Goal: Information Seeking & Learning: Learn about a topic

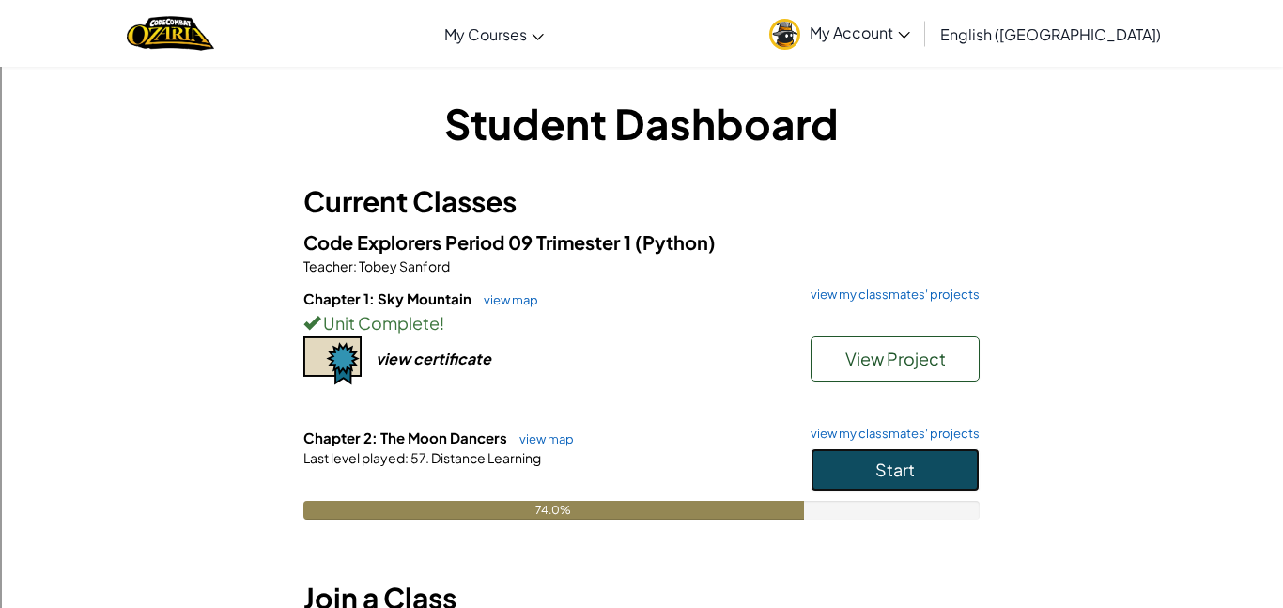
click at [958, 464] on button "Start" at bounding box center [894, 469] width 169 height 43
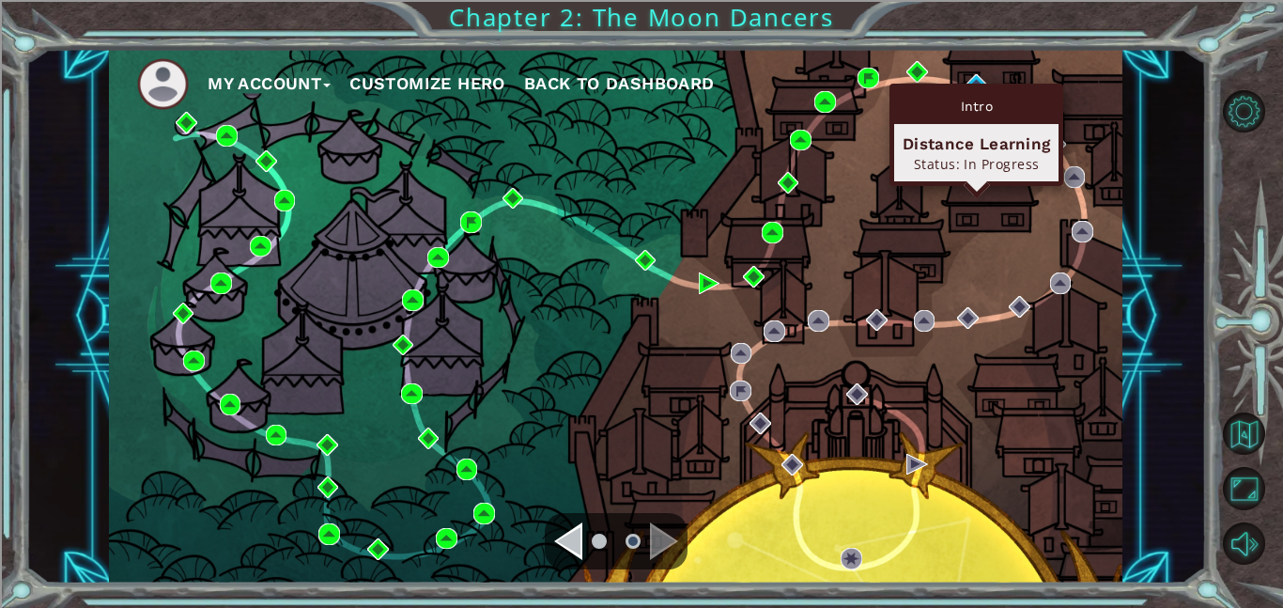
click at [973, 88] on div "Intro" at bounding box center [976, 106] width 164 height 36
click at [973, 84] on div "Intro Distance Learning Status: In Progress" at bounding box center [976, 135] width 174 height 102
click at [982, 84] on div "Intro Distance Learning Status: In Progress" at bounding box center [976, 135] width 174 height 102
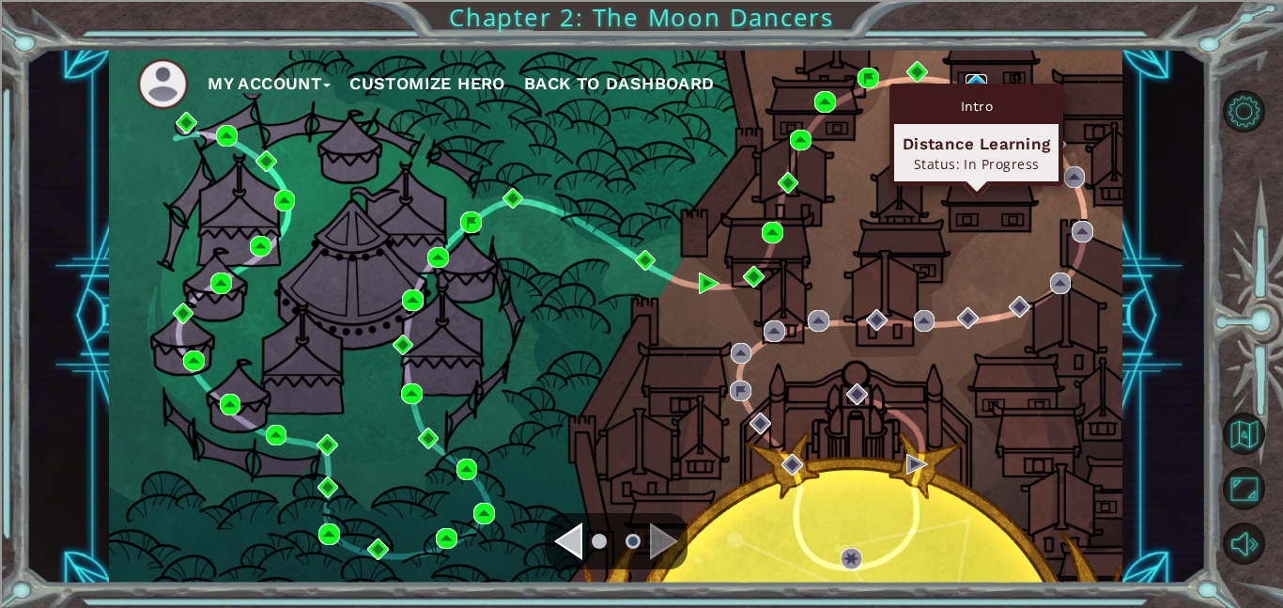
click at [980, 81] on img at bounding box center [976, 85] width 22 height 22
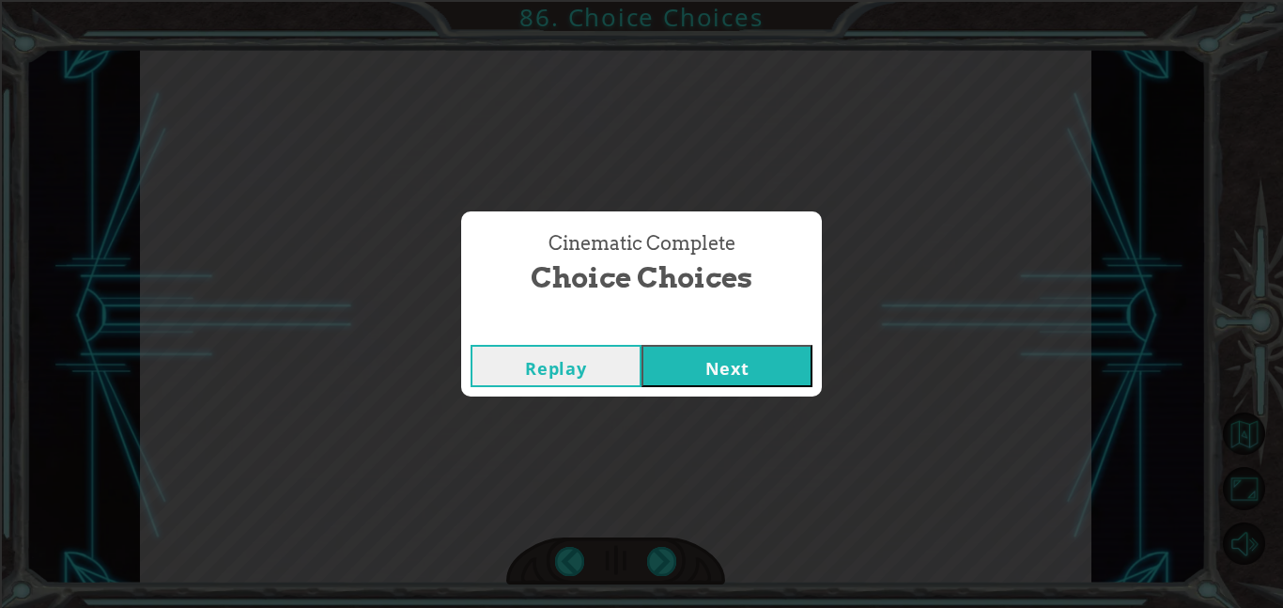
click at [765, 348] on button "Next" at bounding box center [726, 366] width 171 height 42
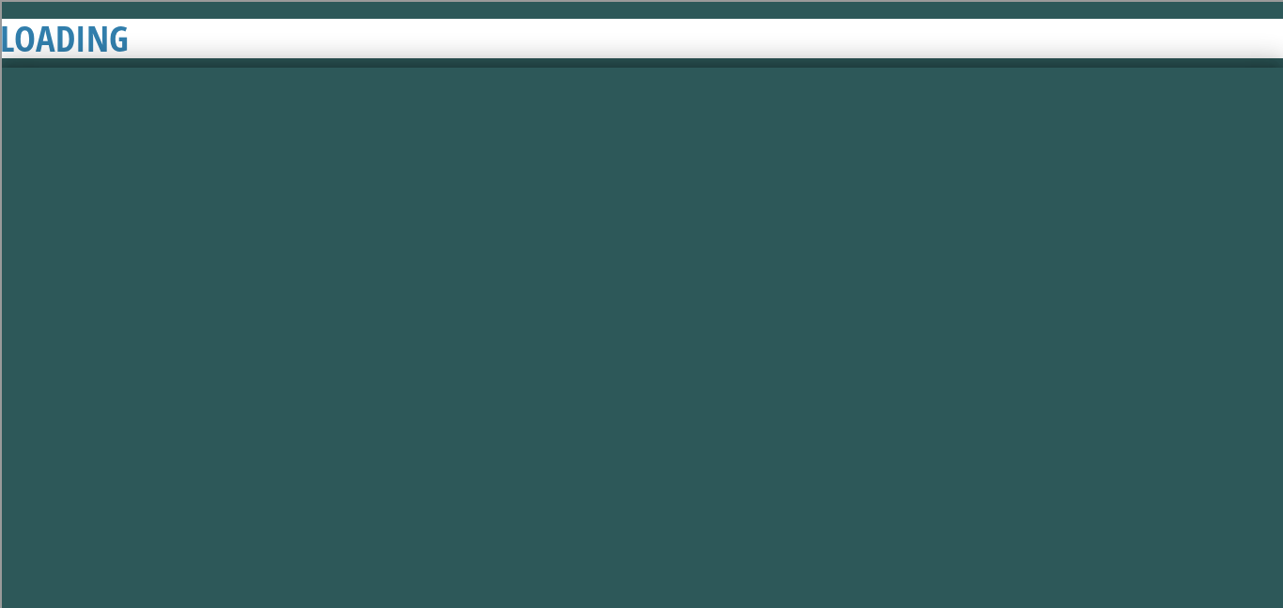
click at [760, 362] on button "Next" at bounding box center [726, 366] width 171 height 42
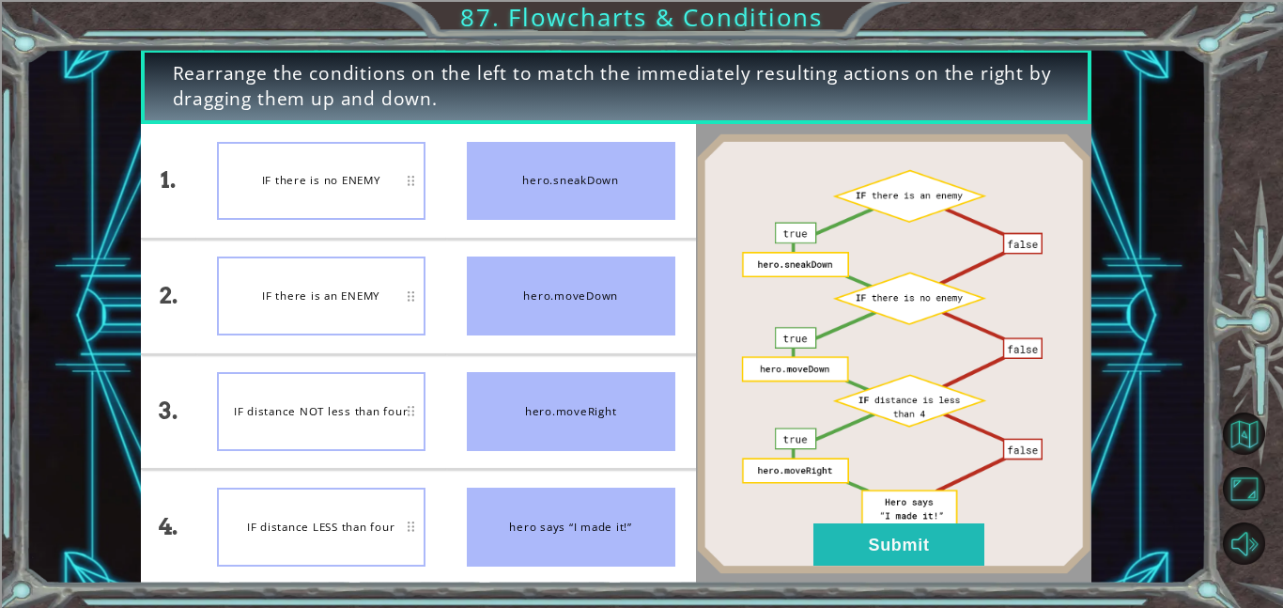
click at [328, 177] on div "IF there is no ENEMY" at bounding box center [321, 181] width 208 height 79
click at [327, 177] on div "IF there is no ENEMY" at bounding box center [321, 181] width 208 height 79
click at [841, 558] on button "Submit" at bounding box center [898, 544] width 171 height 42
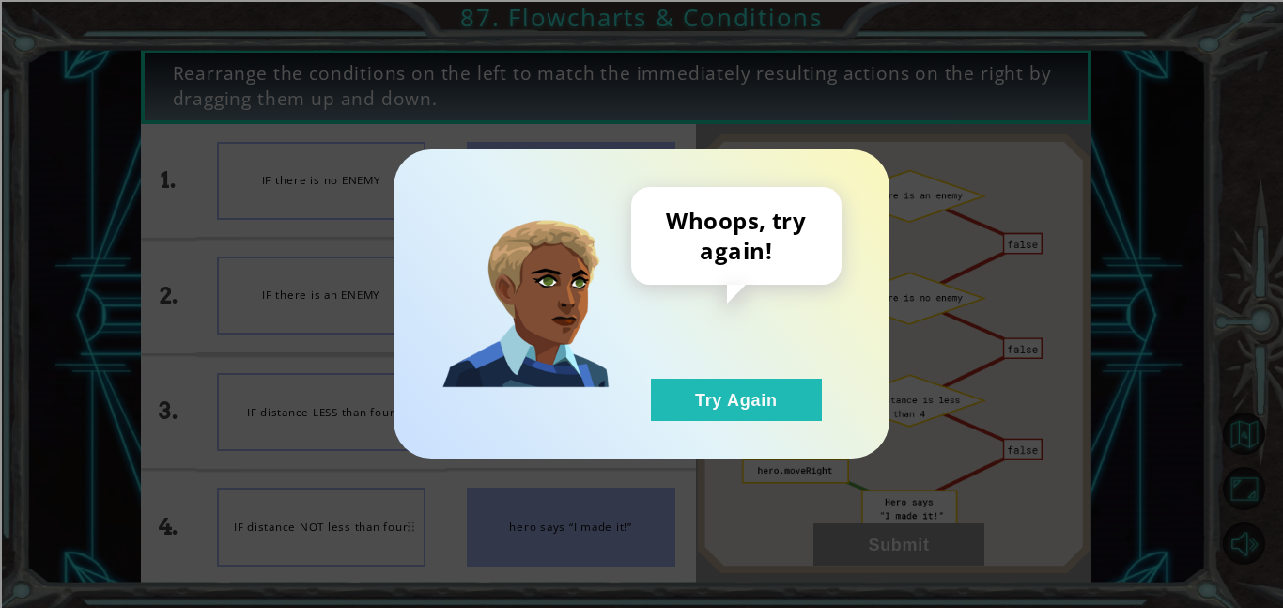
click at [847, 560] on div "Whoops, try again! Try Again" at bounding box center [641, 304] width 1283 height 608
click at [736, 418] on button "Try Again" at bounding box center [736, 399] width 171 height 42
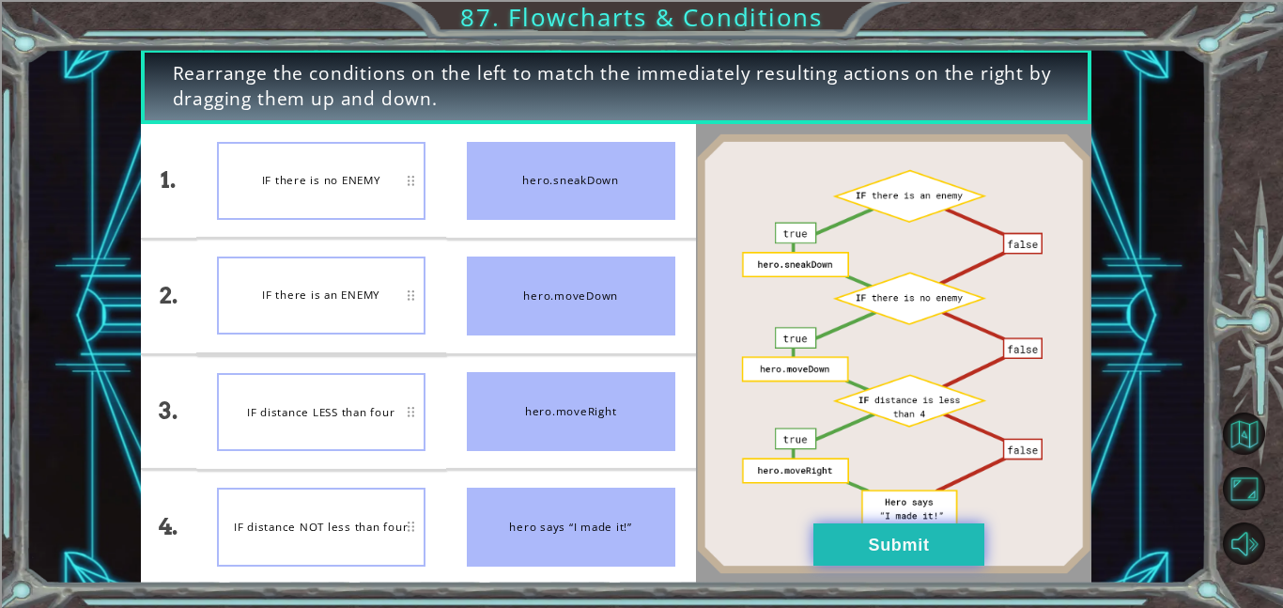
click at [886, 542] on button "Submit" at bounding box center [898, 544] width 171 height 42
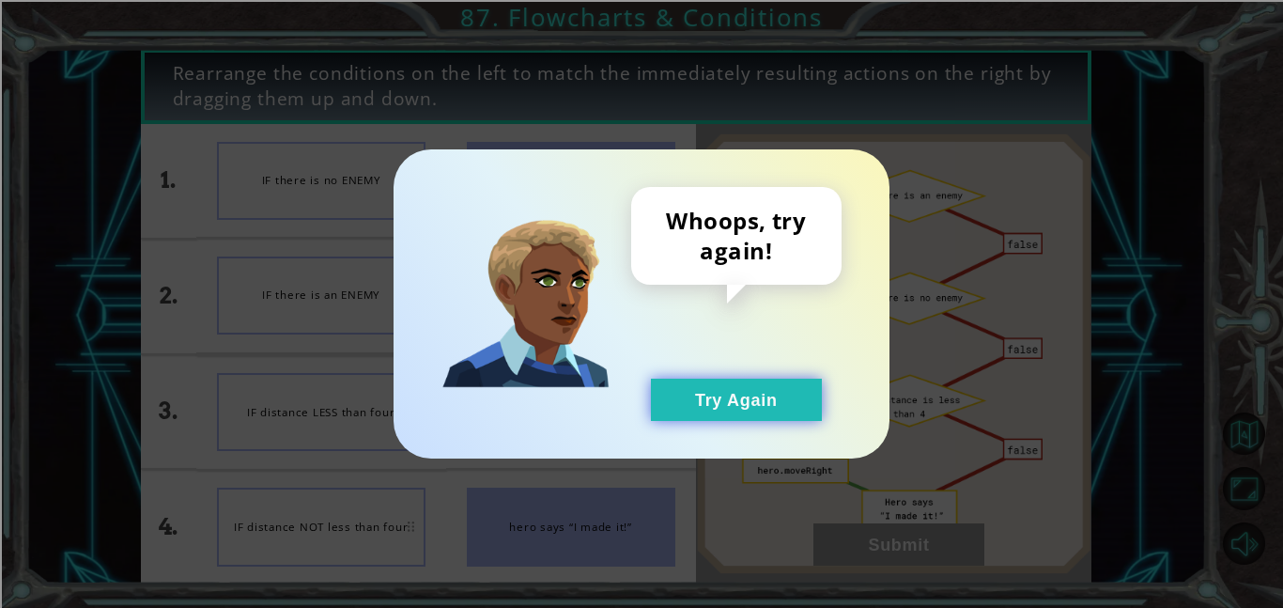
click at [744, 397] on button "Try Again" at bounding box center [736, 399] width 171 height 42
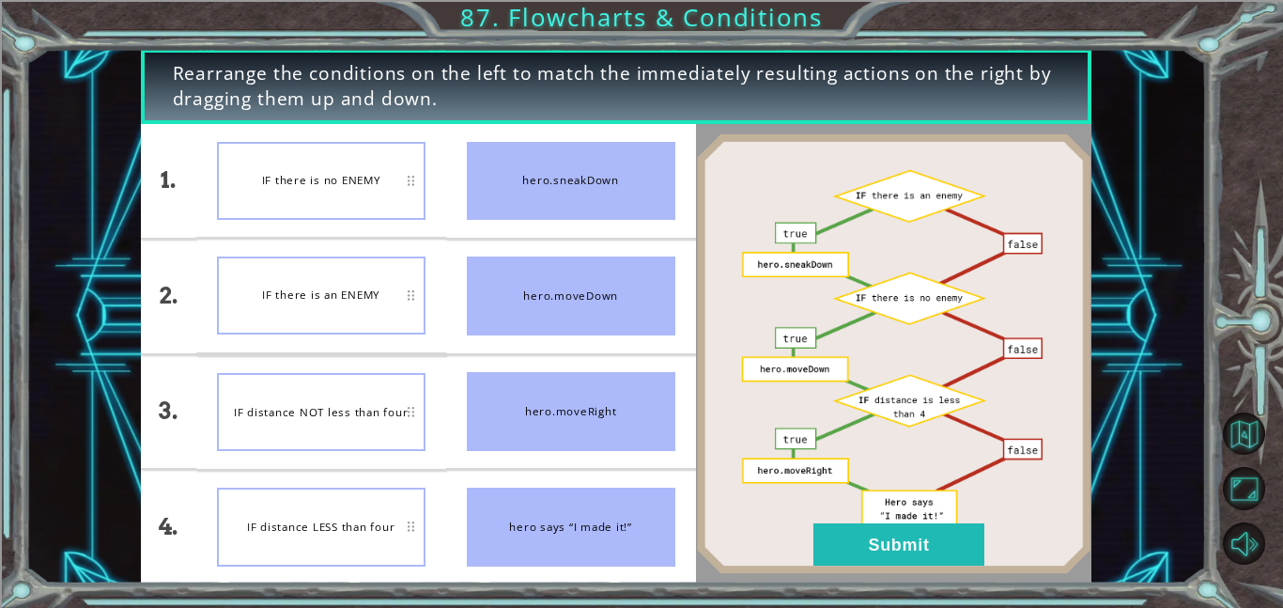
click at [345, 500] on div "IF distance LESS than four" at bounding box center [321, 526] width 208 height 78
click at [375, 309] on div "IF there is an ENEMY" at bounding box center [321, 295] width 208 height 78
click at [946, 547] on button "Submit" at bounding box center [898, 544] width 171 height 42
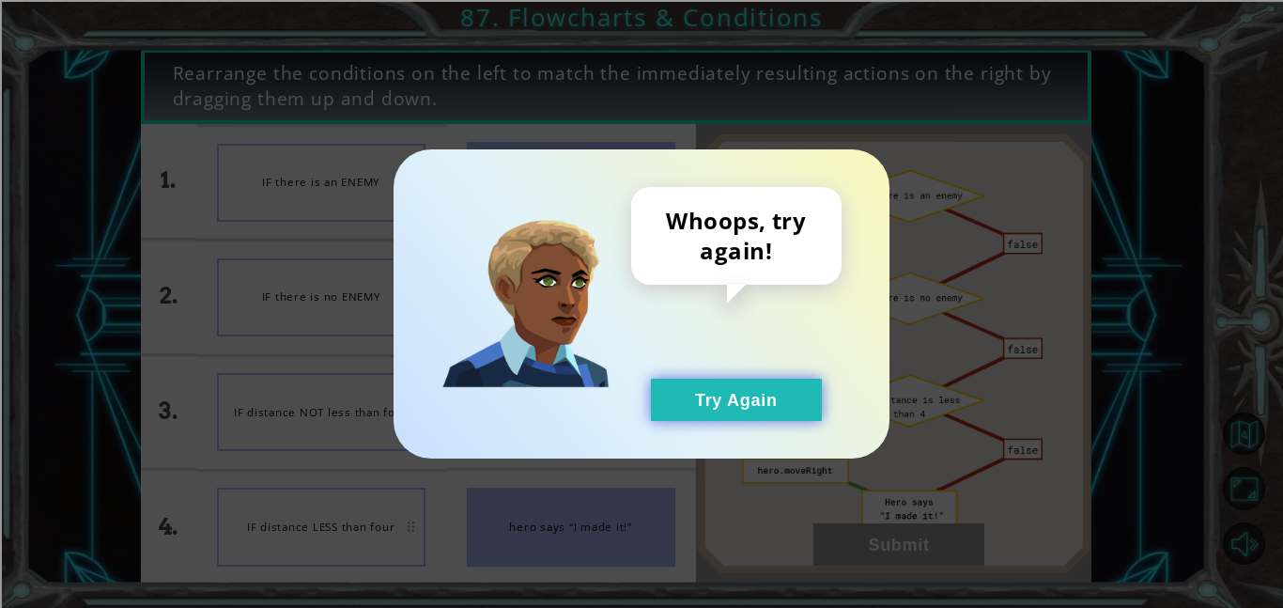
click at [808, 394] on button "Try Again" at bounding box center [736, 399] width 171 height 42
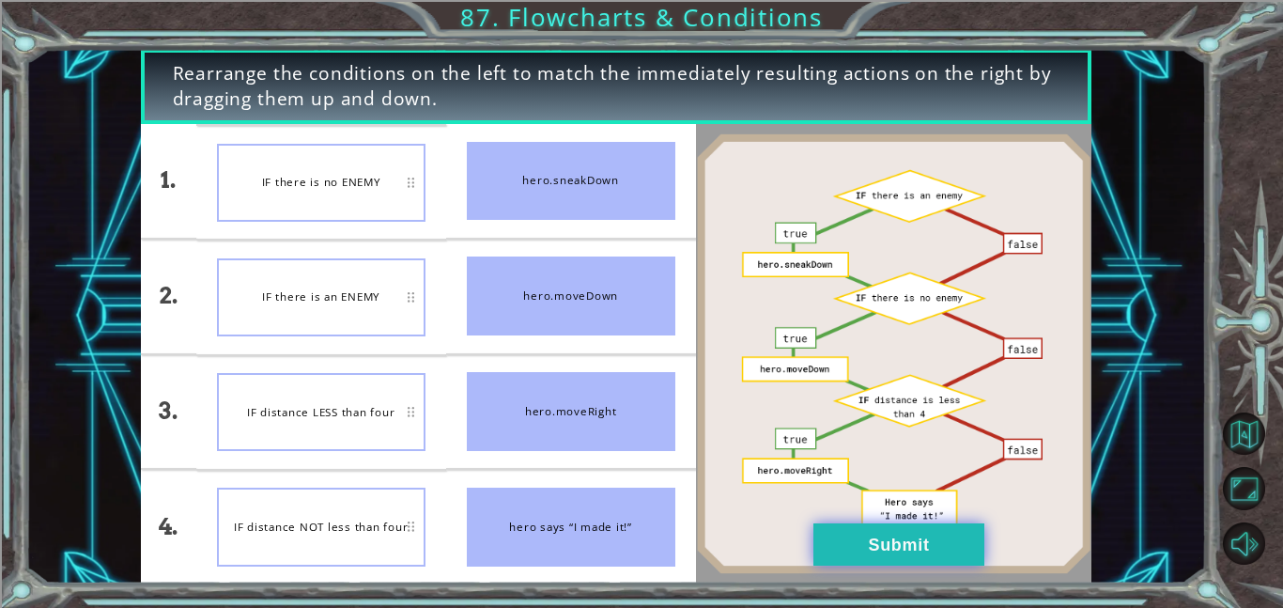
click at [892, 541] on button "Submit" at bounding box center [898, 544] width 171 height 42
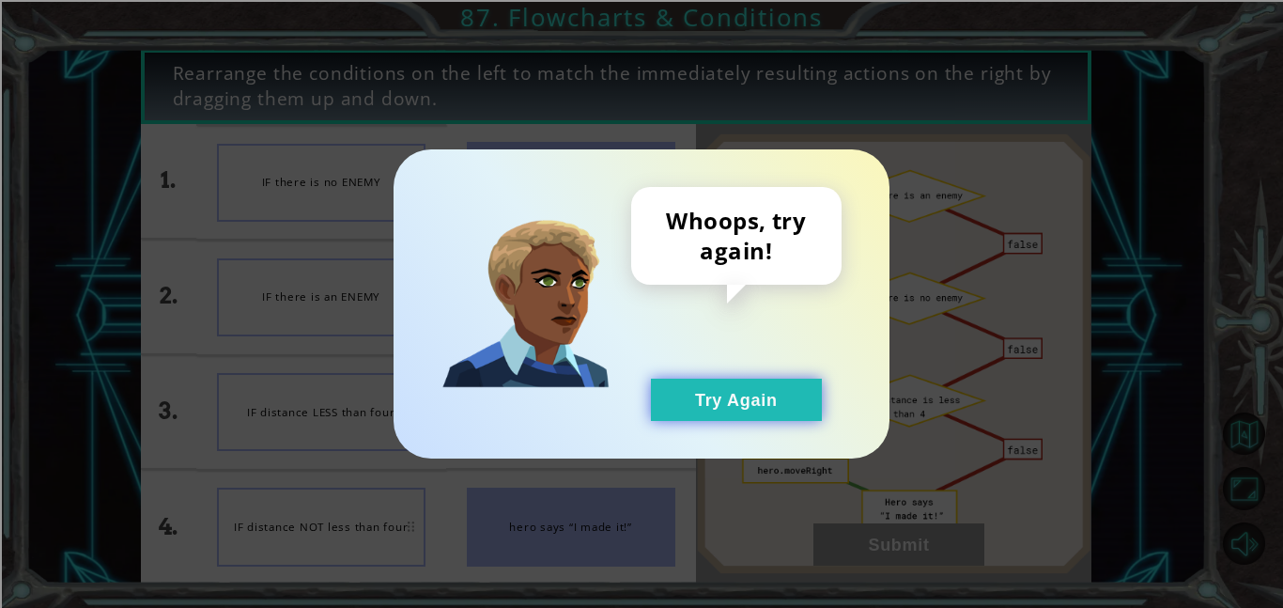
click at [772, 400] on button "Try Again" at bounding box center [736, 399] width 171 height 42
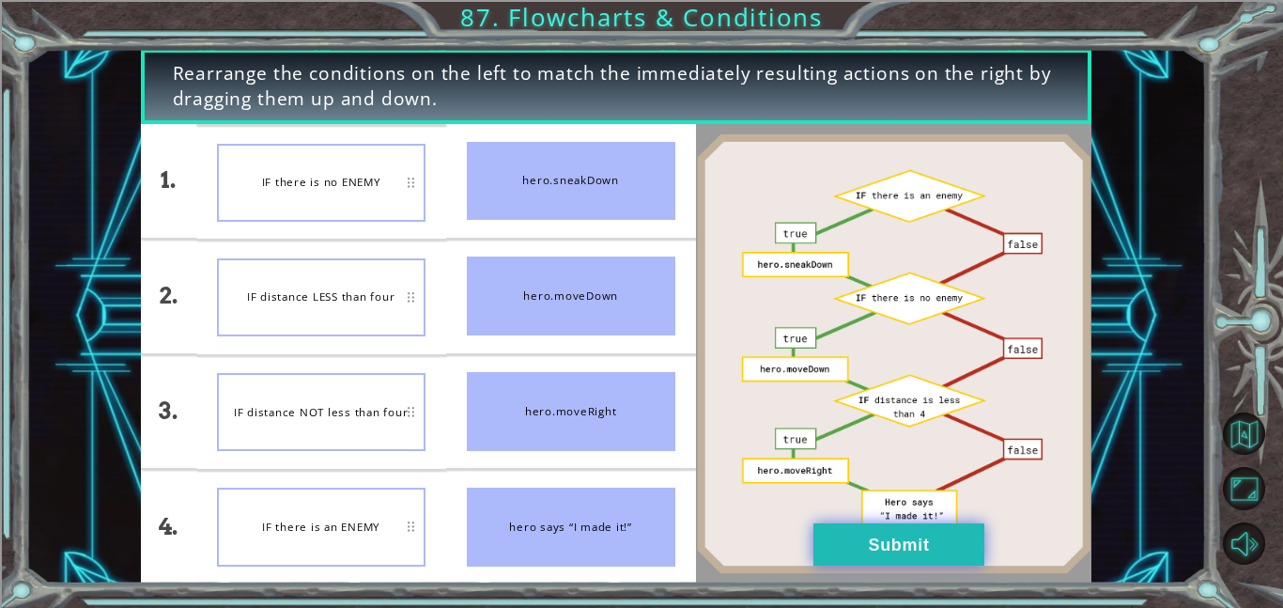
click at [836, 548] on button "Submit" at bounding box center [898, 544] width 171 height 42
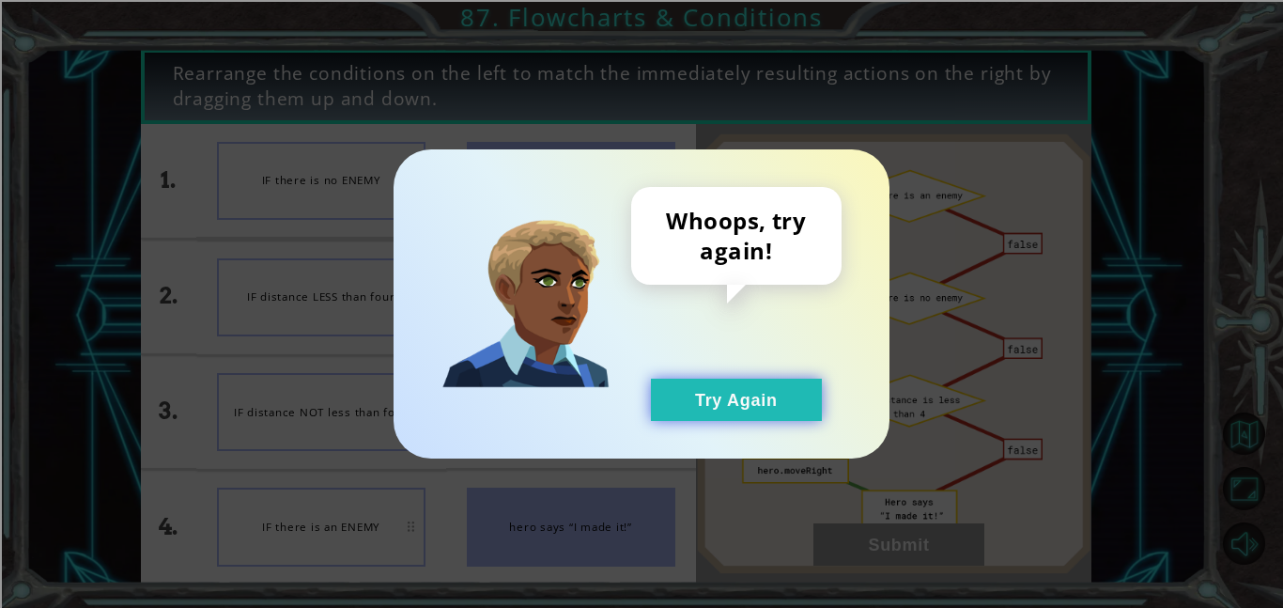
click at [713, 420] on button "Try Again" at bounding box center [736, 399] width 171 height 42
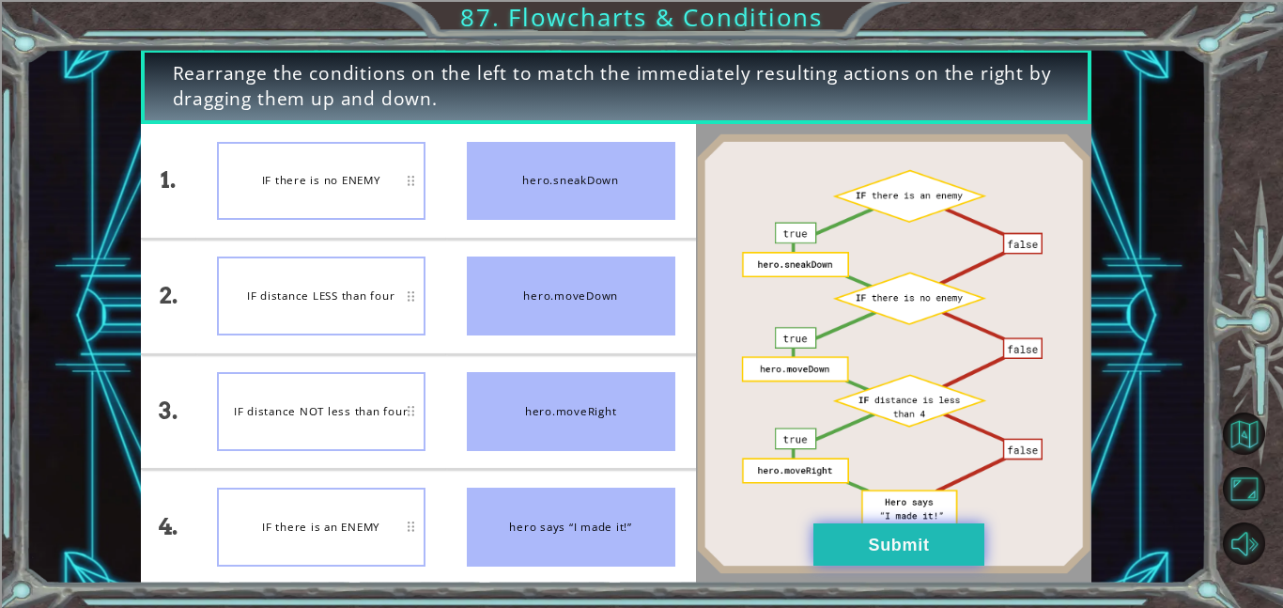
click at [853, 563] on button "Submit" at bounding box center [898, 544] width 171 height 42
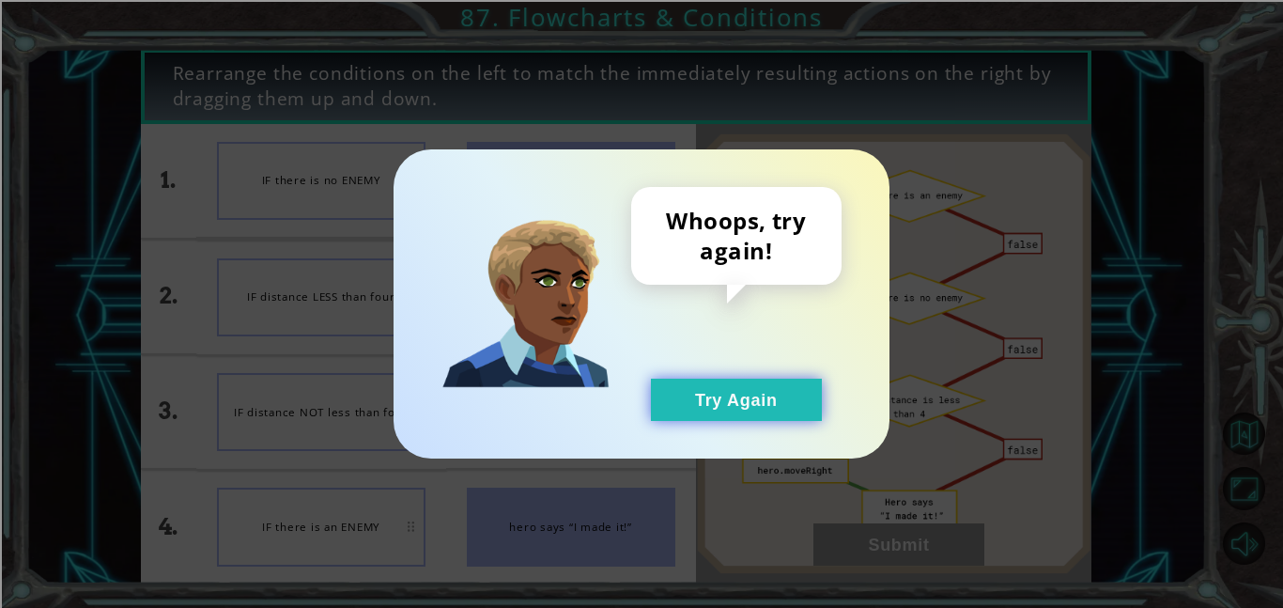
click at [680, 416] on button "Try Again" at bounding box center [736, 399] width 171 height 42
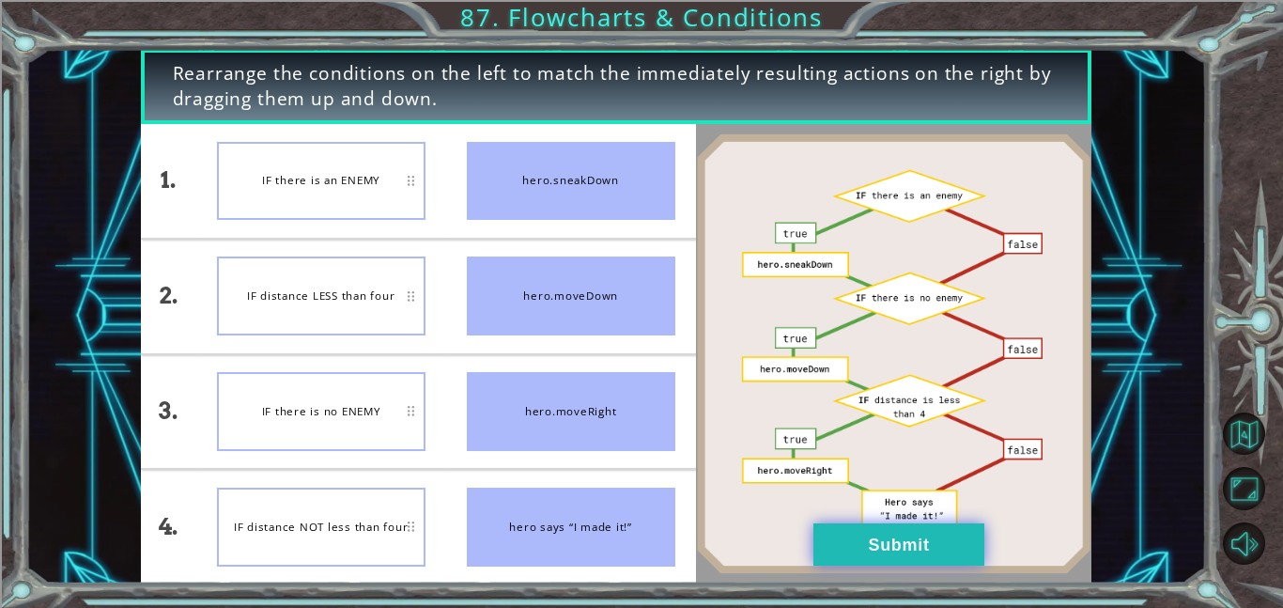
click at [867, 551] on button "Submit" at bounding box center [898, 544] width 171 height 42
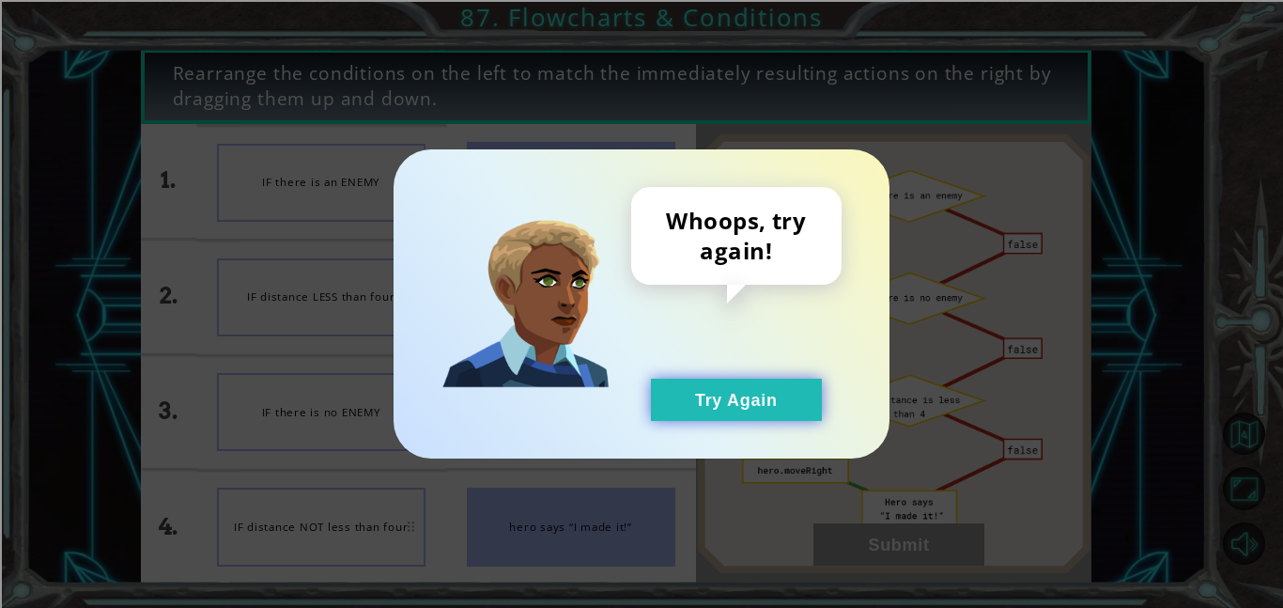
click at [686, 400] on button "Try Again" at bounding box center [736, 399] width 171 height 42
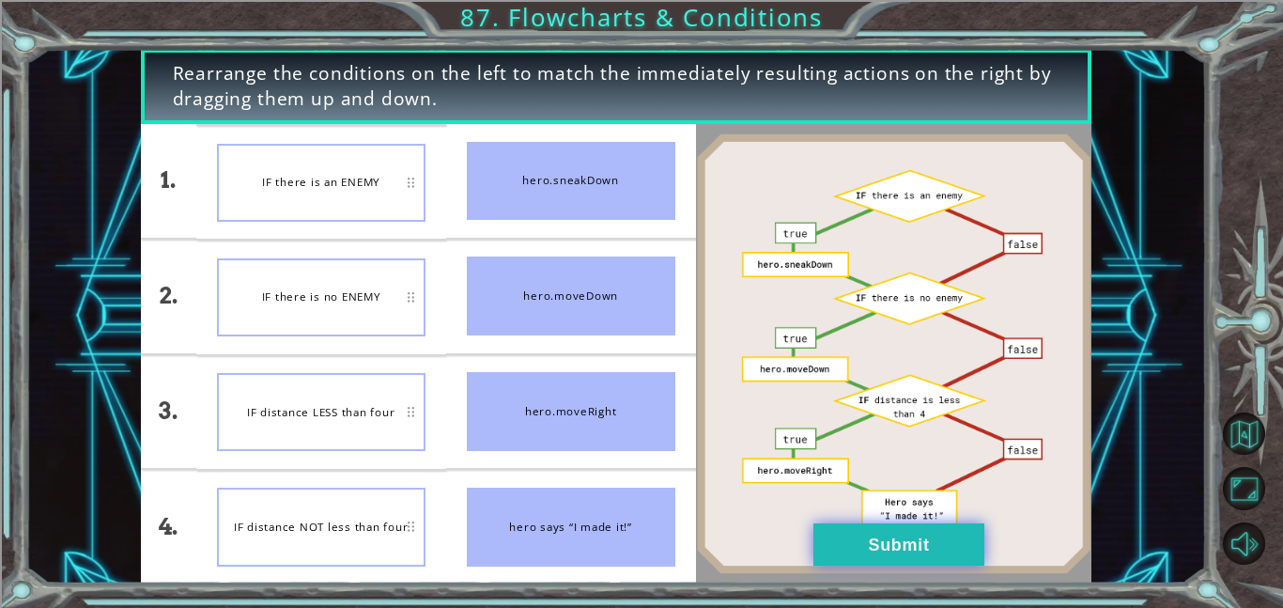
click at [868, 543] on button "Submit" at bounding box center [898, 544] width 171 height 42
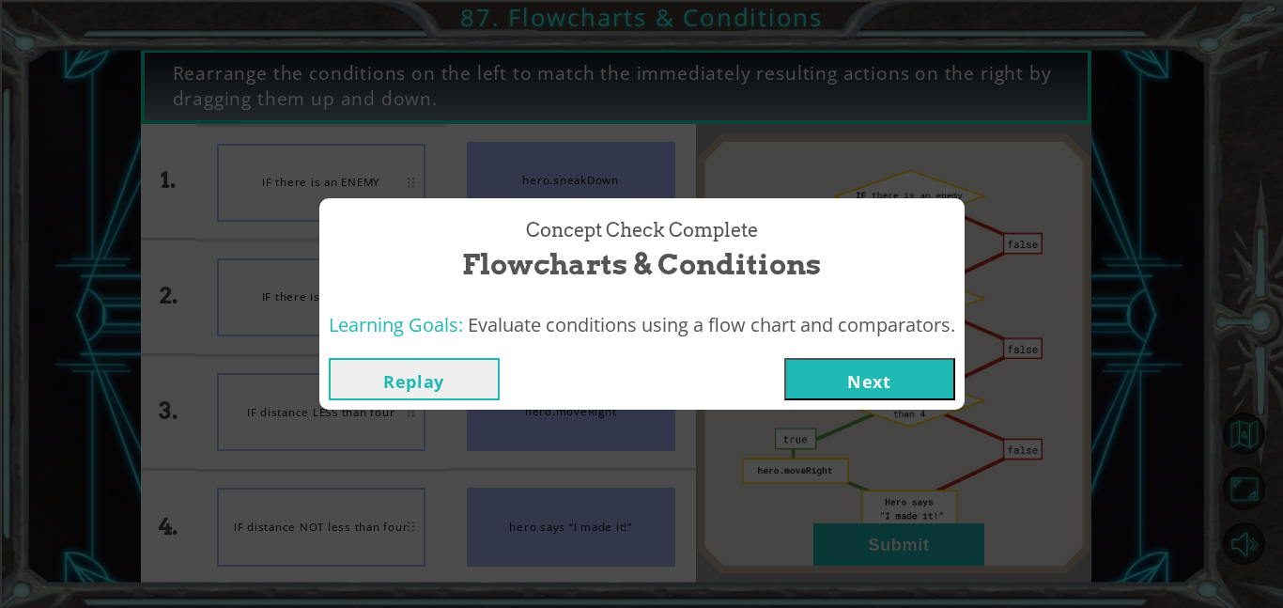
click at [857, 382] on button "Next" at bounding box center [869, 379] width 171 height 42
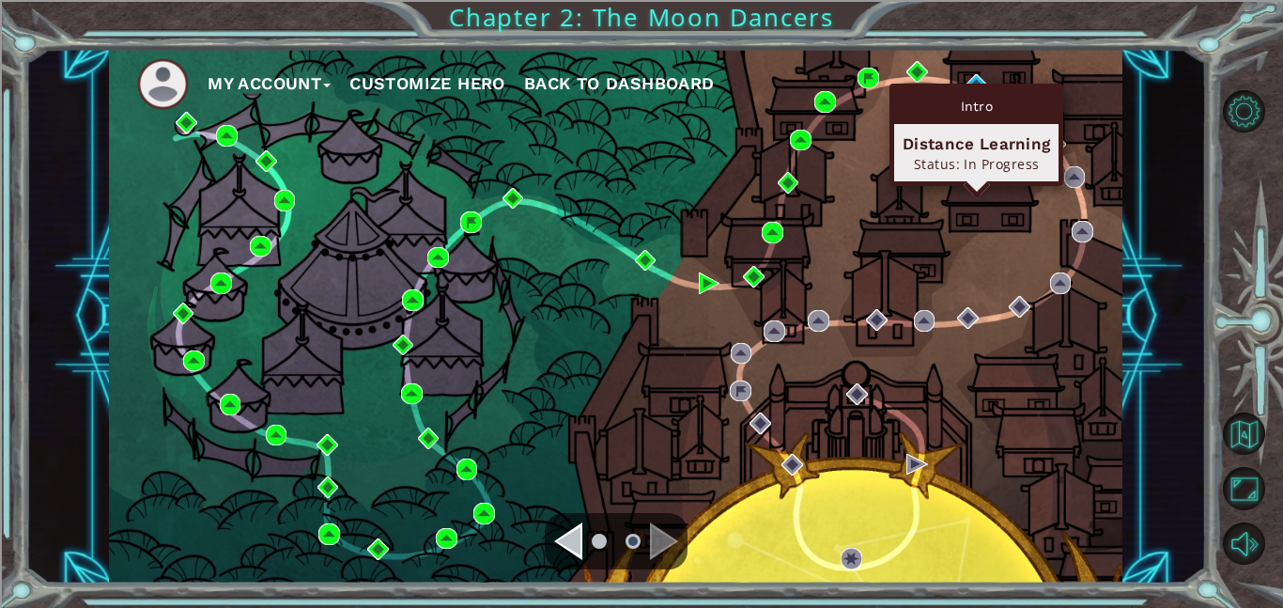
click at [981, 85] on div "Intro Distance Learning Status: In Progress" at bounding box center [976, 135] width 174 height 102
click at [973, 92] on div "Intro" at bounding box center [976, 106] width 164 height 36
click at [976, 74] on img at bounding box center [976, 85] width 22 height 22
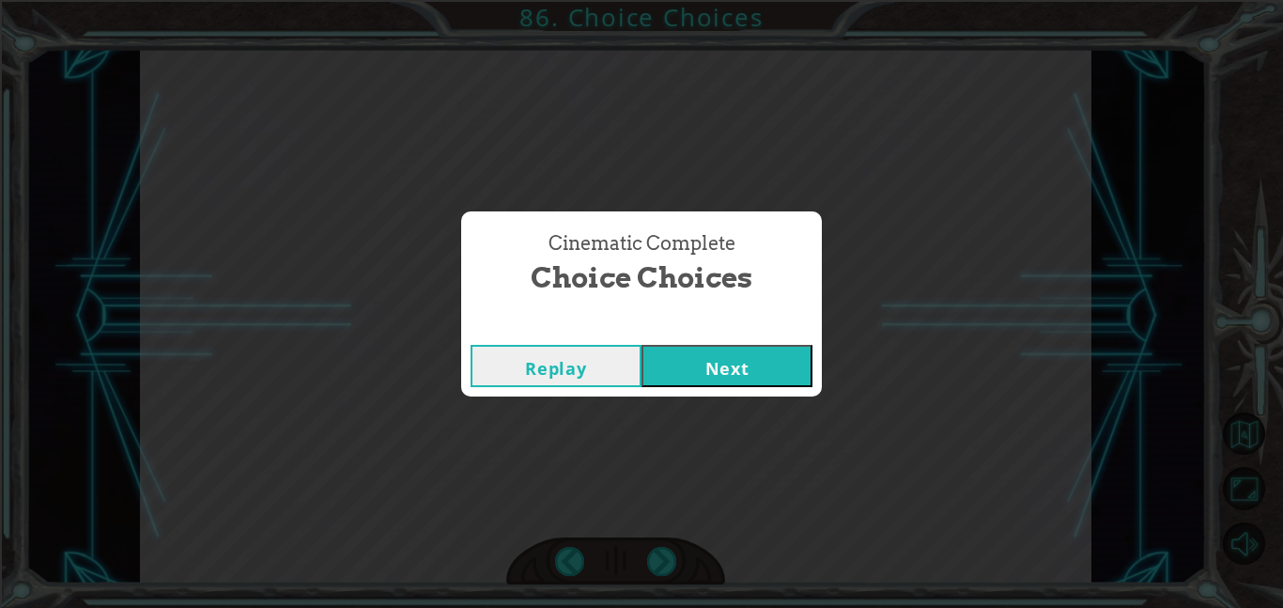
click at [793, 321] on div "Cinematic Complete" at bounding box center [641, 325] width 361 height 19
click at [703, 375] on button "Next" at bounding box center [726, 366] width 171 height 42
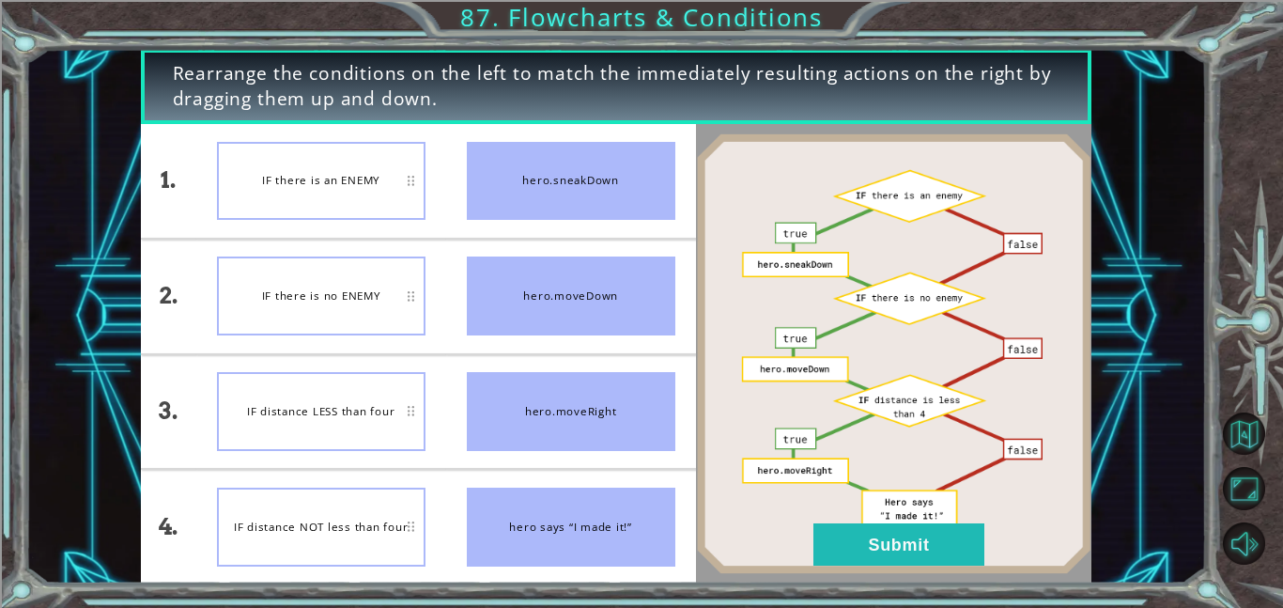
click at [923, 578] on div at bounding box center [893, 353] width 395 height 459
click at [931, 550] on button "Submit" at bounding box center [898, 544] width 171 height 42
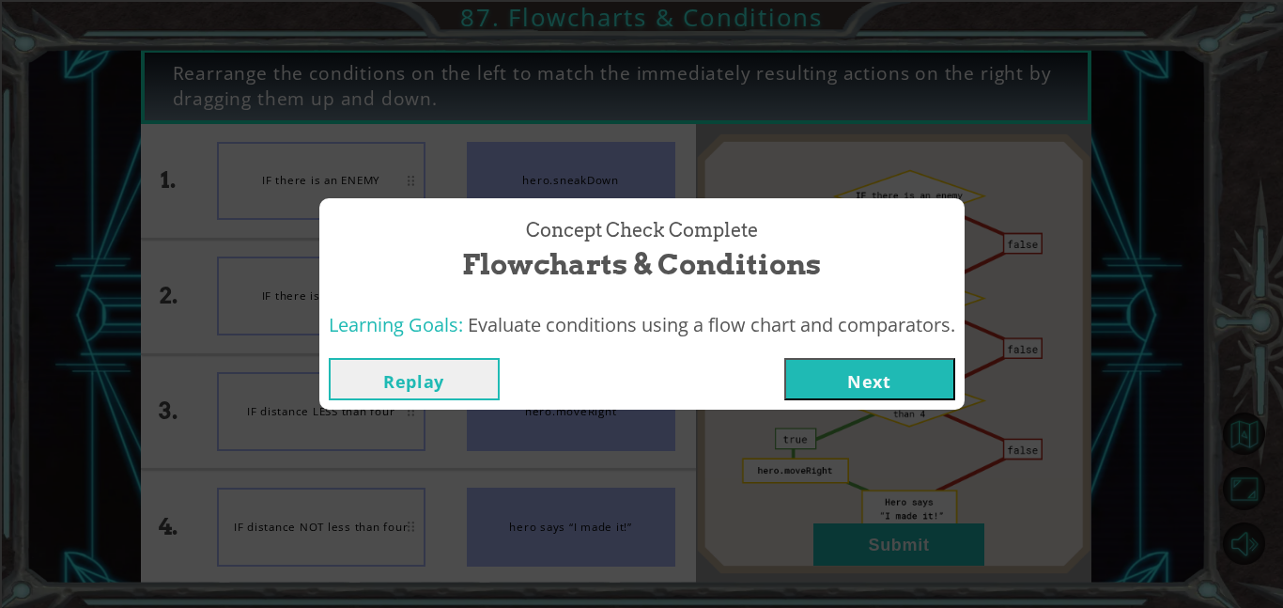
click at [824, 428] on div "Concept Check Complete Flowcharts & Conditions Learning Goals: Evaluate conditi…" at bounding box center [641, 304] width 1283 height 608
click at [820, 392] on button "Next" at bounding box center [869, 379] width 171 height 42
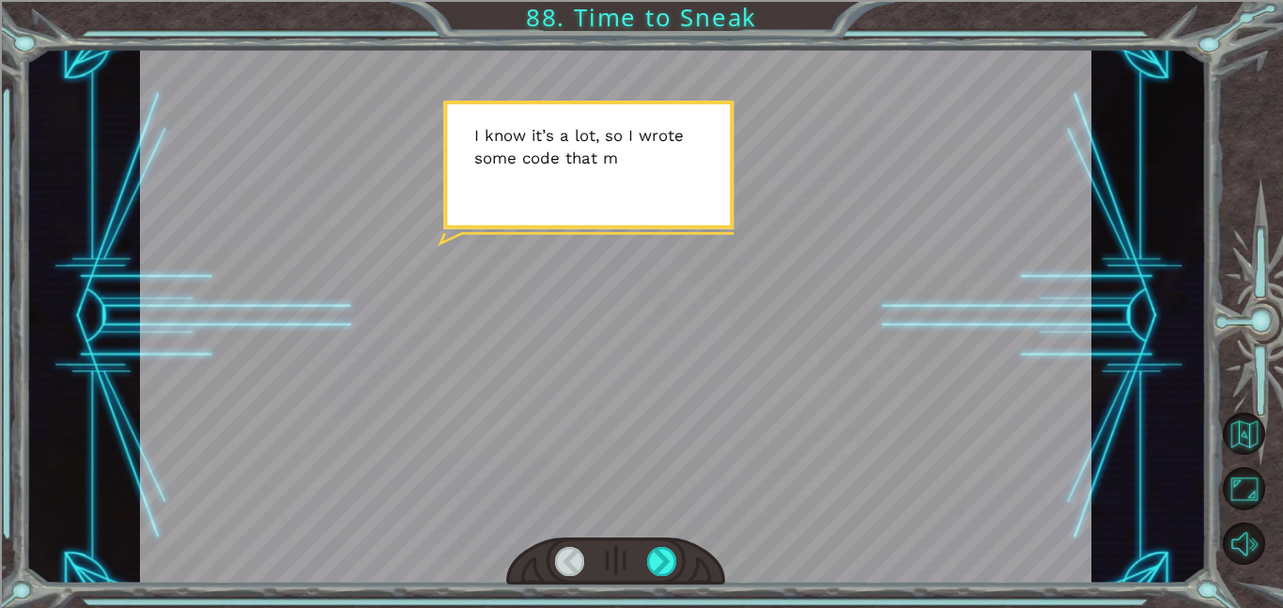
click at [692, 572] on div at bounding box center [615, 561] width 219 height 48
click at [670, 561] on div at bounding box center [662, 561] width 30 height 29
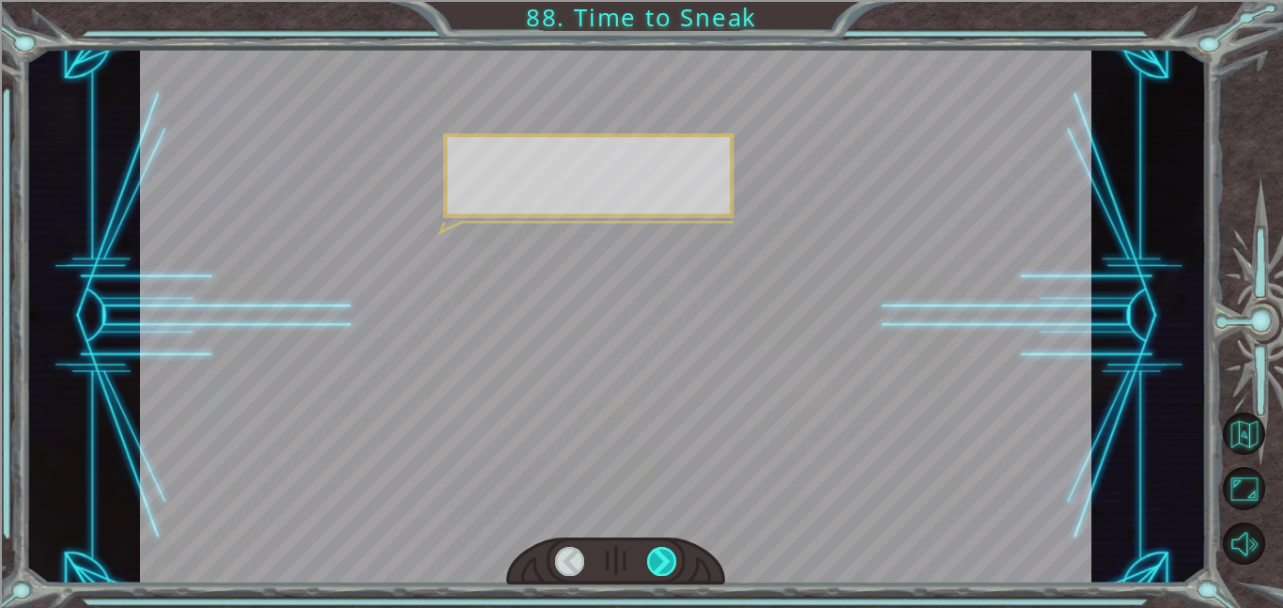
click at [666, 562] on div at bounding box center [662, 561] width 30 height 29
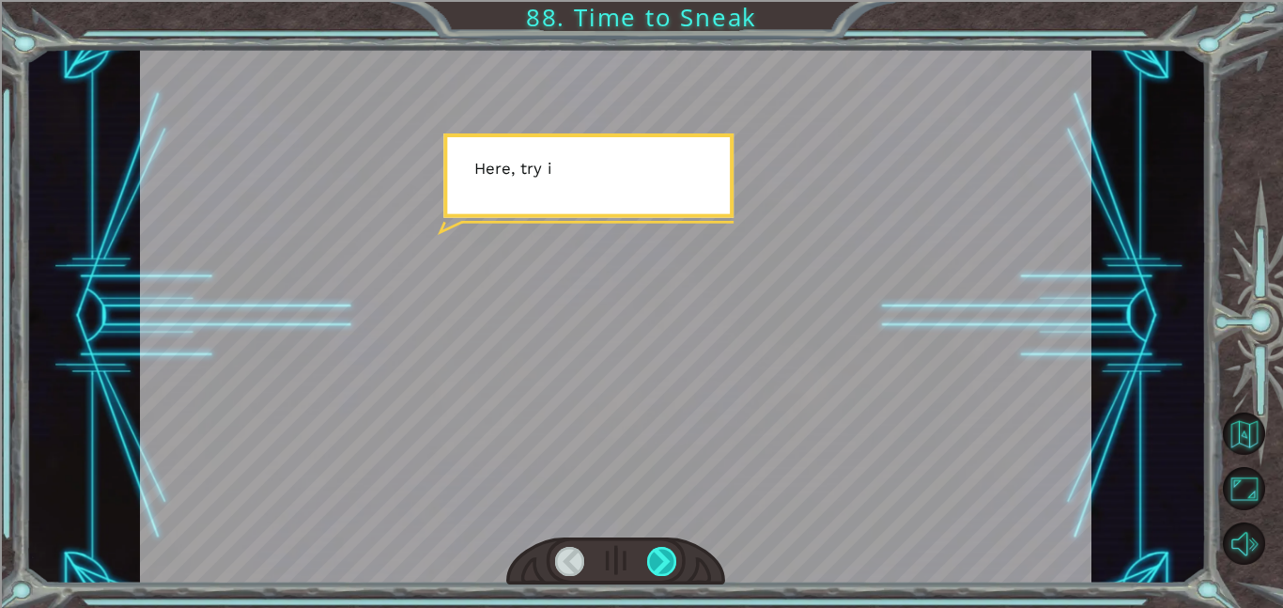
click at [670, 557] on div at bounding box center [662, 561] width 30 height 29
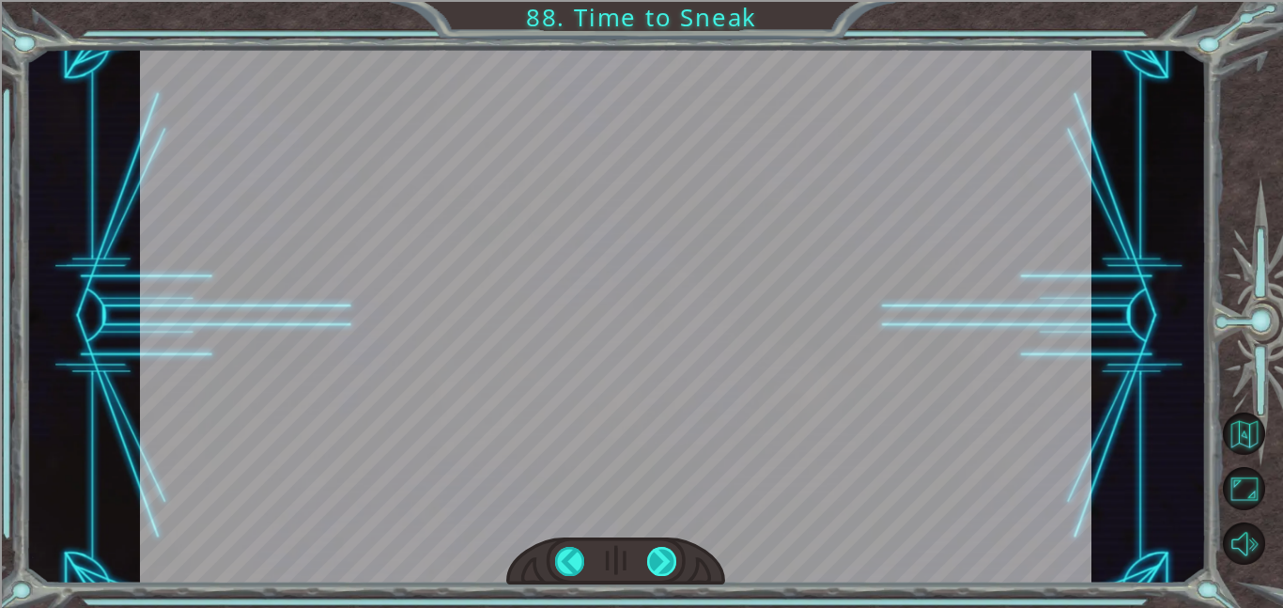
click at [669, 556] on div at bounding box center [662, 561] width 30 height 29
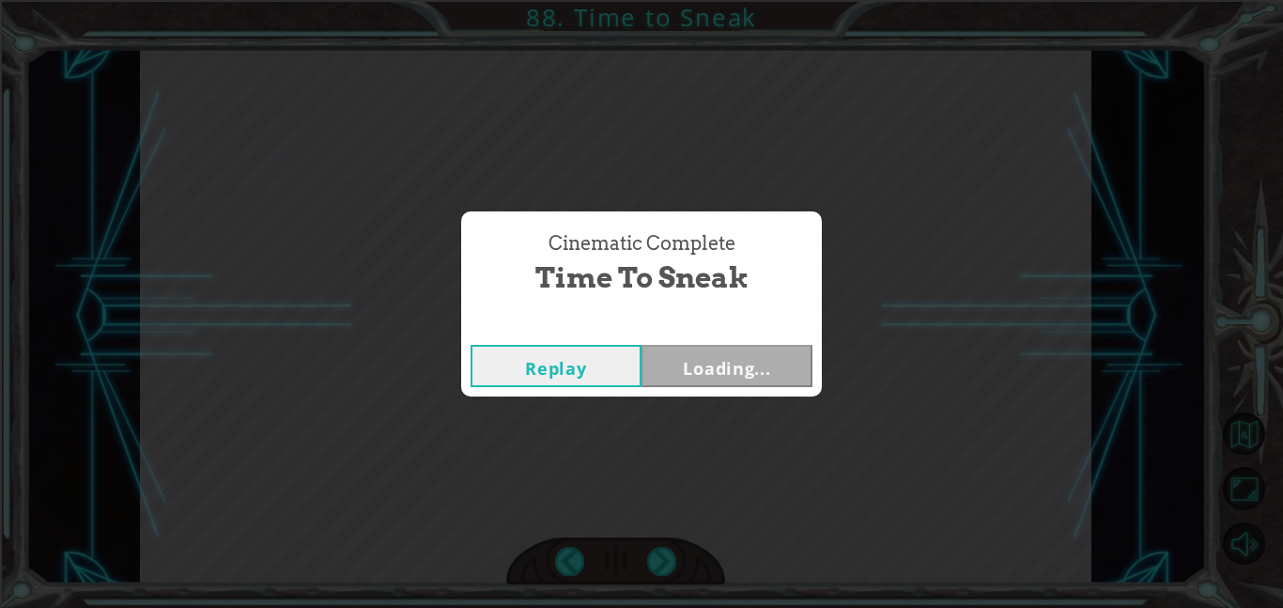
click at [662, 560] on div "Cinematic Complete Time to Sneak Replay Loading..." at bounding box center [641, 304] width 1283 height 608
click at [660, 562] on div "Cinematic Complete Time to Sneak Replay Next" at bounding box center [641, 304] width 1283 height 608
click at [650, 569] on div "Cinematic Complete Time to Sneak Replay Next" at bounding box center [641, 304] width 1283 height 608
click at [653, 567] on div "Cinematic Complete Time to Sneak Replay Next" at bounding box center [641, 304] width 1283 height 608
click at [657, 567] on div "Cinematic Complete Time to Sneak Replay Next" at bounding box center [641, 304] width 1283 height 608
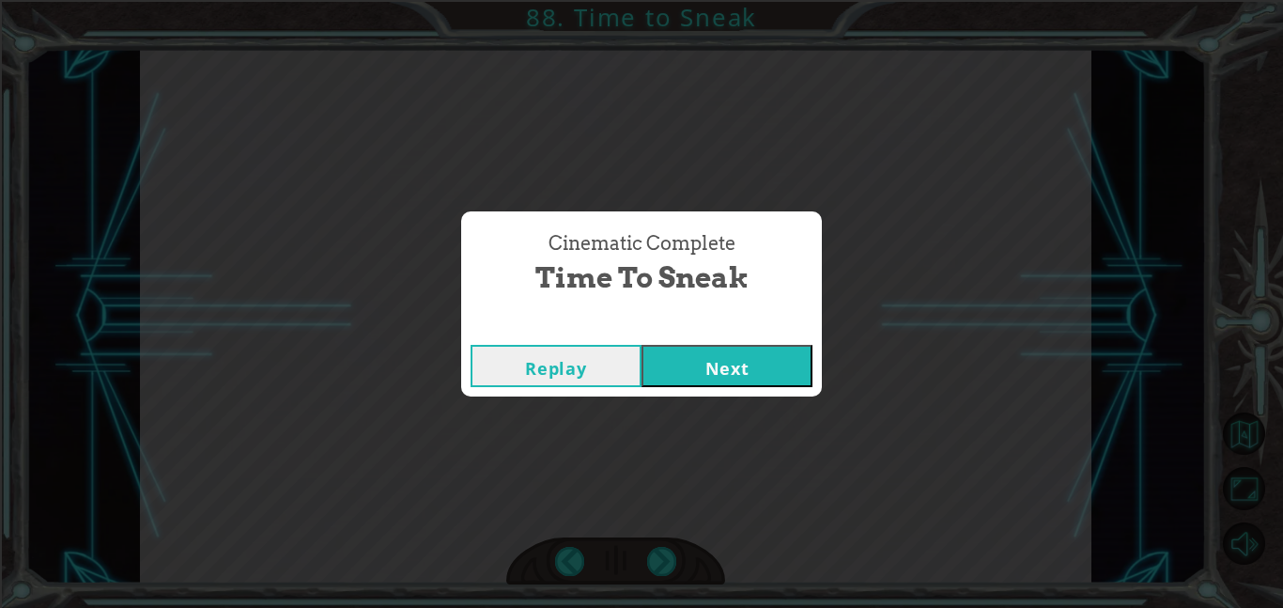
click at [739, 364] on button "Next" at bounding box center [726, 366] width 171 height 42
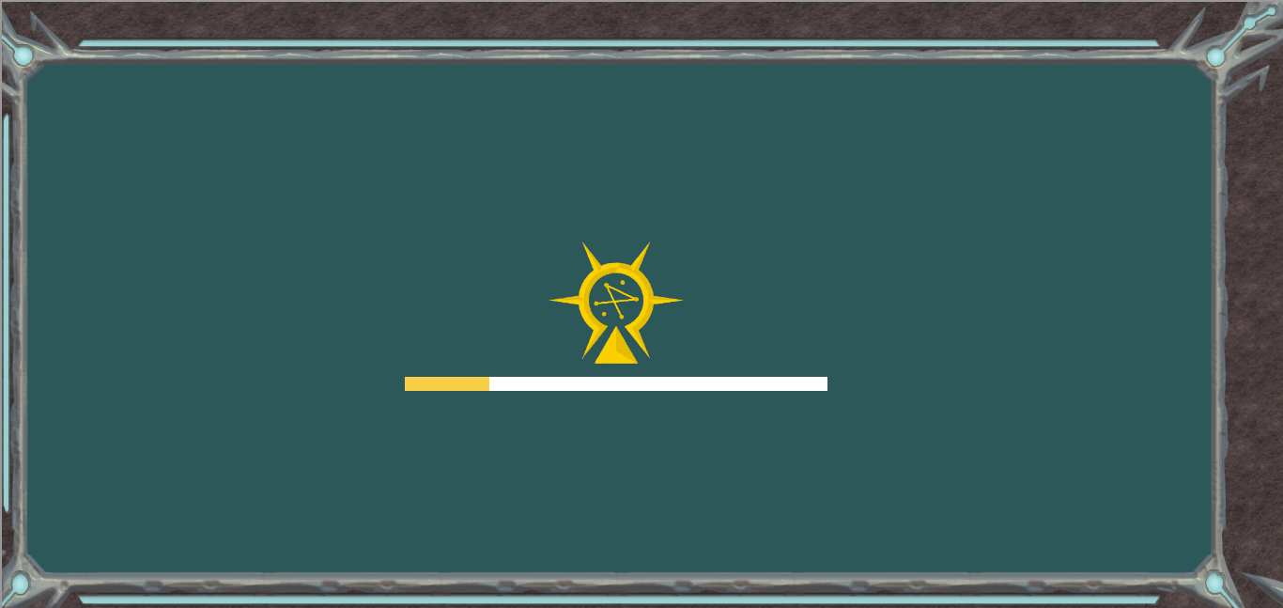
click at [757, 495] on div "Goals Error loading from server. Try refreshing the page. You'll need to join a…" at bounding box center [641, 304] width 1283 height 608
click at [789, 497] on div "Goals Error loading from server. Try refreshing the page. You'll need to join a…" at bounding box center [641, 304] width 1283 height 608
click at [762, 501] on div "Goals Error loading from server. Try refreshing the page. You'll need to join a…" at bounding box center [641, 304] width 1283 height 608
click at [747, 495] on div "Goals Error loading from server. Try refreshing the page. You'll need to join a…" at bounding box center [641, 304] width 1283 height 608
click at [723, 505] on div "Goals Error loading from server. Try refreshing the page. You'll need to join a…" at bounding box center [641, 304] width 1283 height 608
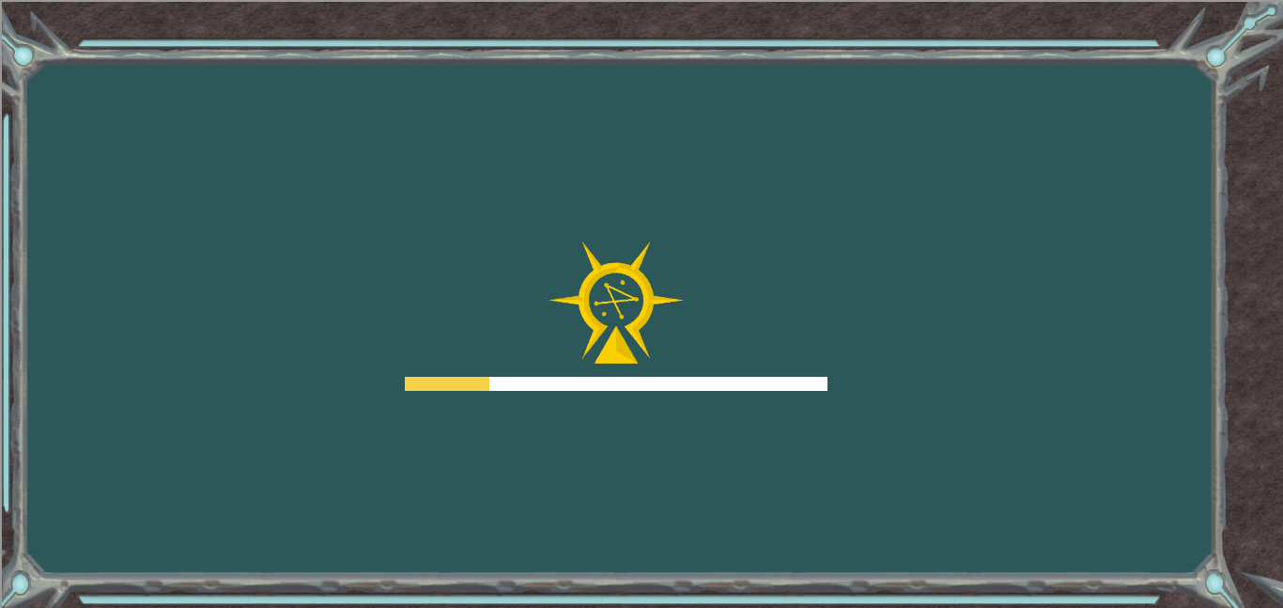
click at [710, 501] on div "Goals Error loading from server. Try refreshing the page. You'll need to join a…" at bounding box center [641, 304] width 1283 height 608
click at [700, 506] on div "Goals Error loading from server. Try refreshing the page. You'll need to join a…" at bounding box center [641, 304] width 1283 height 608
click at [701, 485] on div "Goals Error loading from server. Try refreshing the page. You'll need to join a…" at bounding box center [641, 304] width 1283 height 608
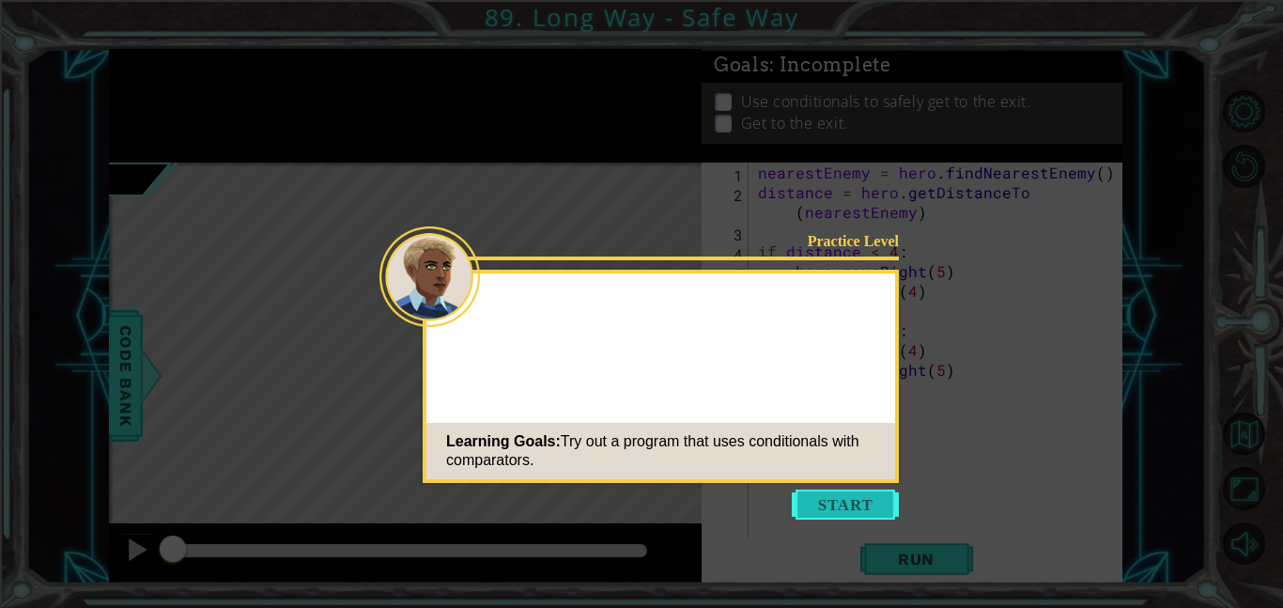
click at [834, 510] on button "Start" at bounding box center [845, 504] width 107 height 30
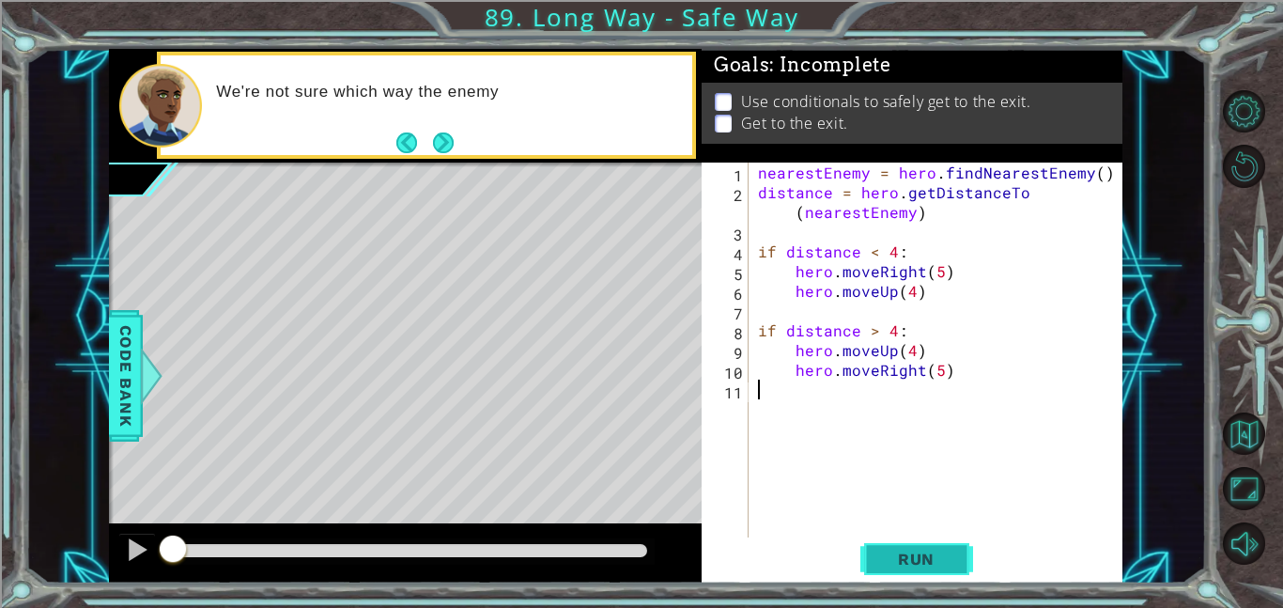
click at [920, 558] on span "Run" at bounding box center [916, 558] width 74 height 19
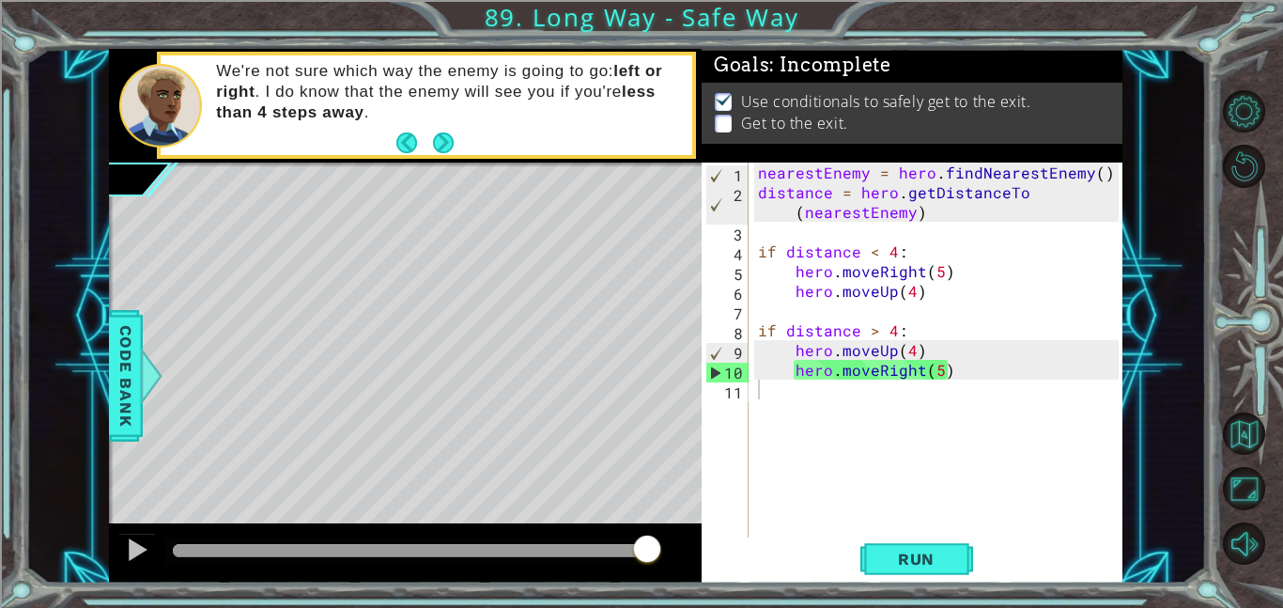
click at [853, 399] on div "nearestEnemy = hero . findNearestEnemy ( ) distance = hero . getDistanceTo ( ne…" at bounding box center [941, 369] width 374 height 414
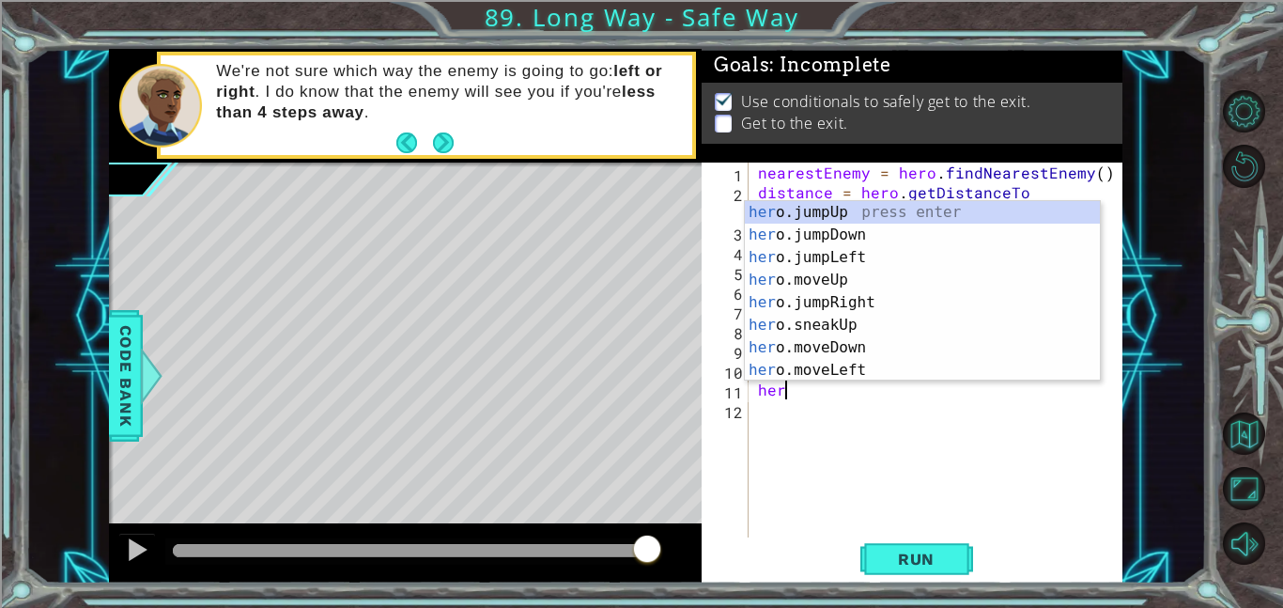
click at [932, 289] on div "her o.jumpUp press enter her o.jumpDown press enter her o.jumpLeft press enter …" at bounding box center [922, 313] width 355 height 225
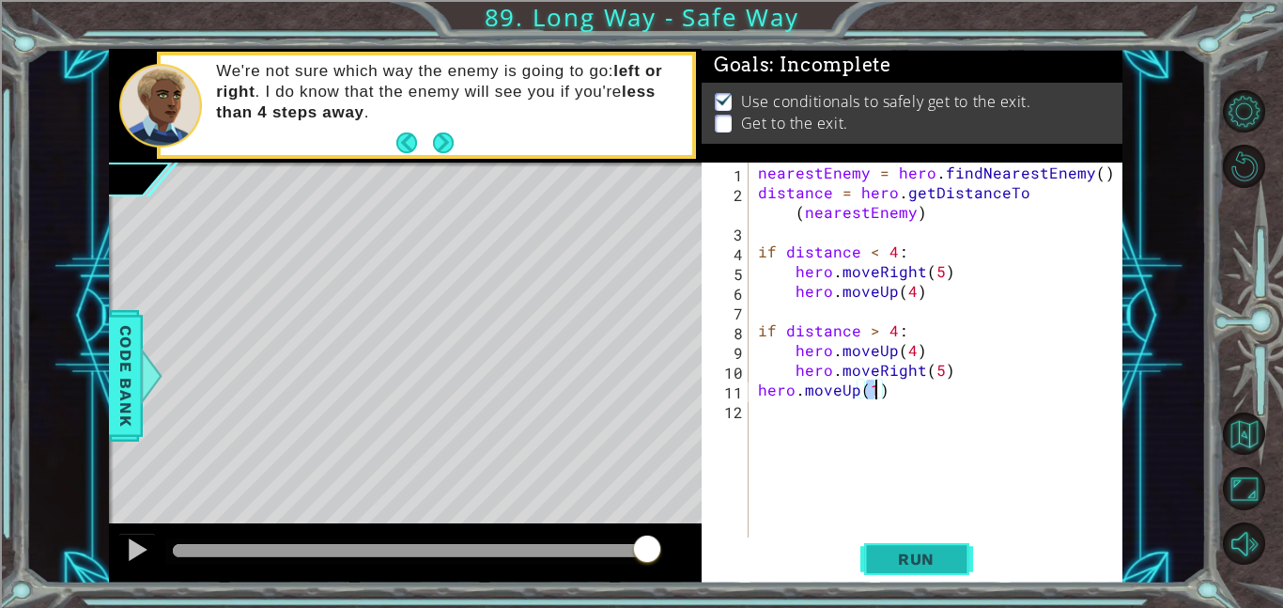
type textarea "hero.moveUp(1)"
click at [942, 569] on button "Run" at bounding box center [916, 558] width 113 height 42
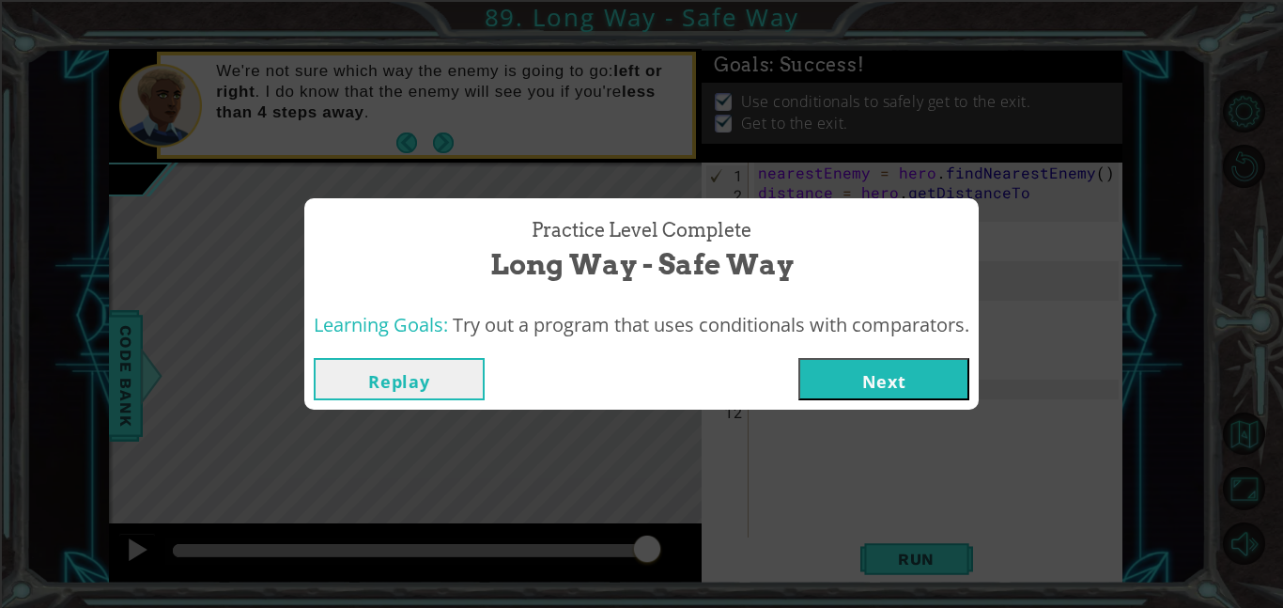
click at [941, 378] on button "Next" at bounding box center [883, 379] width 171 height 42
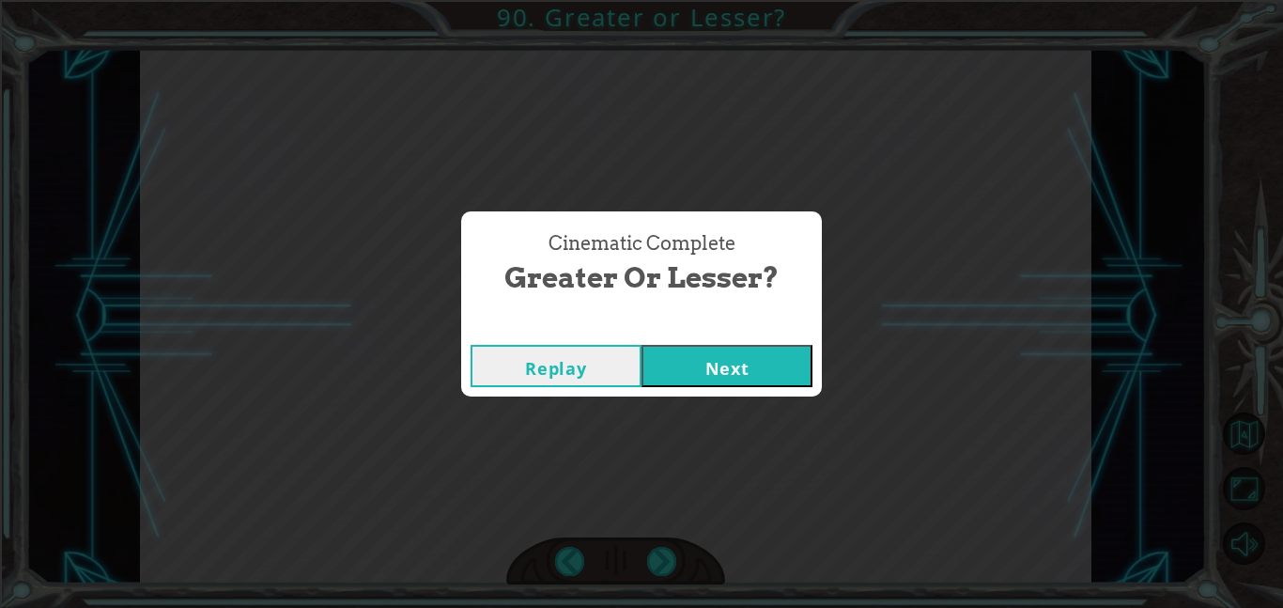
click at [746, 376] on button "Next" at bounding box center [726, 366] width 171 height 42
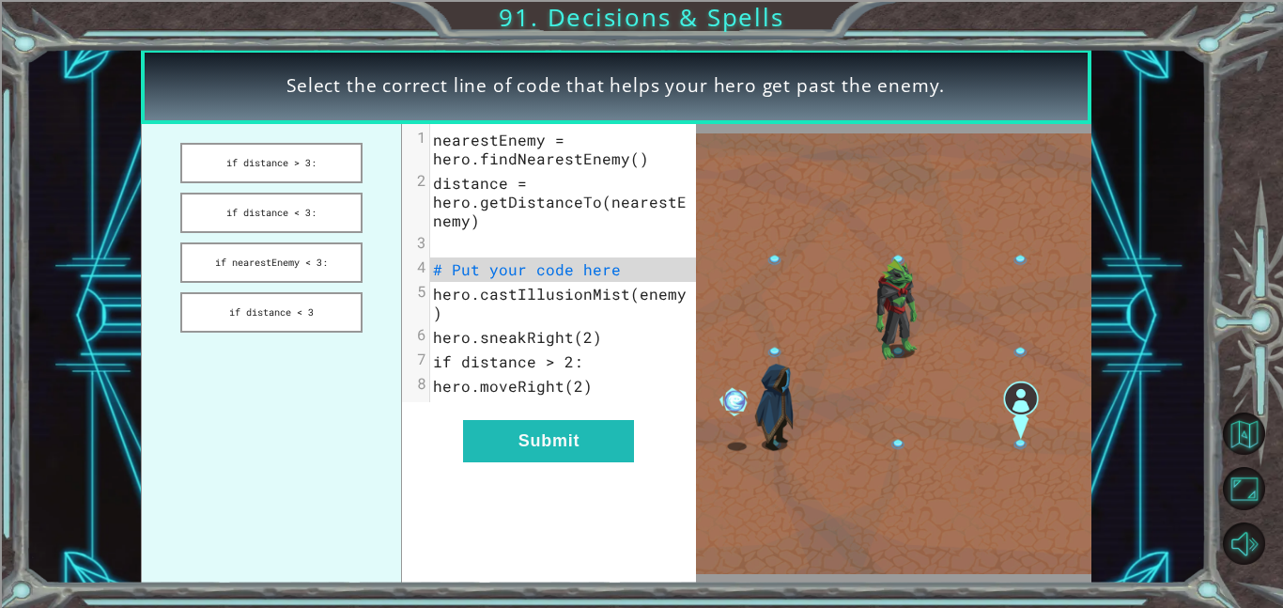
click at [628, 493] on div "xxxxxxxxxx 8 1 nearestEnemy = hero.findNearestEnemy() 2 distance = hero.getDist…" at bounding box center [548, 353] width 293 height 459
click at [621, 450] on button "Submit" at bounding box center [548, 441] width 171 height 42
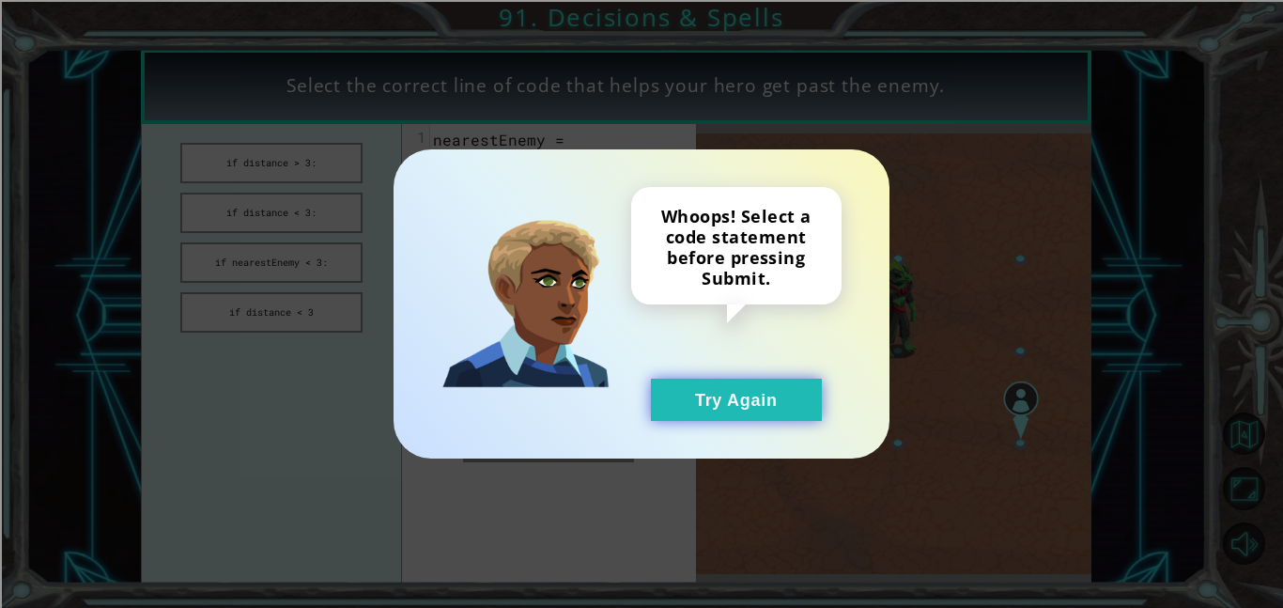
click at [721, 420] on button "Try Again" at bounding box center [736, 399] width 171 height 42
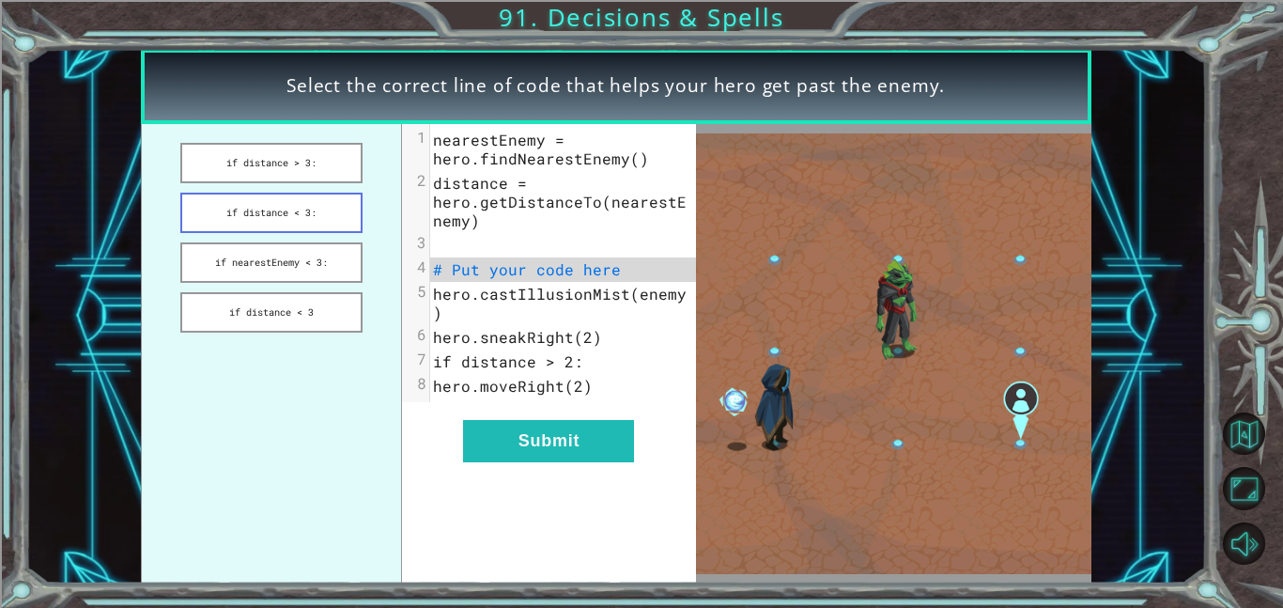
click at [208, 224] on button "if distance < 3:" at bounding box center [271, 213] width 182 height 40
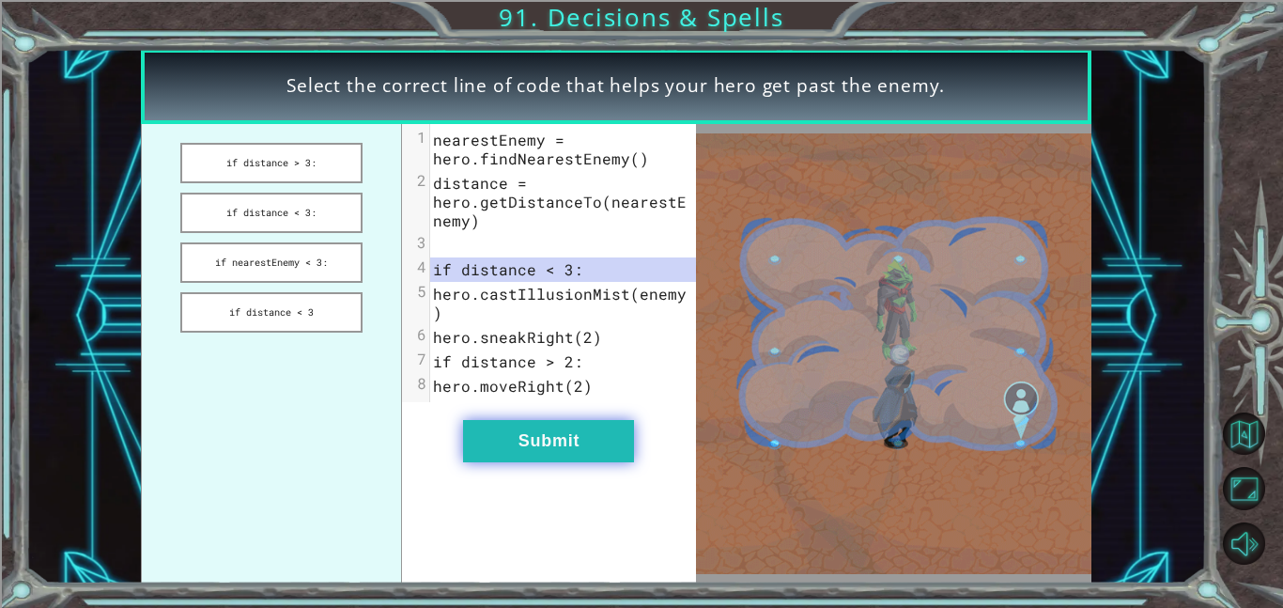
click at [568, 442] on button "Submit" at bounding box center [548, 441] width 171 height 42
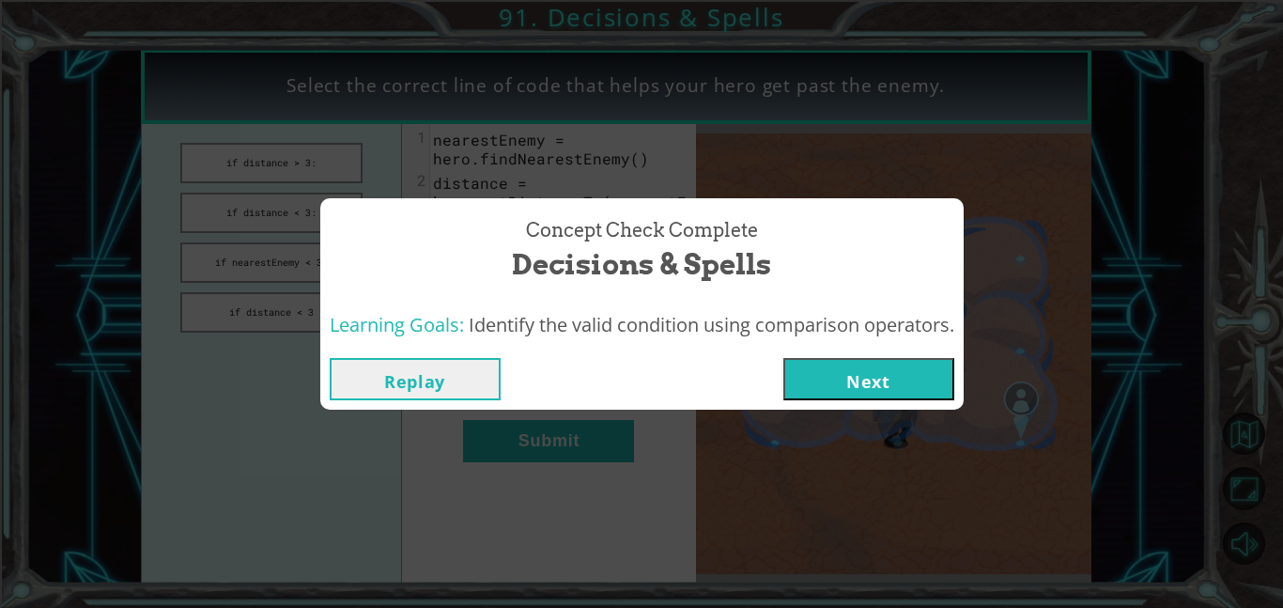
click at [865, 381] on button "Next" at bounding box center [868, 379] width 171 height 42
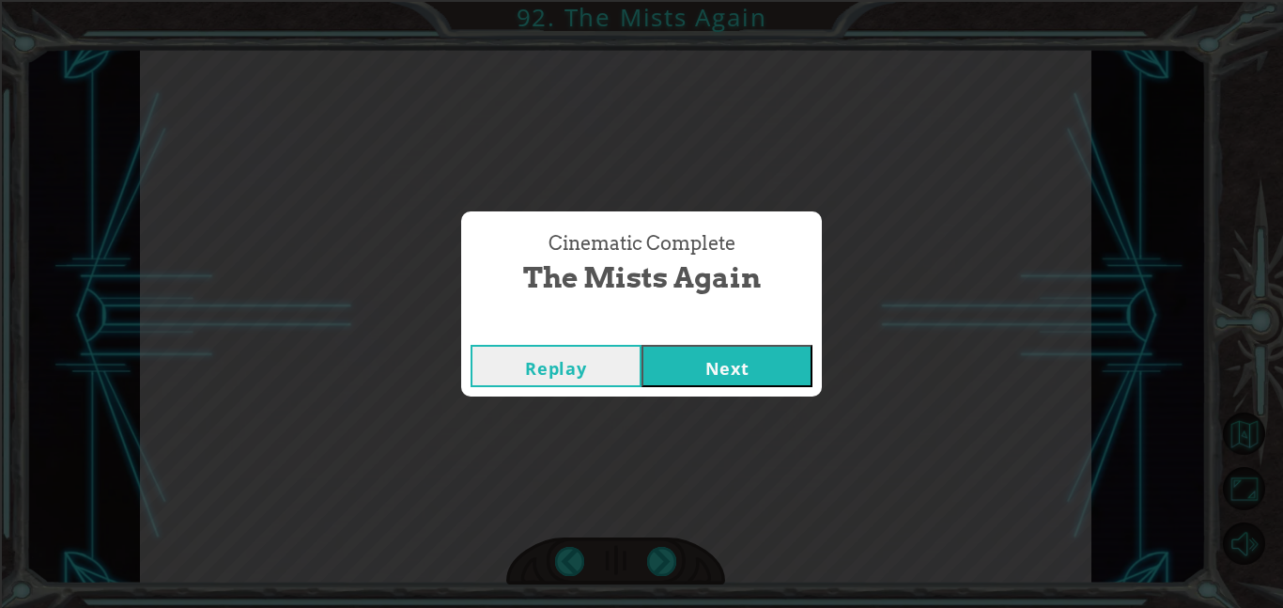
click at [719, 381] on button "Next" at bounding box center [726, 366] width 171 height 42
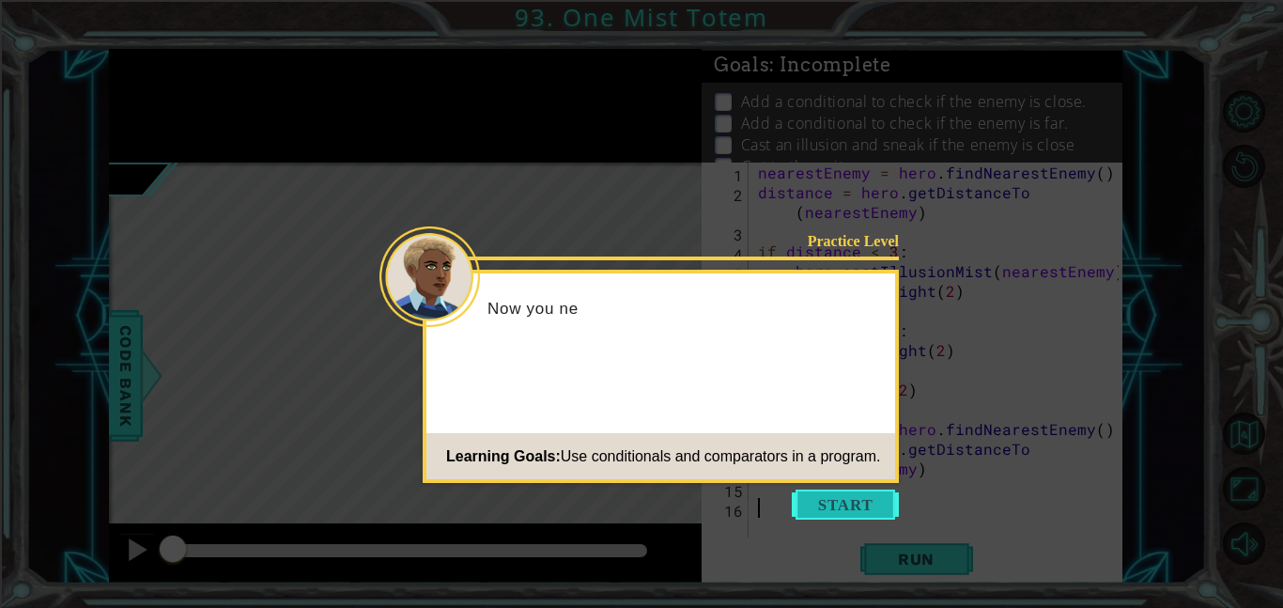
click at [852, 502] on button "Start" at bounding box center [845, 504] width 107 height 30
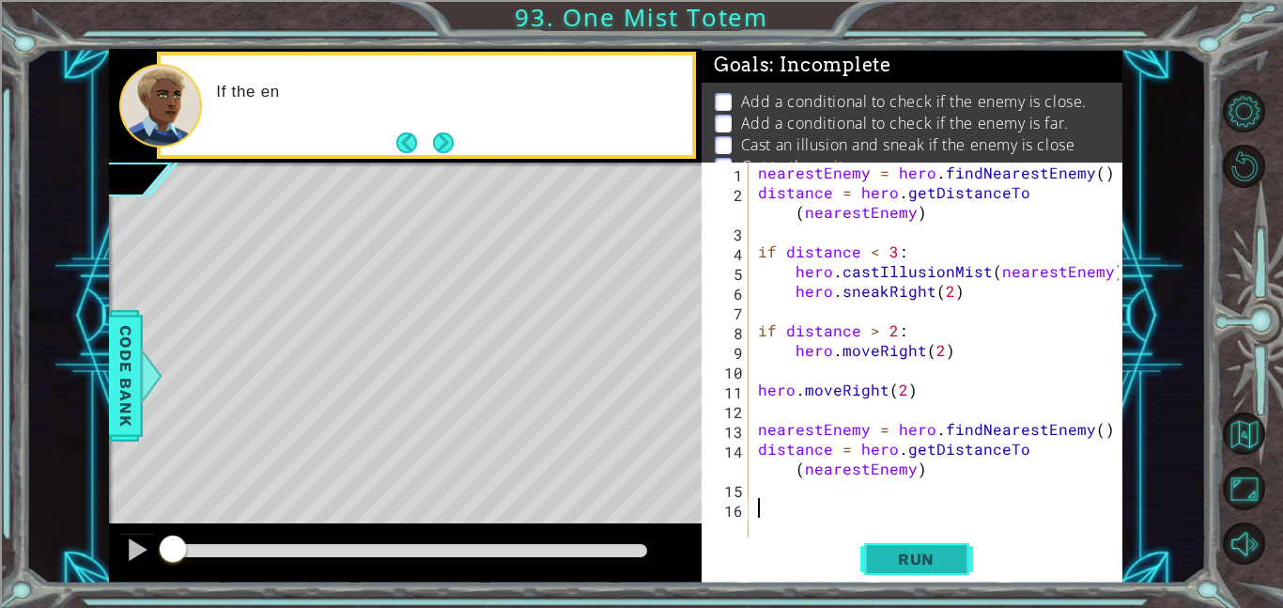
click at [935, 550] on span "Run" at bounding box center [916, 558] width 74 height 19
click at [910, 562] on span "Run" at bounding box center [916, 558] width 74 height 19
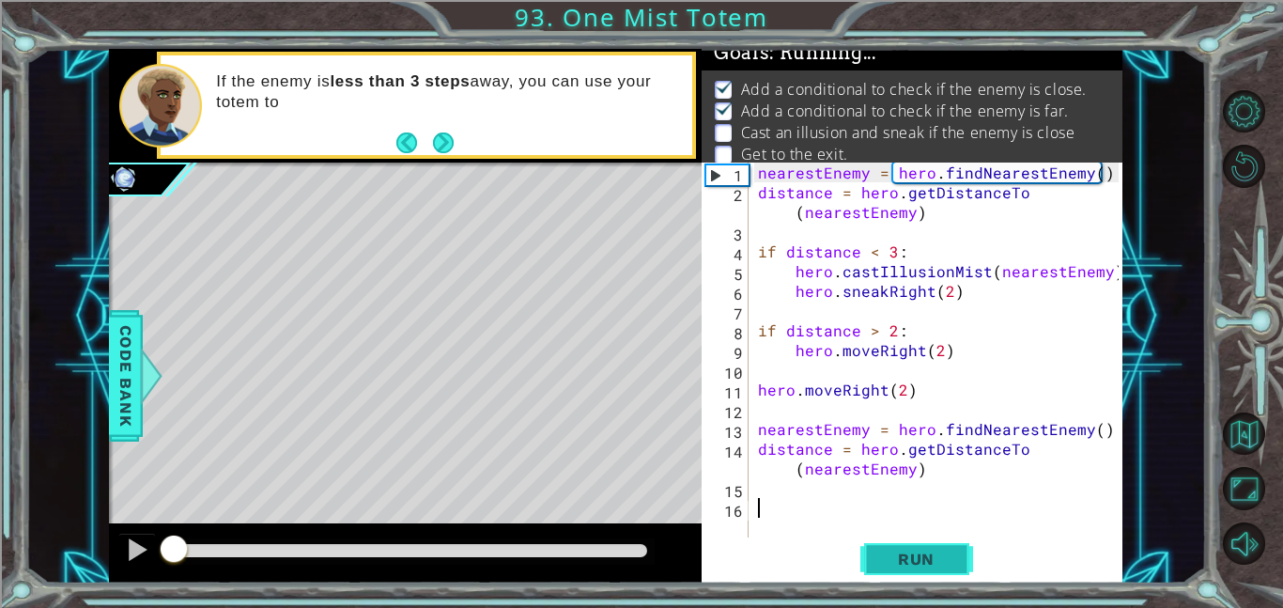
scroll to position [12, 0]
click at [931, 575] on button "Run" at bounding box center [916, 558] width 113 height 42
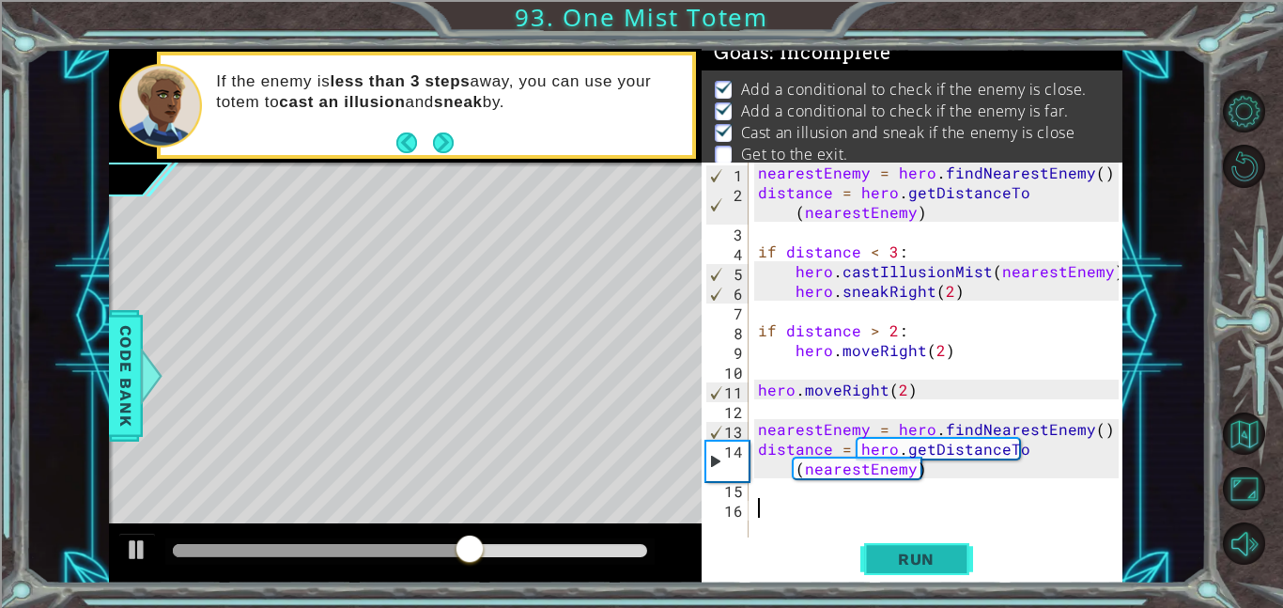
click at [897, 571] on button "Run" at bounding box center [916, 558] width 113 height 42
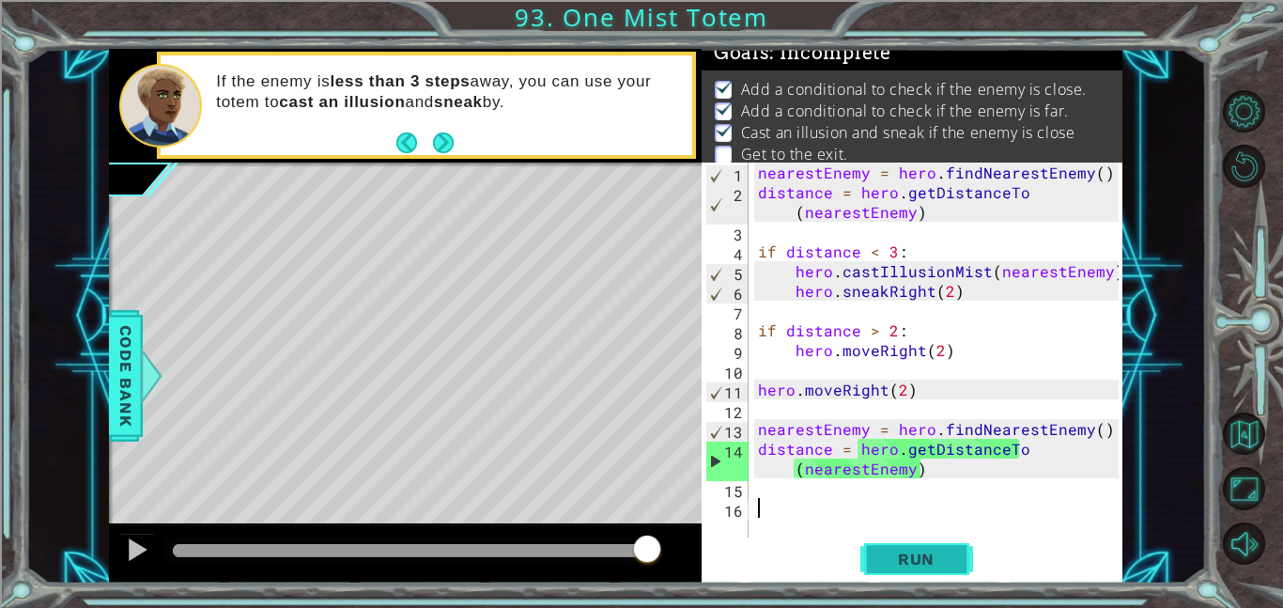
click at [963, 577] on button "Run" at bounding box center [916, 558] width 113 height 42
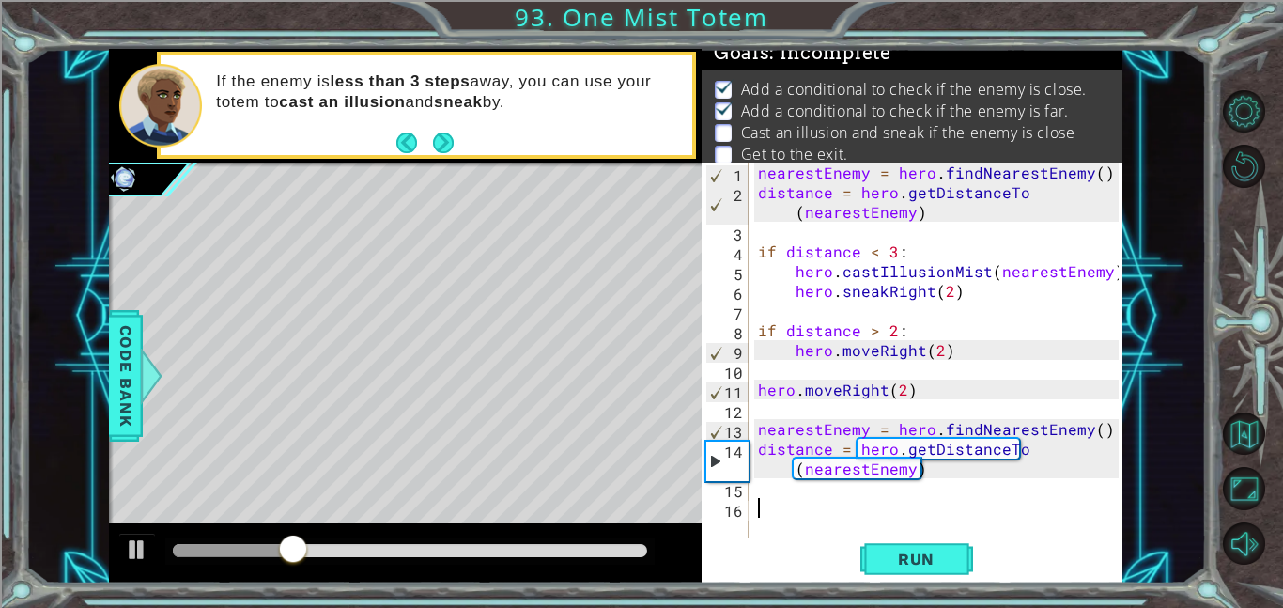
click at [1022, 496] on div "nearestEnemy = hero . findNearestEnemy ( ) distance = hero . getDistanceTo ( ne…" at bounding box center [941, 369] width 374 height 414
click at [844, 271] on div "nearestEnemy = hero . findNearestEnemy ( ) distance = hero . getDistanceTo ( ne…" at bounding box center [941, 369] width 374 height 414
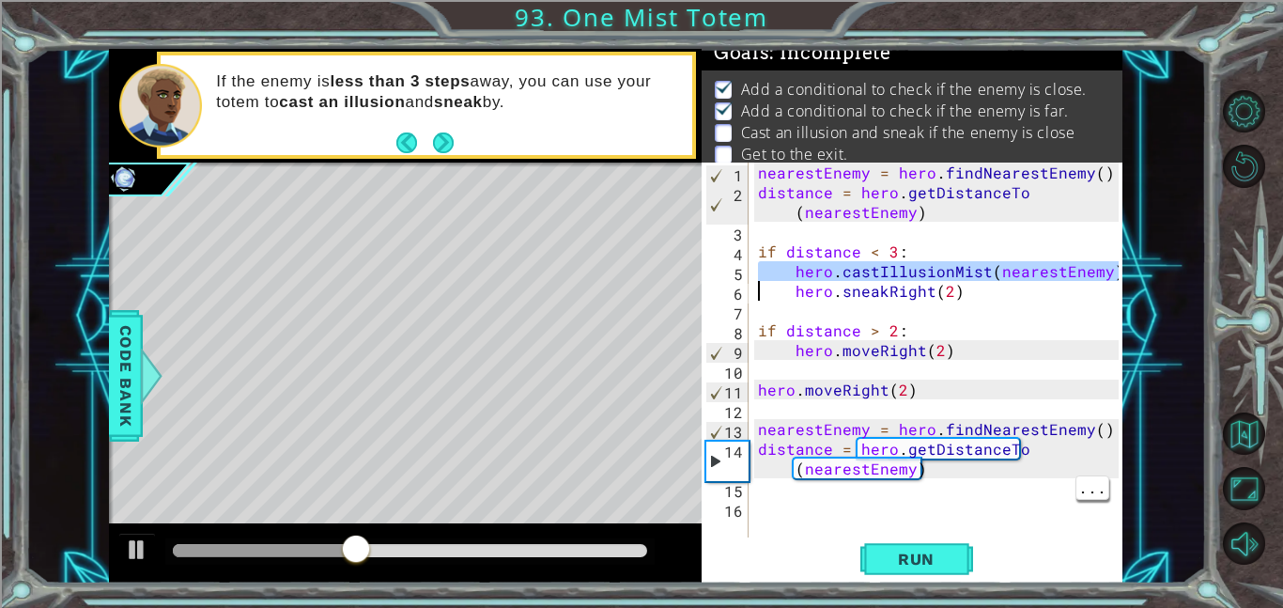
click at [822, 263] on div "nearestEnemy = hero . findNearestEnemy ( ) distance = hero . getDistanceTo ( ne…" at bounding box center [936, 349] width 364 height 375
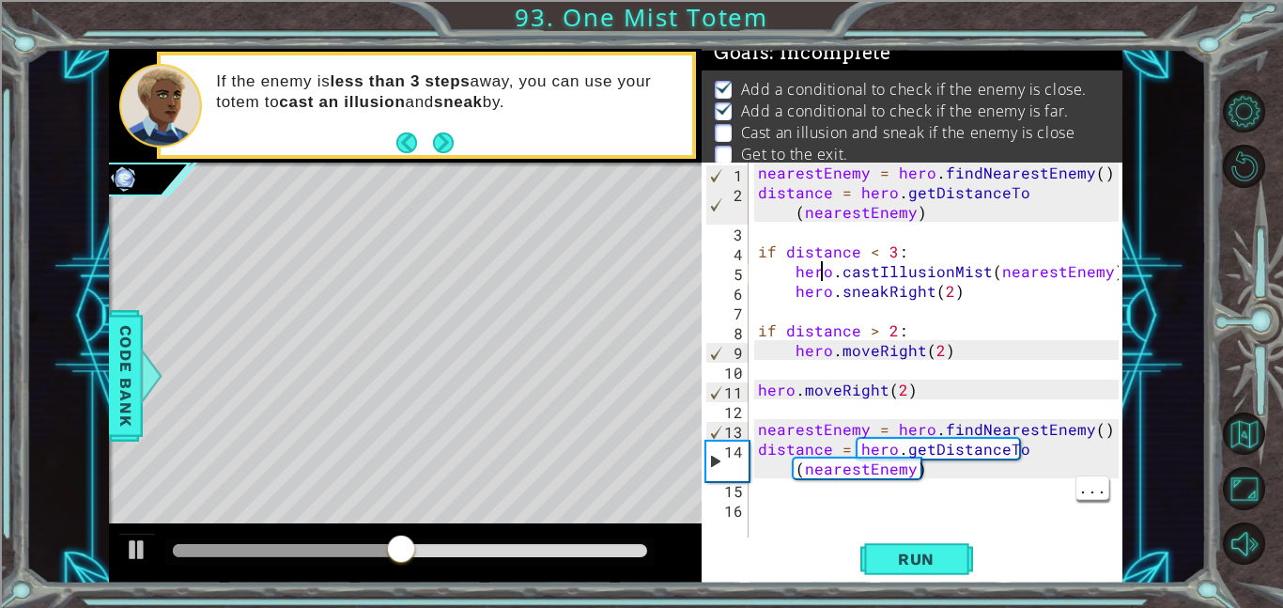
click at [978, 282] on div "nearestEnemy = hero . findNearestEnemy ( ) distance = hero . getDistanceTo ( ne…" at bounding box center [941, 369] width 374 height 414
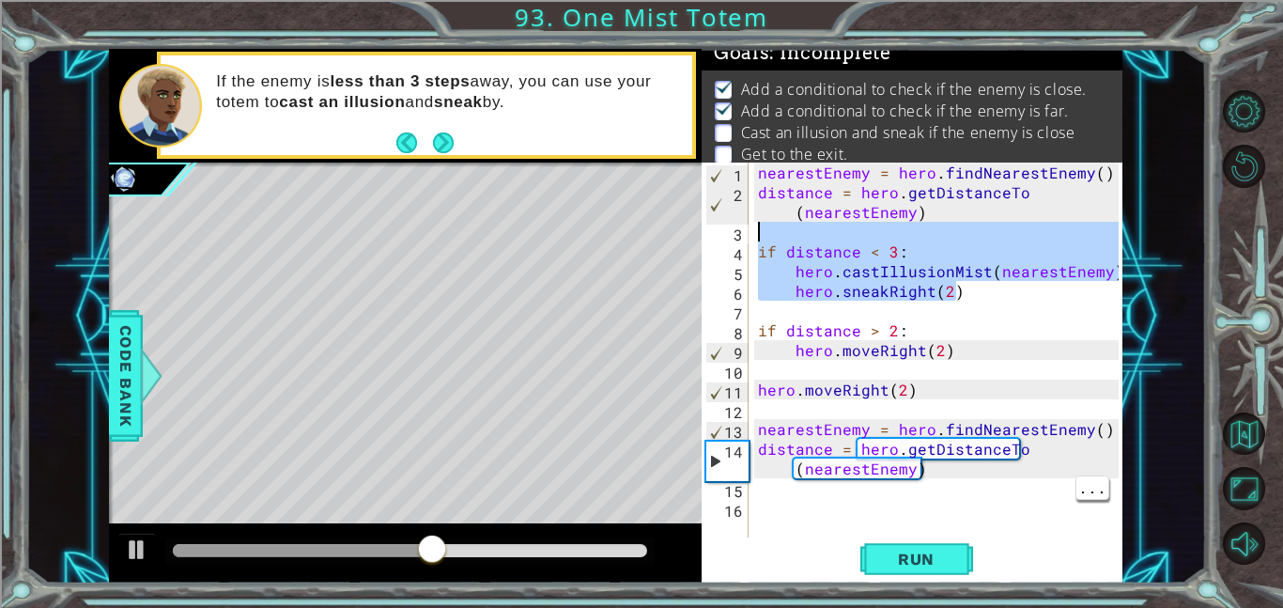
type textarea "if distance < 3: hero.castIllusionMist(nearestEnemy)"
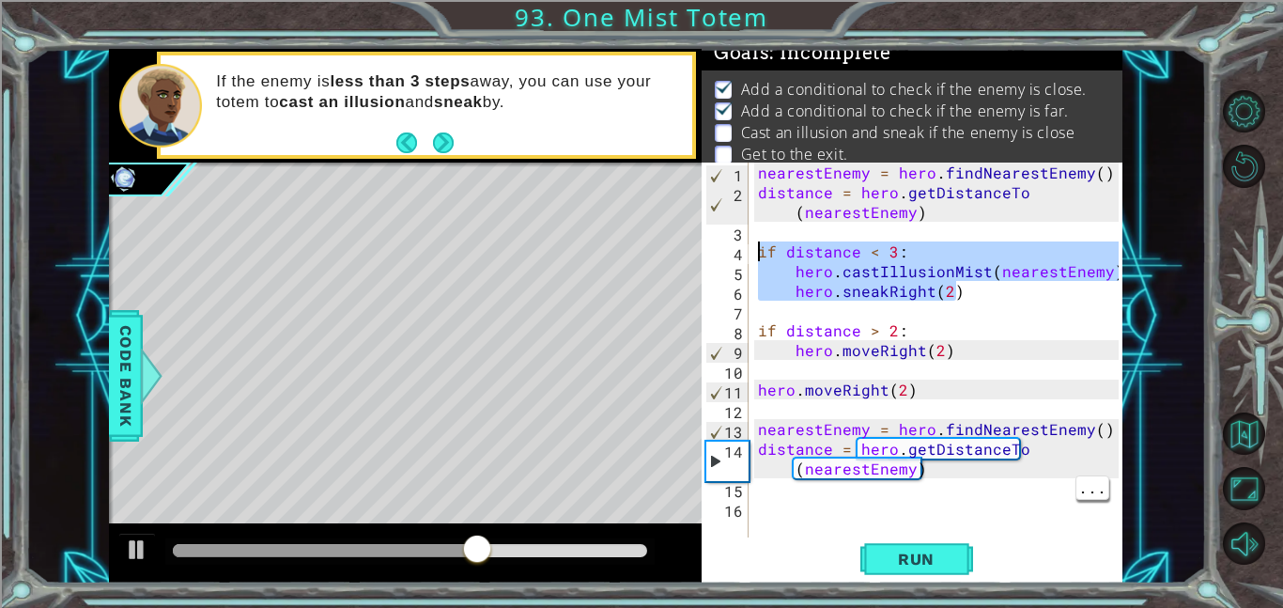
click at [804, 506] on div "nearestEnemy = hero . findNearestEnemy ( ) distance = hero . getDistanceTo ( ne…" at bounding box center [941, 369] width 374 height 414
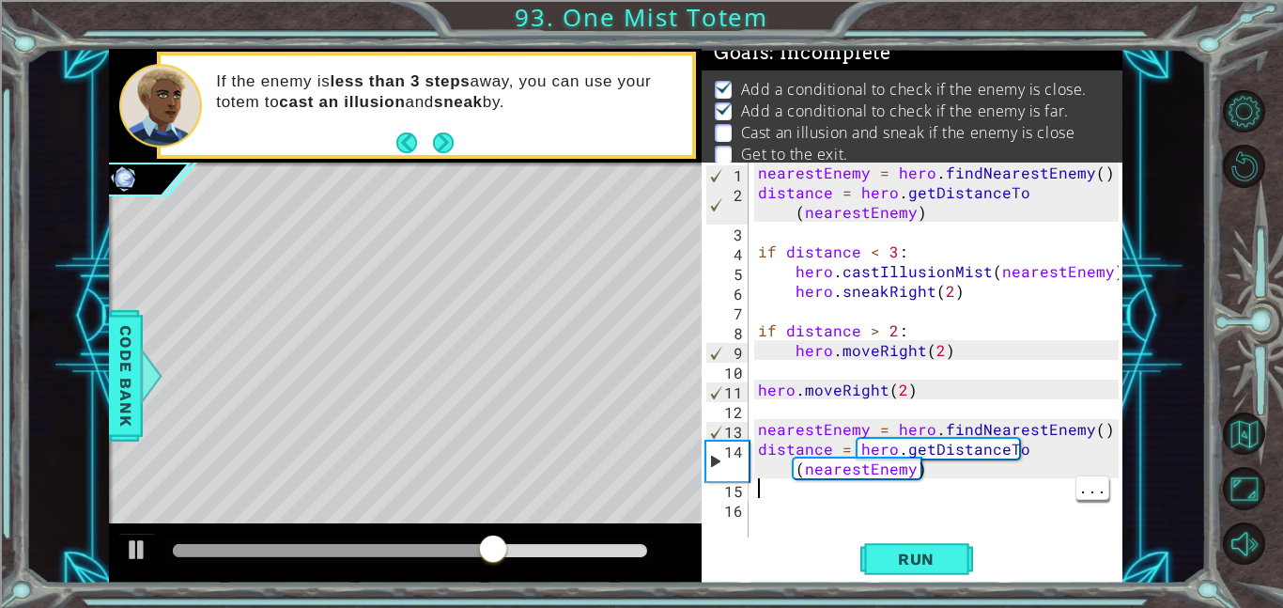
paste textarea "hero.sneakRight(2)"
type textarea "hero.sneakRight(2)"
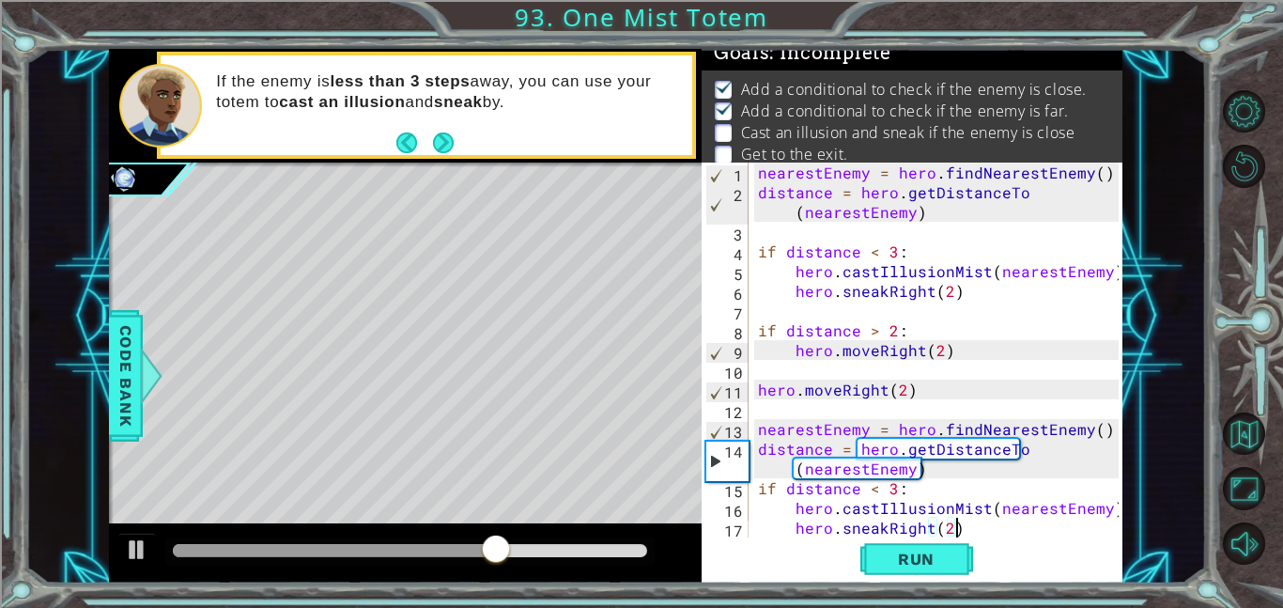
scroll to position [20, 0]
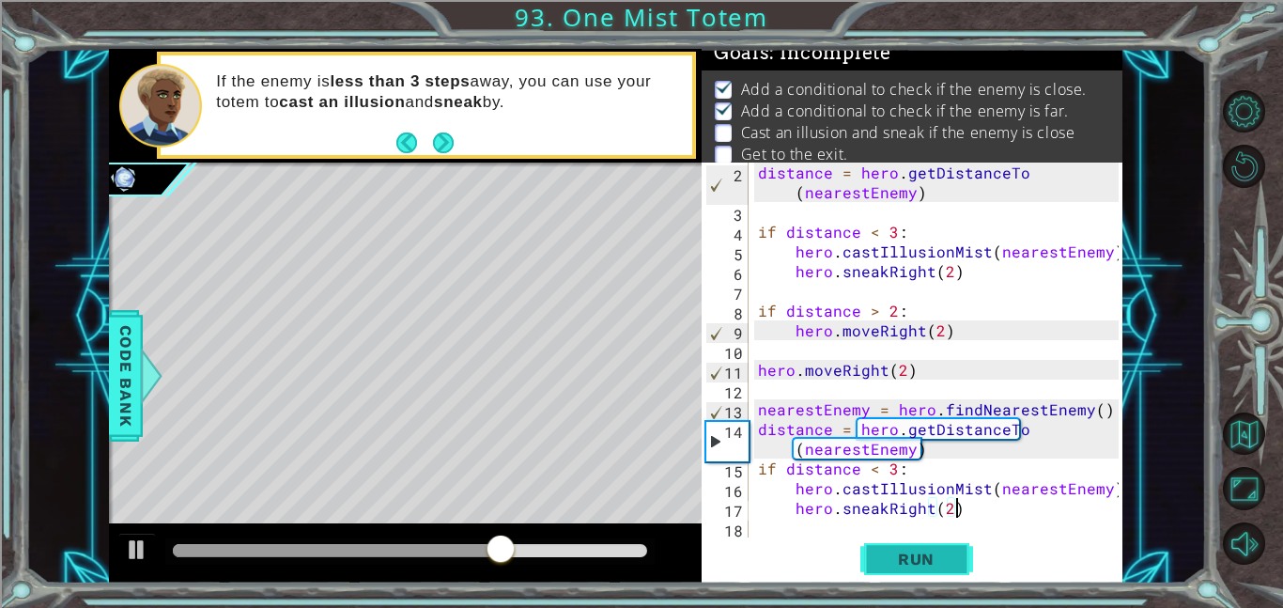
click at [933, 555] on span "Run" at bounding box center [916, 558] width 74 height 19
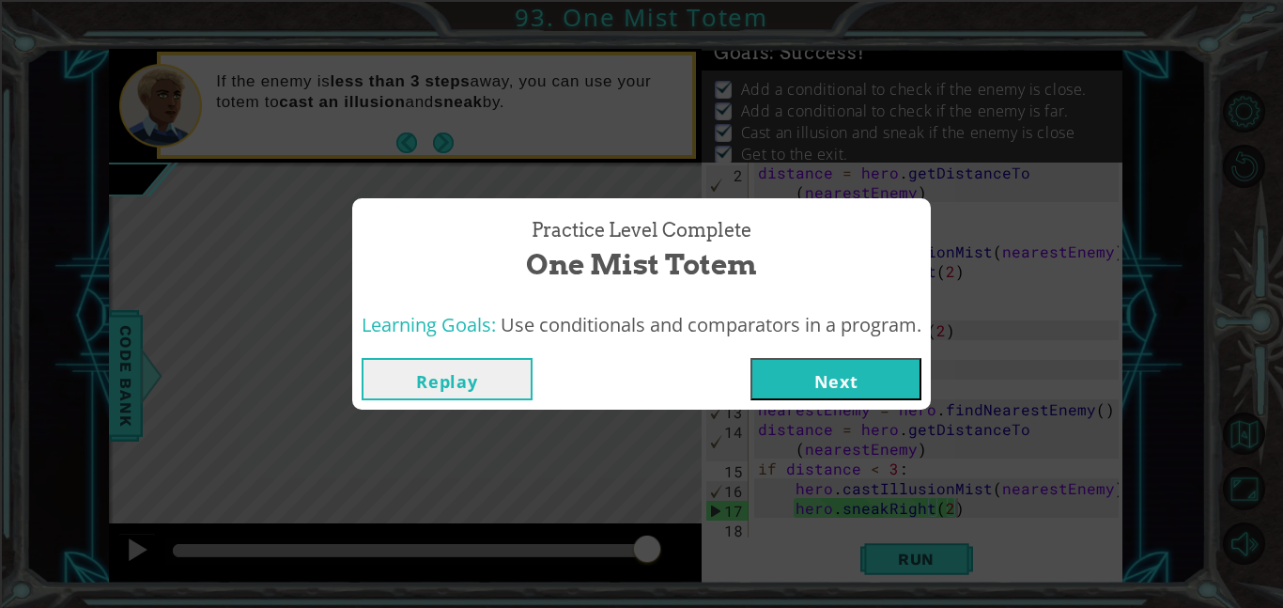
click at [809, 393] on button "Next" at bounding box center [835, 379] width 171 height 42
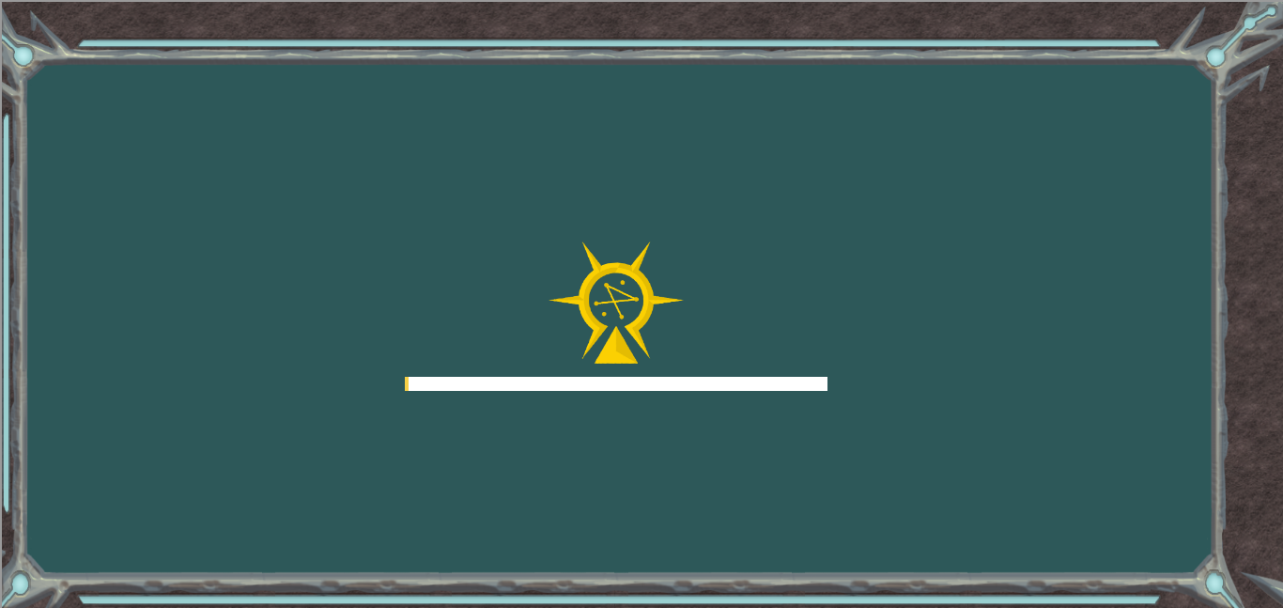
click at [870, 359] on div "Goals Error loading from server. Try refreshing the page. You'll need to join a…" at bounding box center [641, 304] width 1283 height 608
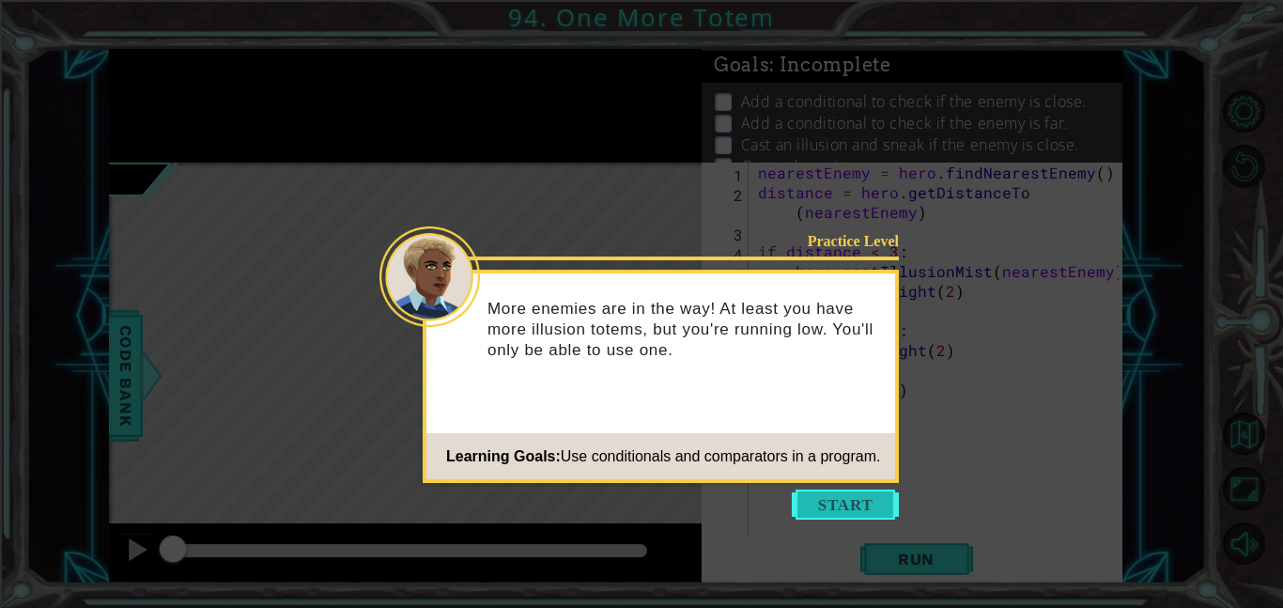
click at [878, 501] on button "Start" at bounding box center [845, 504] width 107 height 30
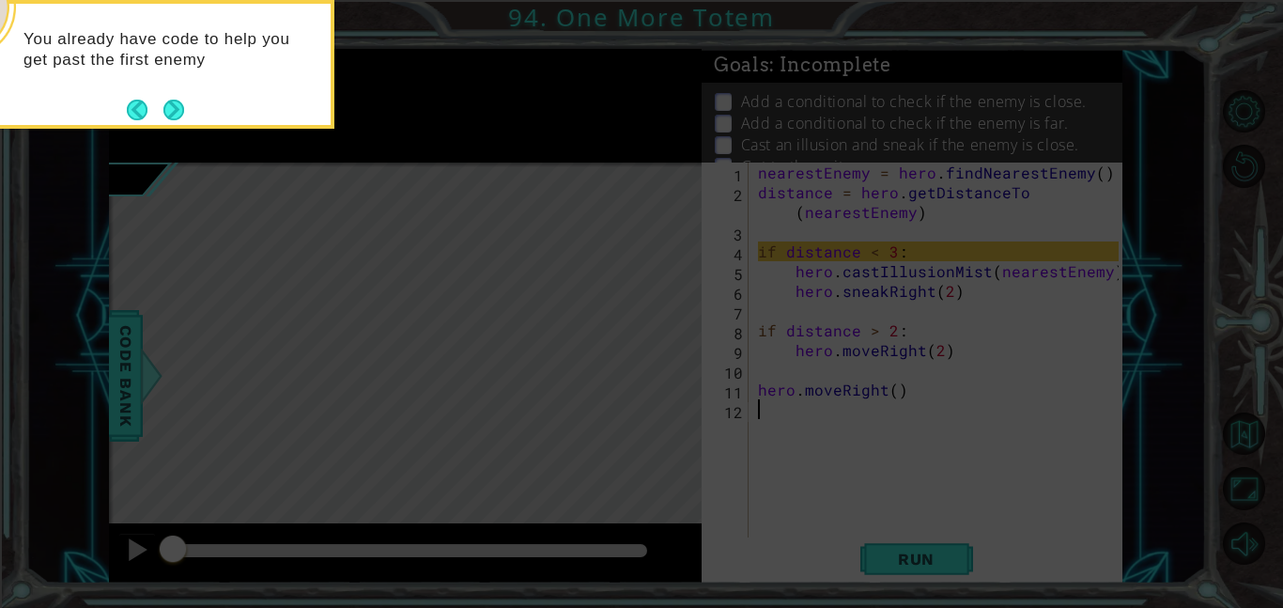
click at [160, 123] on footer at bounding box center [155, 110] width 57 height 28
click at [156, 115] on button "Back" at bounding box center [145, 110] width 37 height 21
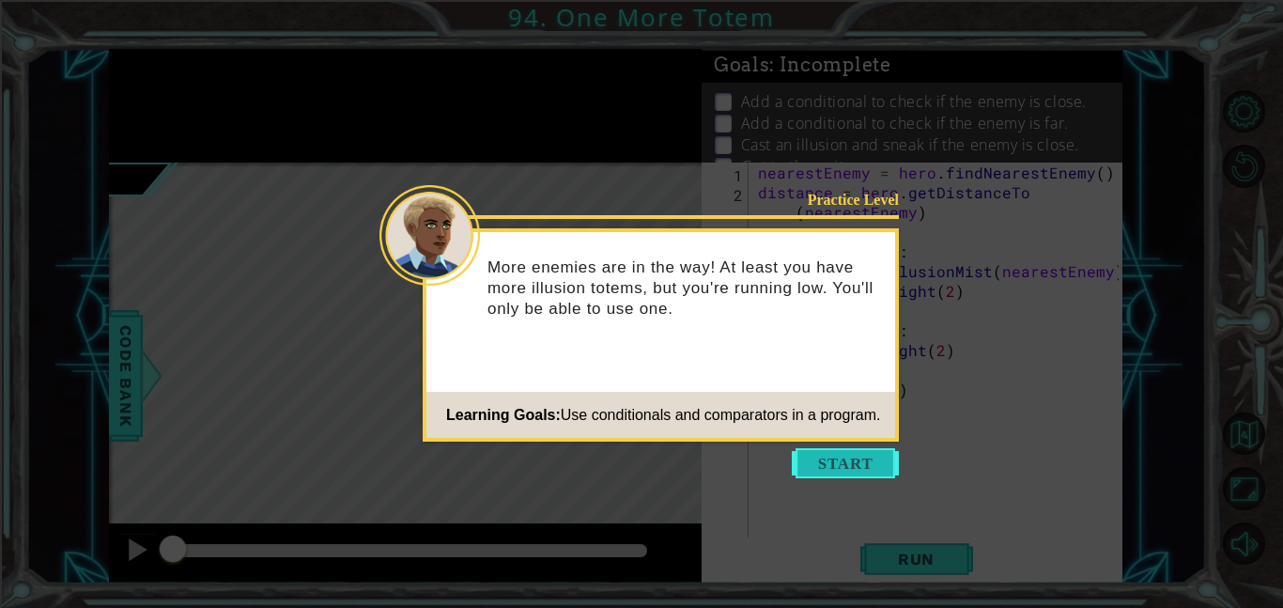
click at [851, 463] on button "Start" at bounding box center [845, 463] width 107 height 30
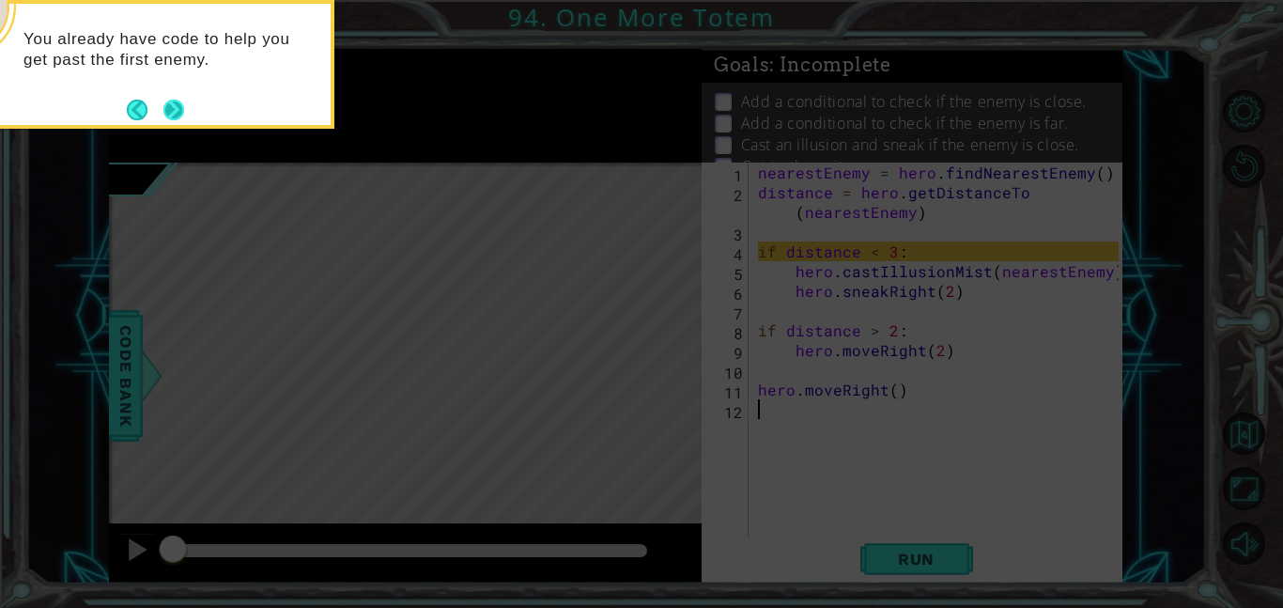
click at [164, 113] on button "Next" at bounding box center [174, 110] width 22 height 22
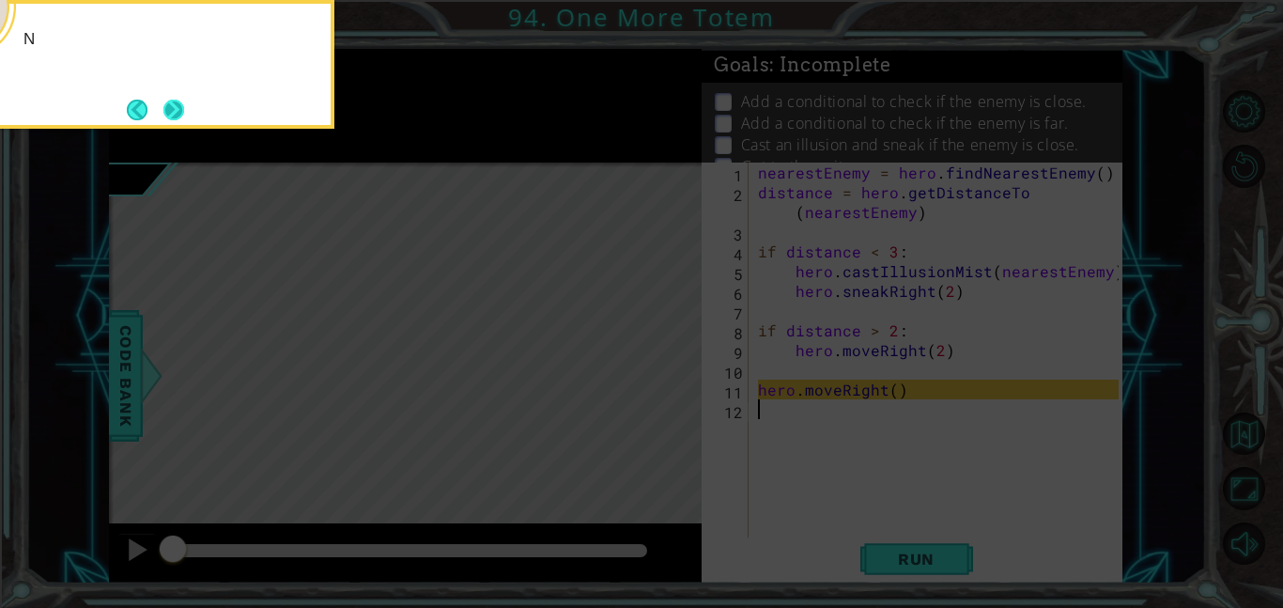
click at [175, 102] on button "Next" at bounding box center [173, 110] width 21 height 21
click at [159, 113] on button "Back" at bounding box center [145, 110] width 37 height 21
click at [174, 112] on button "Next" at bounding box center [173, 110] width 21 height 21
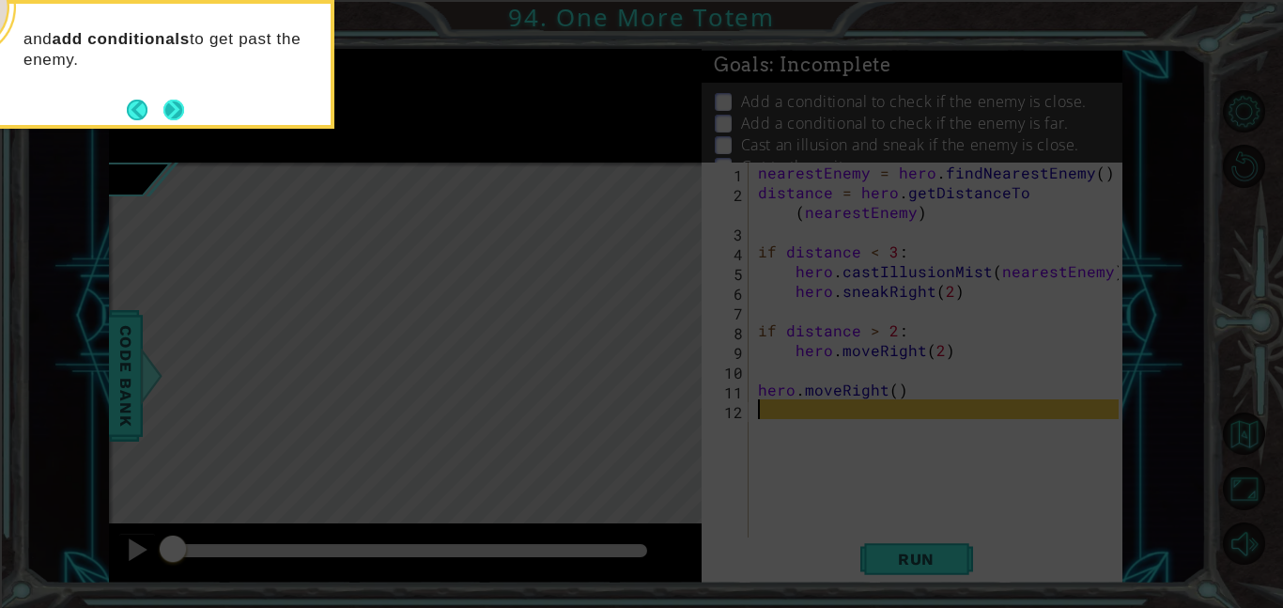
click at [175, 118] on button "Next" at bounding box center [173, 110] width 23 height 23
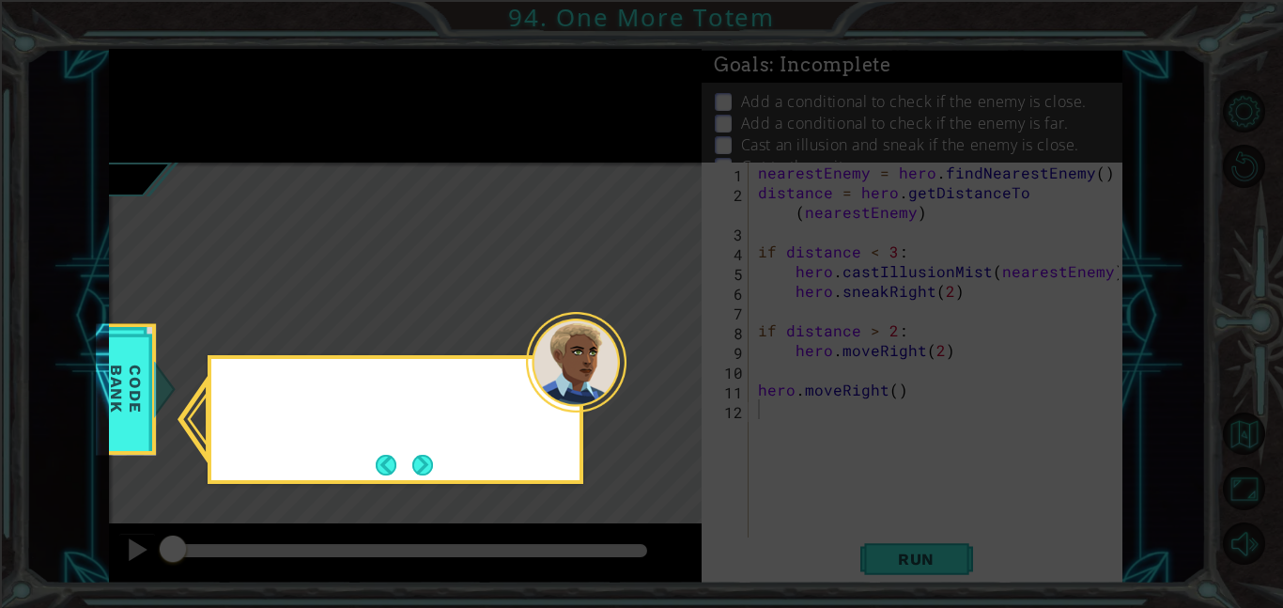
click at [178, 111] on icon at bounding box center [641, 304] width 1283 height 608
click at [399, 460] on button "Back" at bounding box center [394, 464] width 37 height 21
click at [429, 473] on icon at bounding box center [641, 304] width 1283 height 608
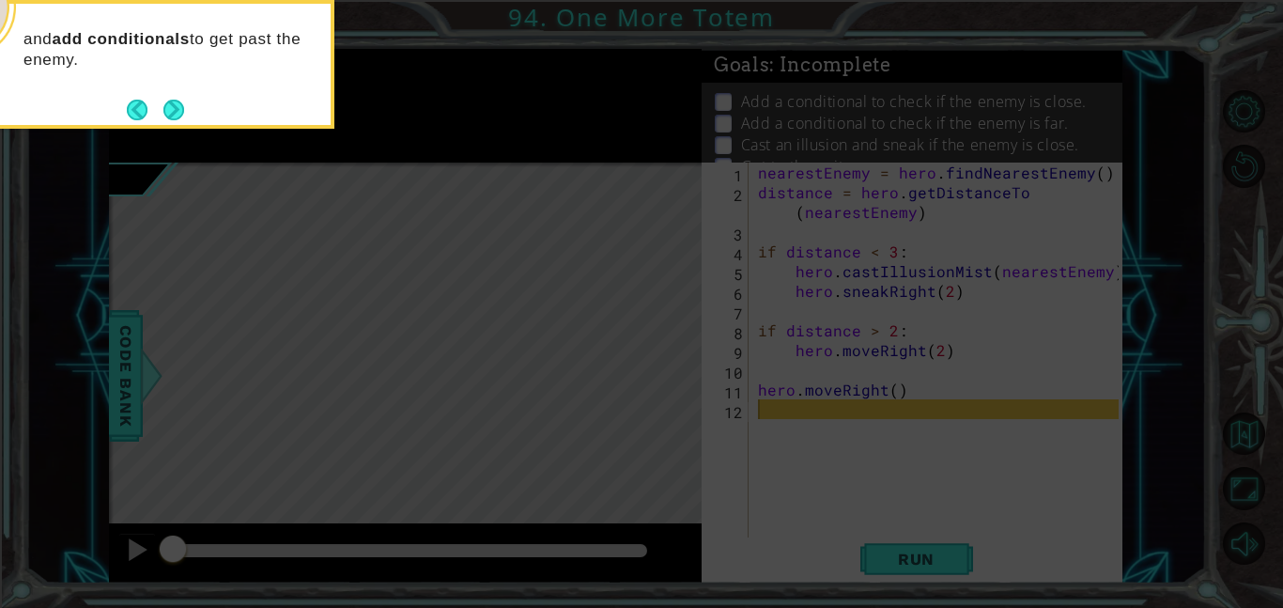
click at [425, 470] on icon at bounding box center [641, 91] width 1283 height 1033
click at [174, 110] on button "Next" at bounding box center [173, 110] width 21 height 21
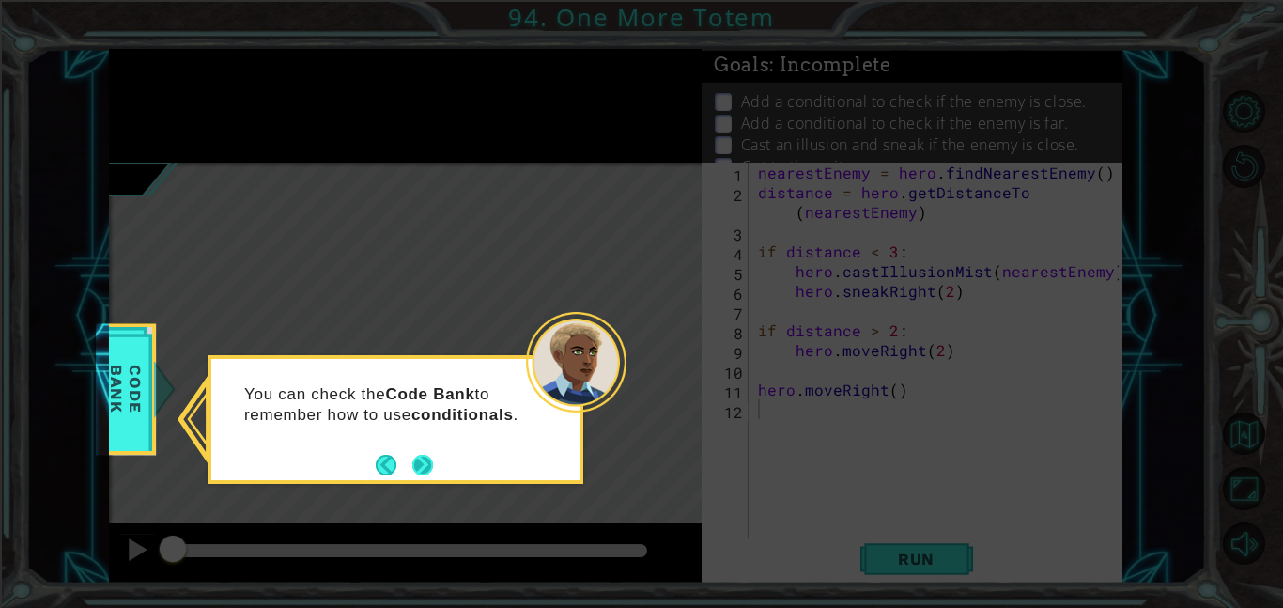
click at [415, 457] on button "Next" at bounding box center [422, 465] width 22 height 22
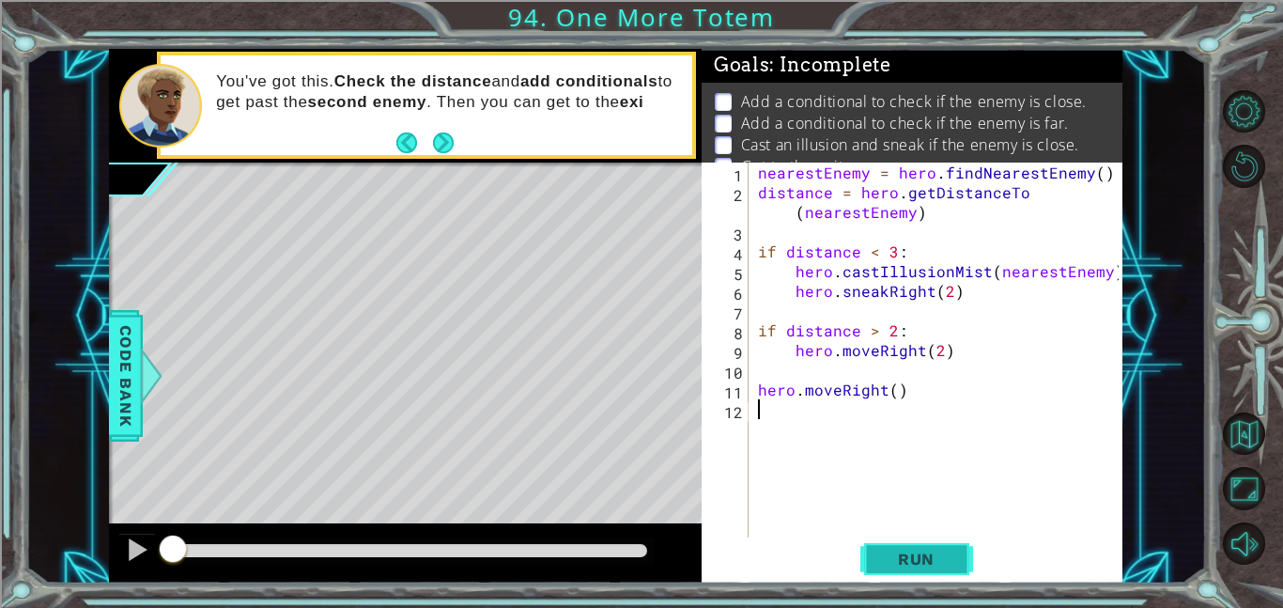
click at [918, 543] on button "Run" at bounding box center [916, 558] width 113 height 42
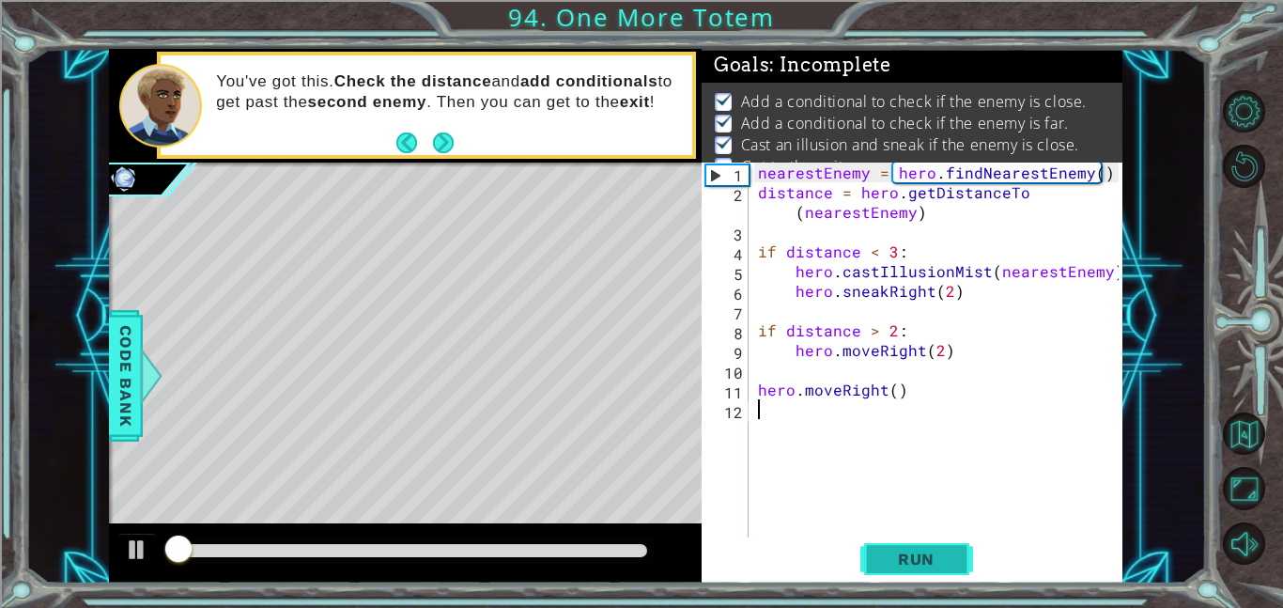
scroll to position [12, 0]
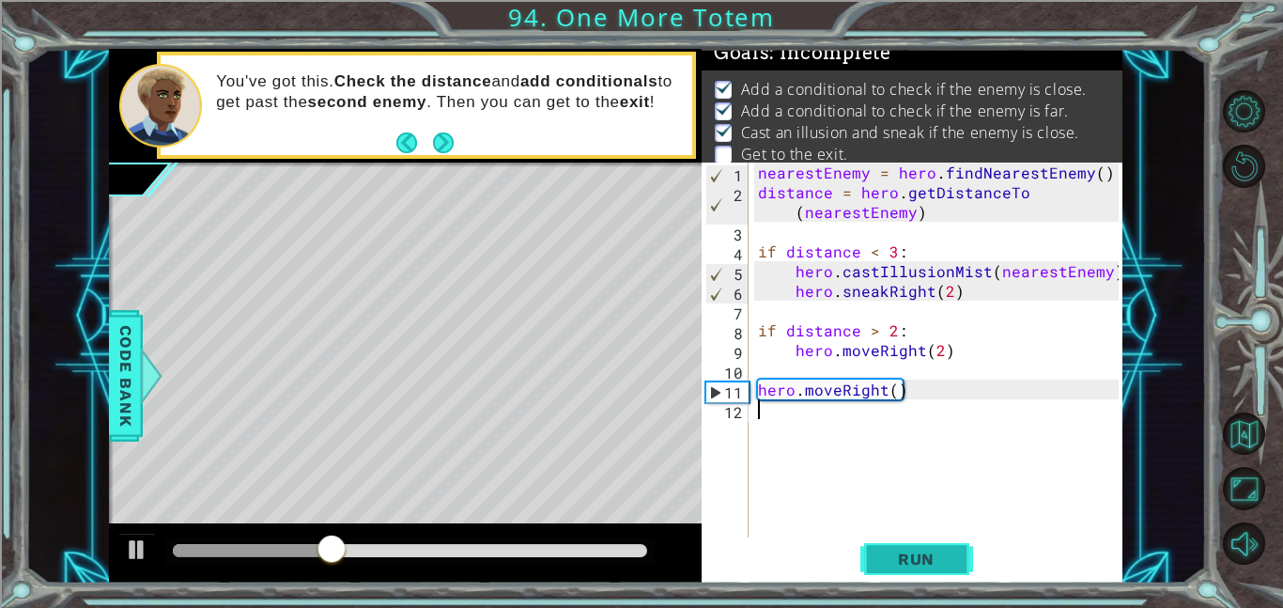
click at [932, 567] on span "Run" at bounding box center [916, 558] width 74 height 19
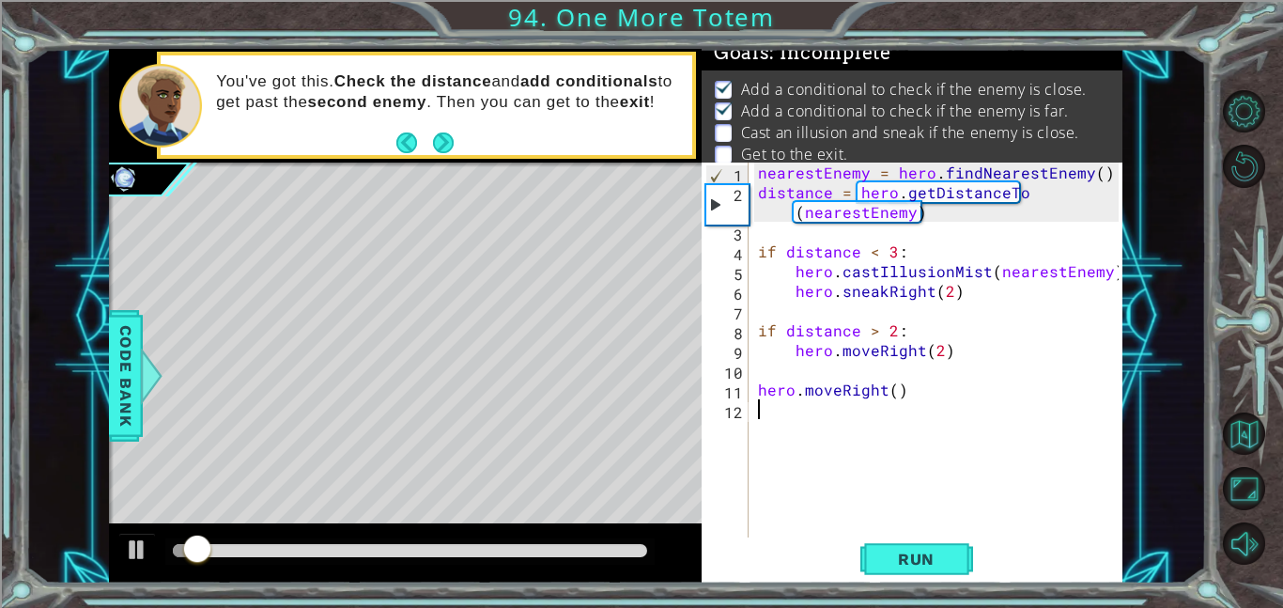
click at [624, 559] on div at bounding box center [409, 551] width 489 height 26
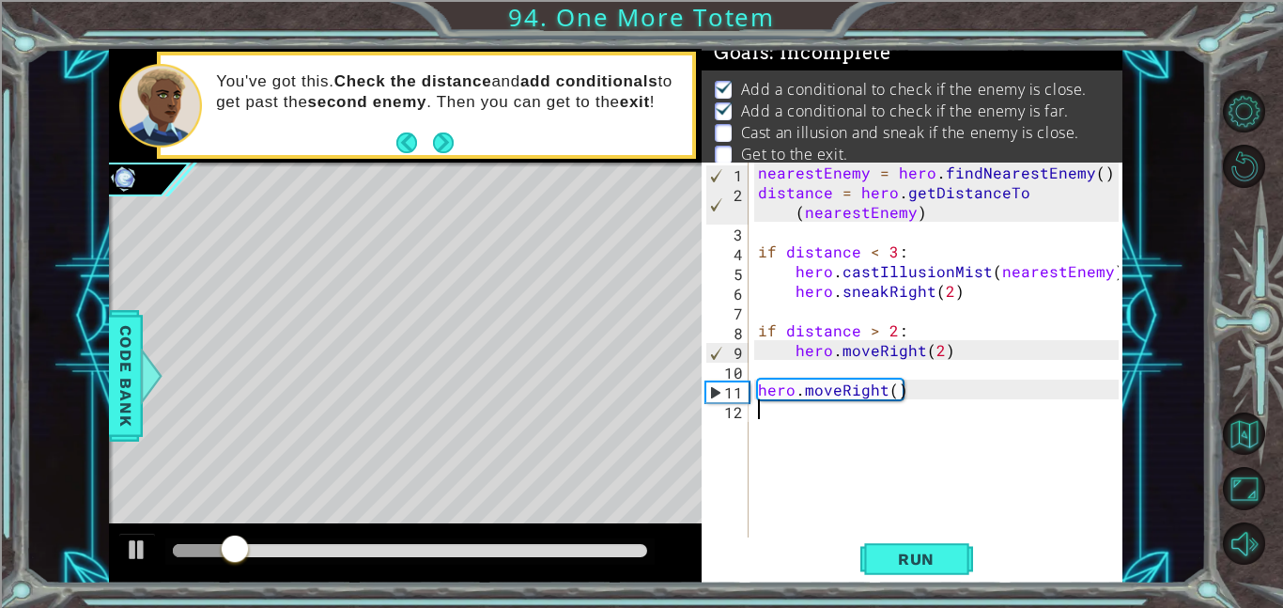
click at [917, 278] on div "nearestEnemy = hero . findNearestEnemy ( ) distance = hero . getDistanceTo ( ne…" at bounding box center [941, 369] width 374 height 414
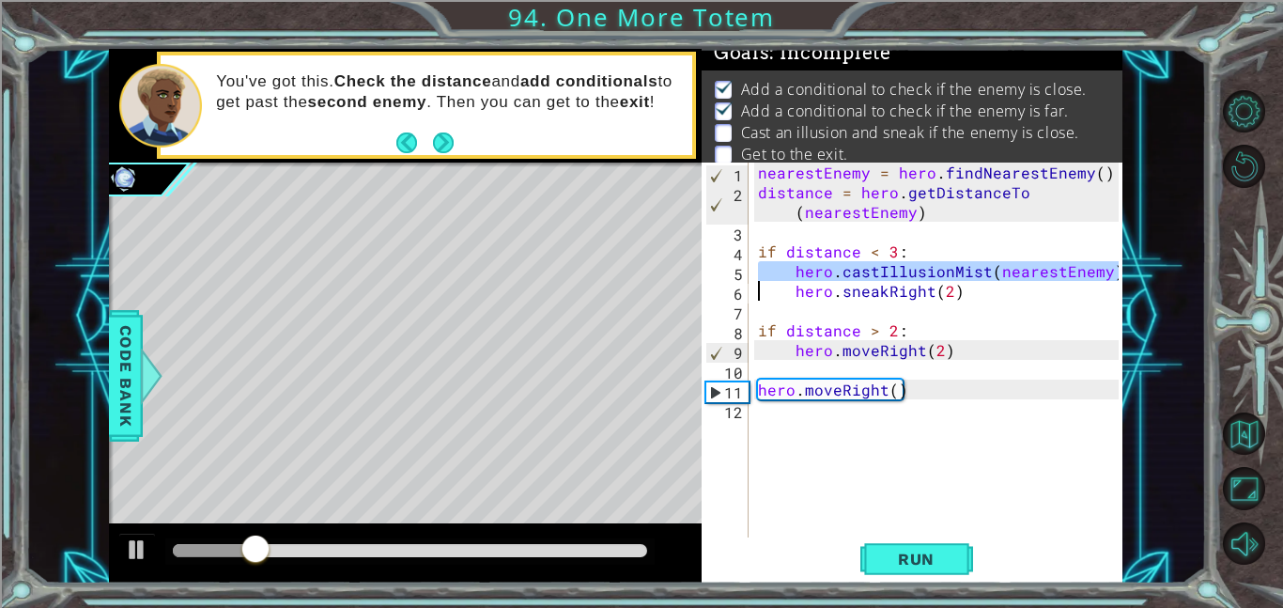
click at [978, 293] on div "nearestEnemy = hero . findNearestEnemy ( ) distance = hero . getDistanceTo ( ne…" at bounding box center [941, 369] width 374 height 414
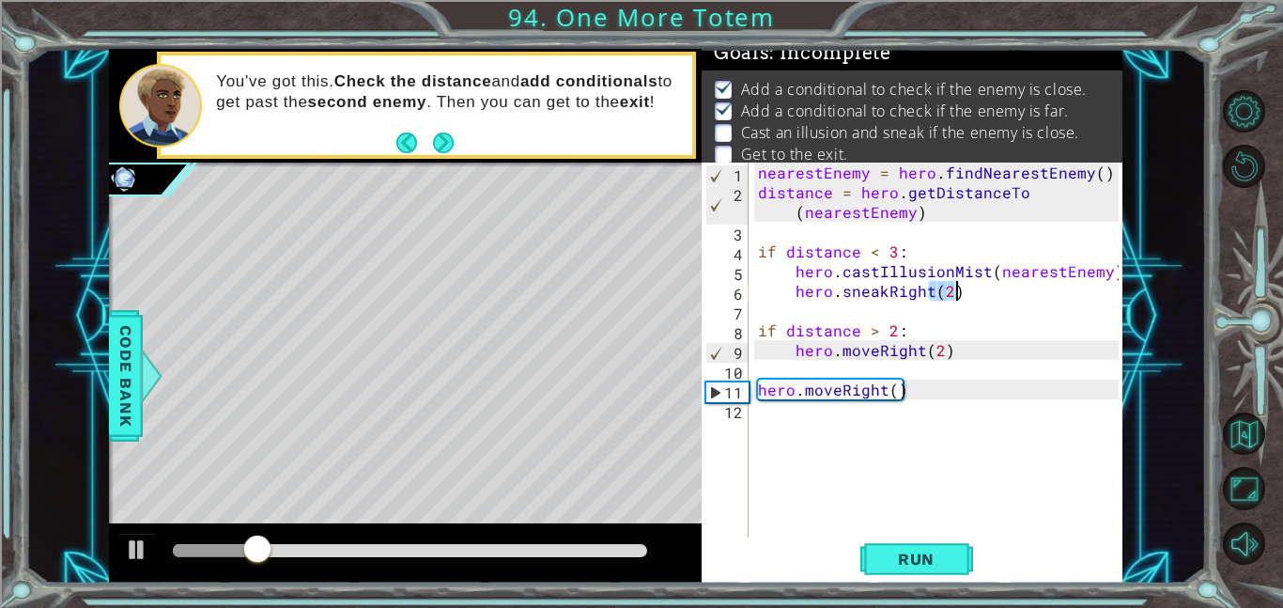
click at [978, 293] on div "nearestEnemy = hero . findNearestEnemy ( ) distance = hero . getDistanceTo ( ne…" at bounding box center [941, 369] width 374 height 414
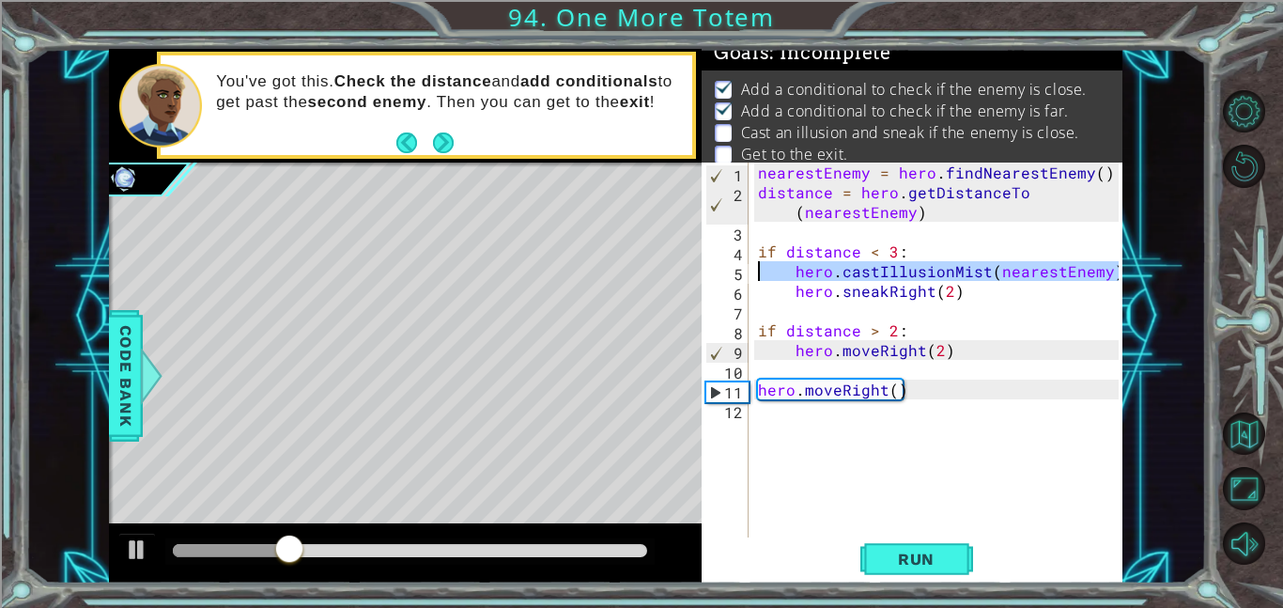
click at [918, 398] on div "nearestEnemy = hero . findNearestEnemy ( ) distance = hero . getDistanceTo ( ne…" at bounding box center [941, 369] width 374 height 414
type textarea "hero.moveRight()"
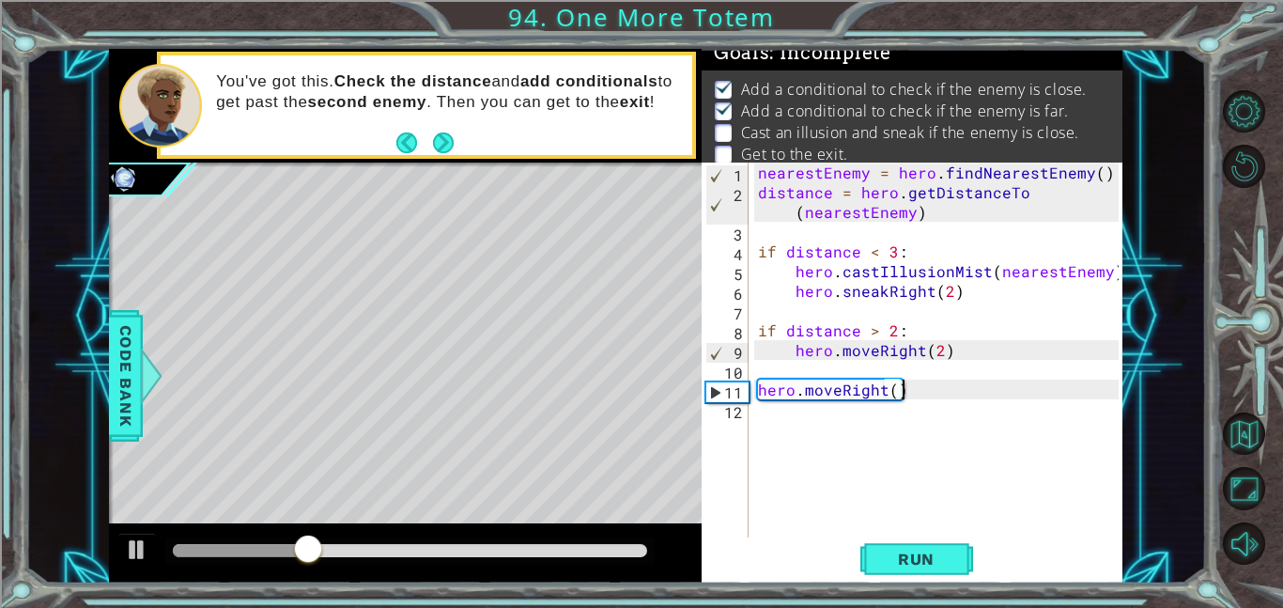
click at [923, 422] on div "nearestEnemy = hero . findNearestEnemy ( ) distance = hero . getDistanceTo ( ne…" at bounding box center [941, 369] width 374 height 414
paste textarea "hero.sneakRight(2)"
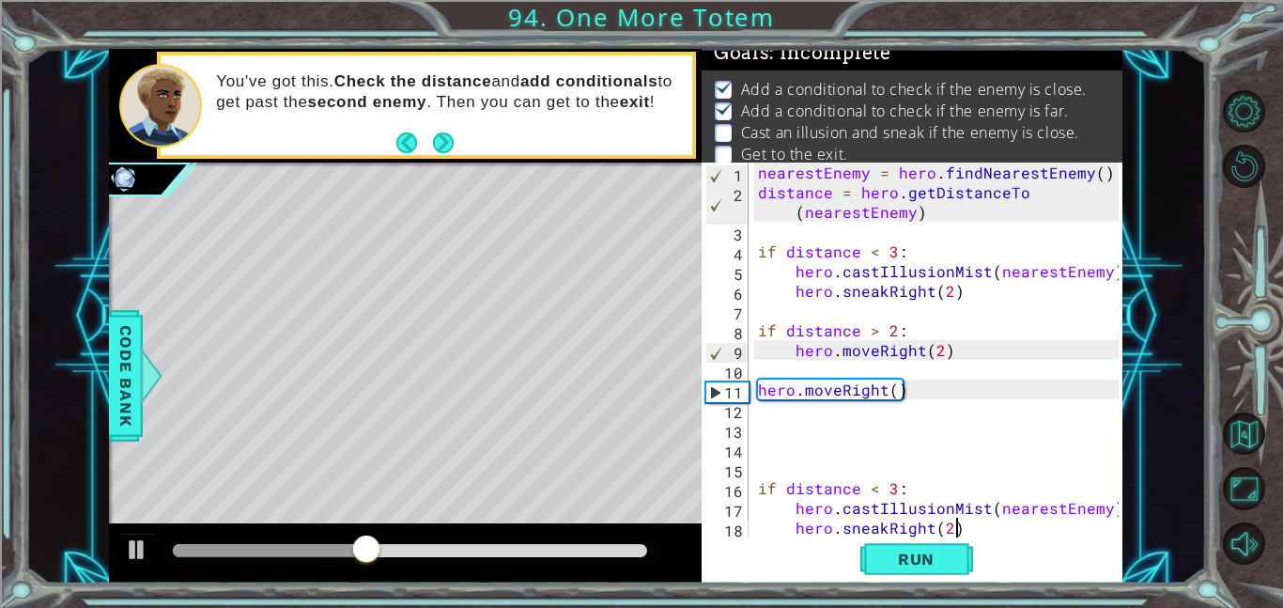
scroll to position [20, 0]
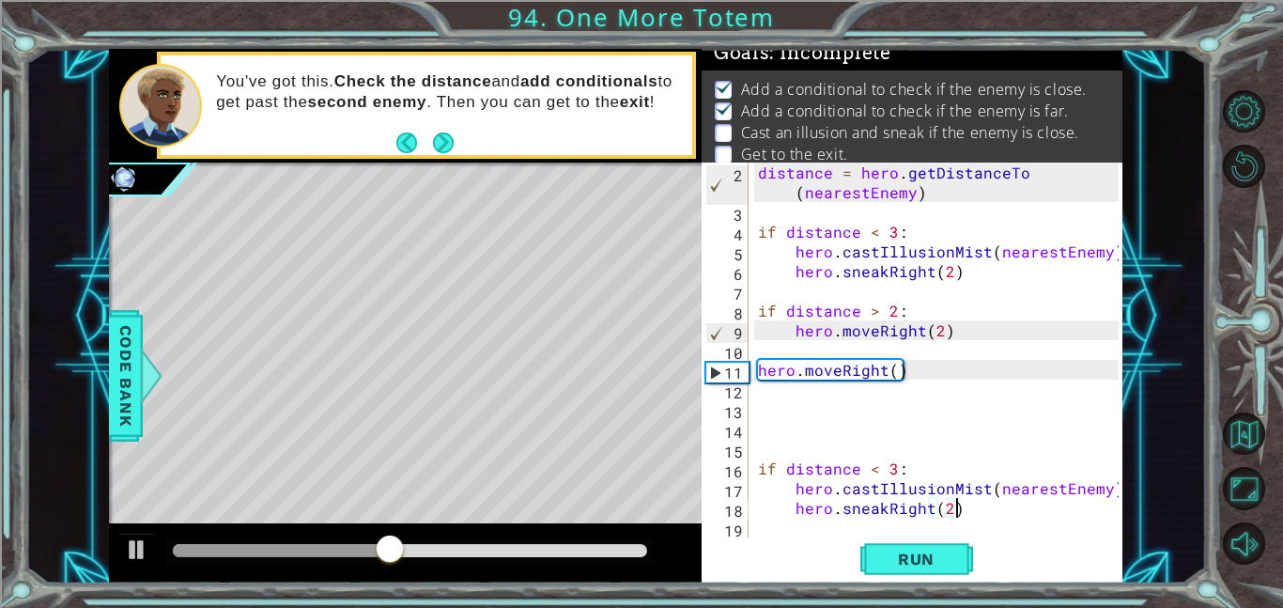
click at [928, 194] on div "distance = hero . getDistanceTo ( nearestEnemy ) if distance < 3 : hero . castI…" at bounding box center [941, 379] width 374 height 434
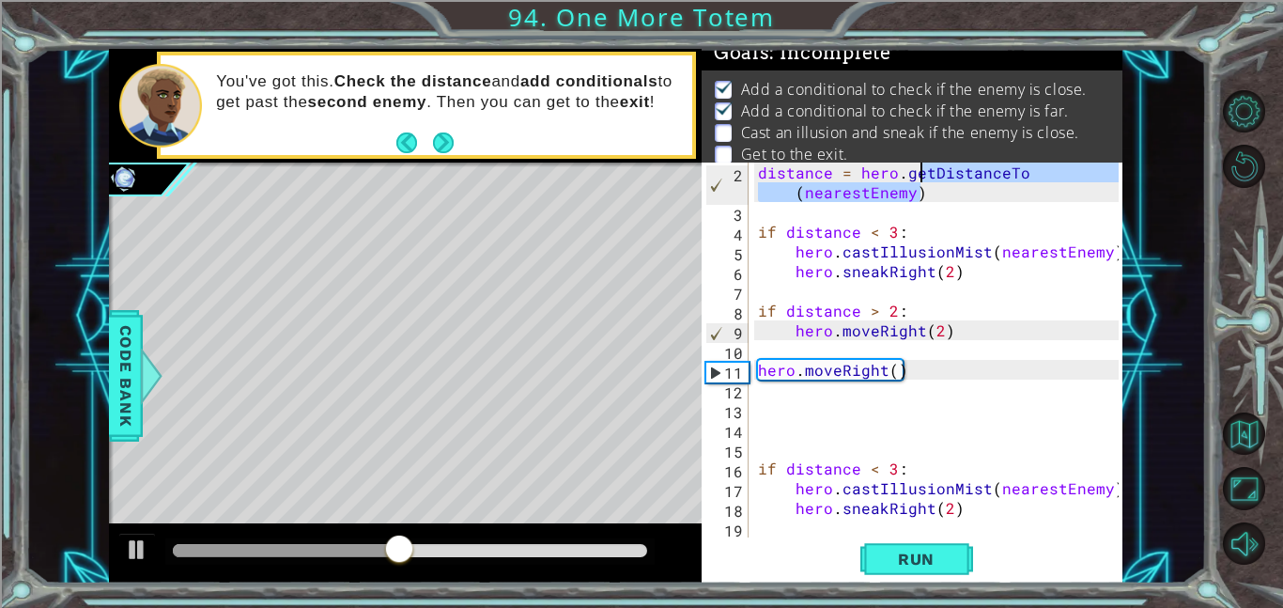
type textarea "nearestEnemy = hero.findNearestEnemy() distance = hero.getDistanceTo(nearestEne…"
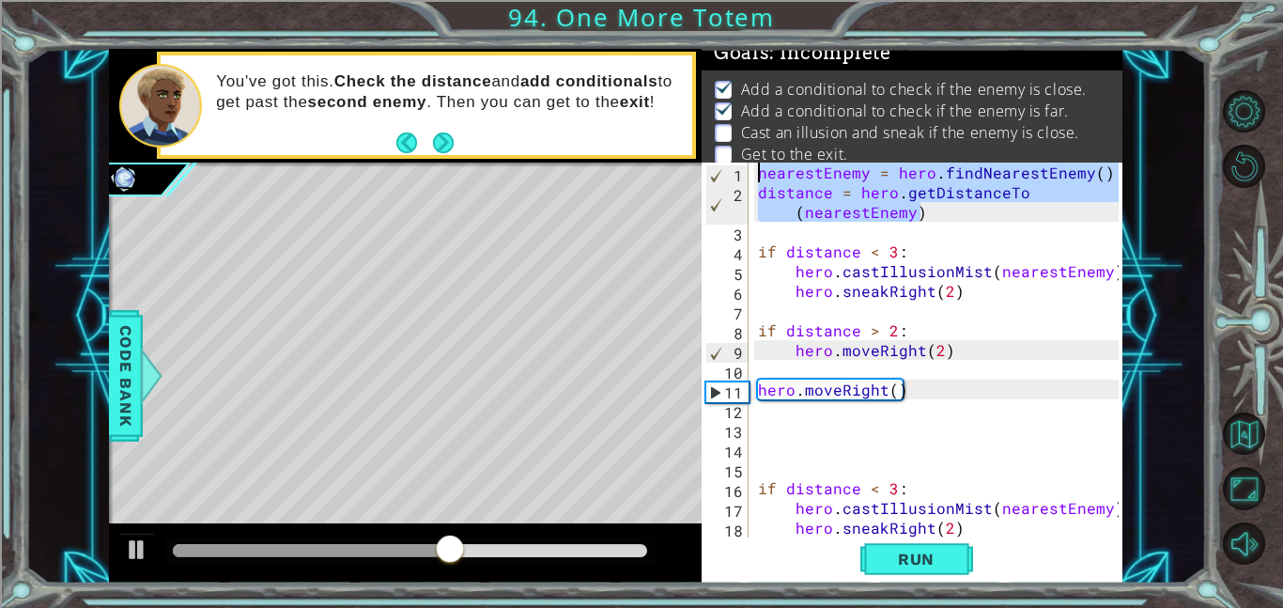
click at [766, 434] on div "nearestEnemy = hero . findNearestEnemy ( ) distance = hero . getDistanceTo ( ne…" at bounding box center [941, 369] width 374 height 414
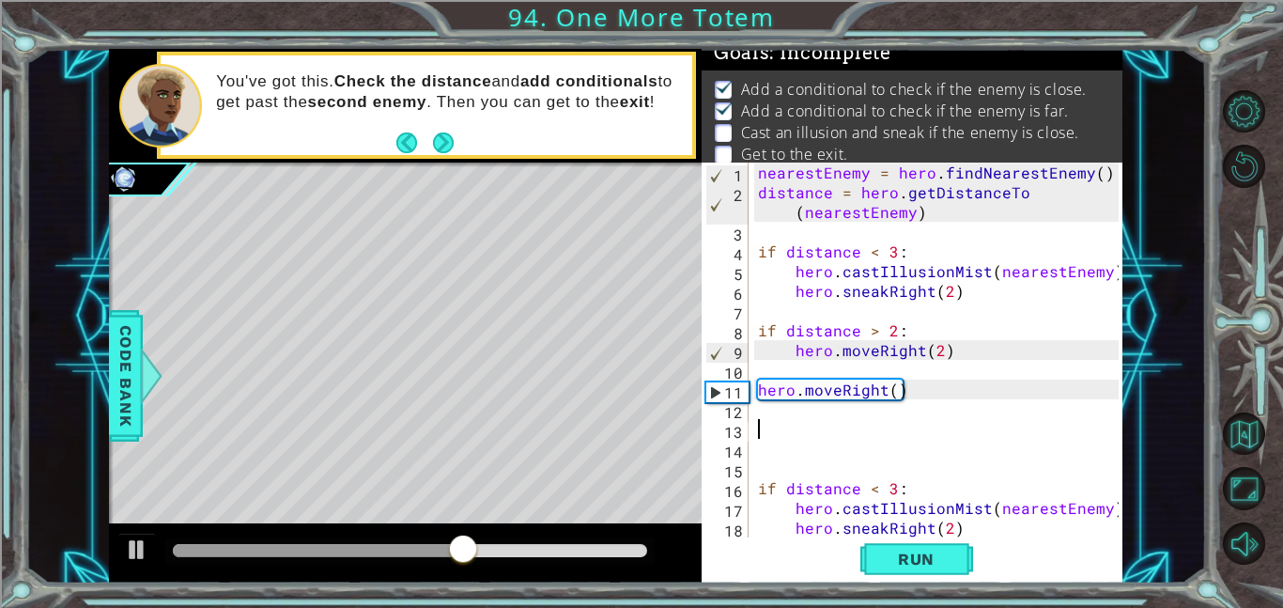
paste textarea "distance = hero.getDistanceTo(nearestEnemy)"
type textarea "distance = hero.getDistanceTo(nearestEnemy)"
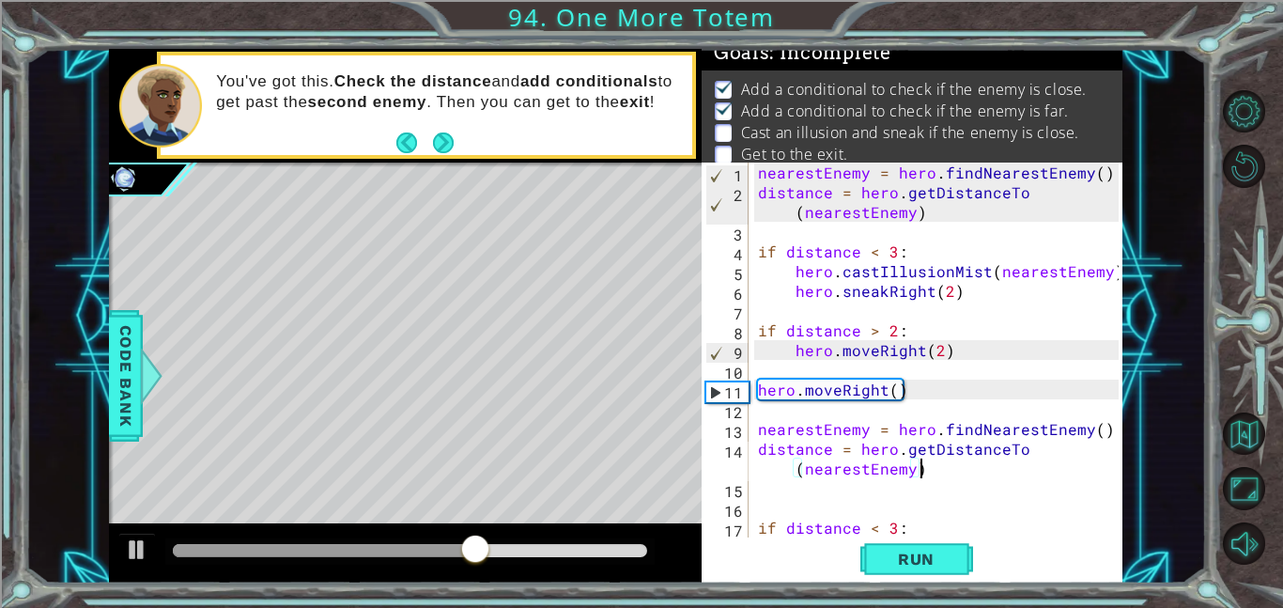
click at [755, 506] on div "nearestEnemy = hero . findNearestEnemy ( ) distance = hero . getDistanceTo ( ne…" at bounding box center [941, 369] width 374 height 414
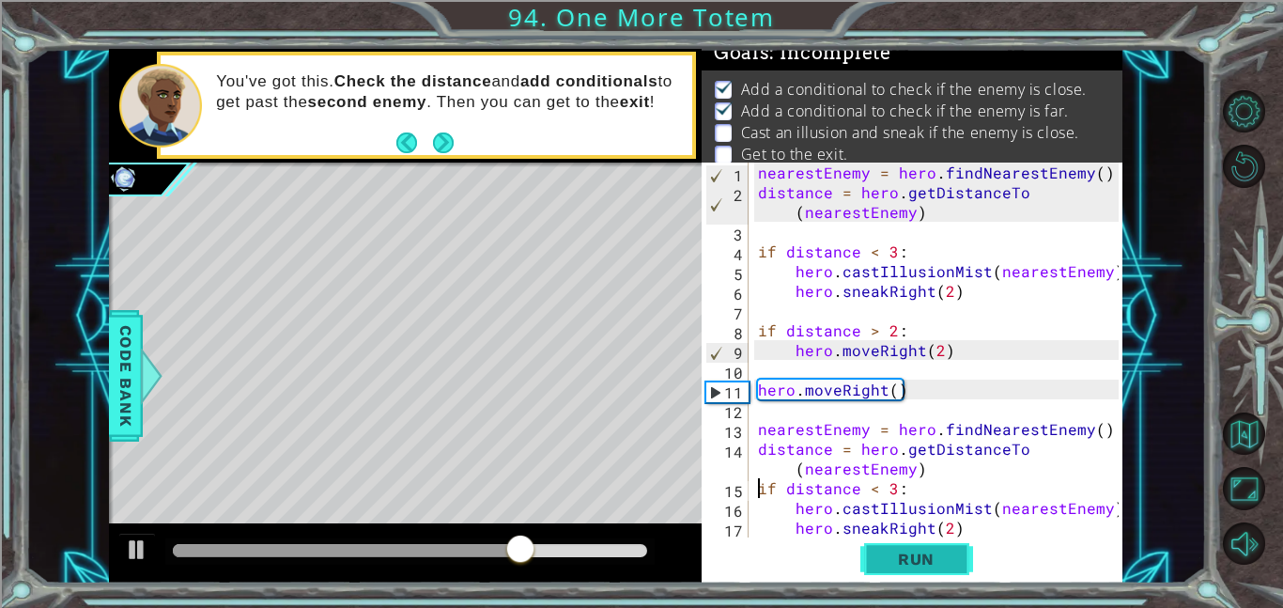
click at [925, 547] on button "Run" at bounding box center [916, 558] width 113 height 42
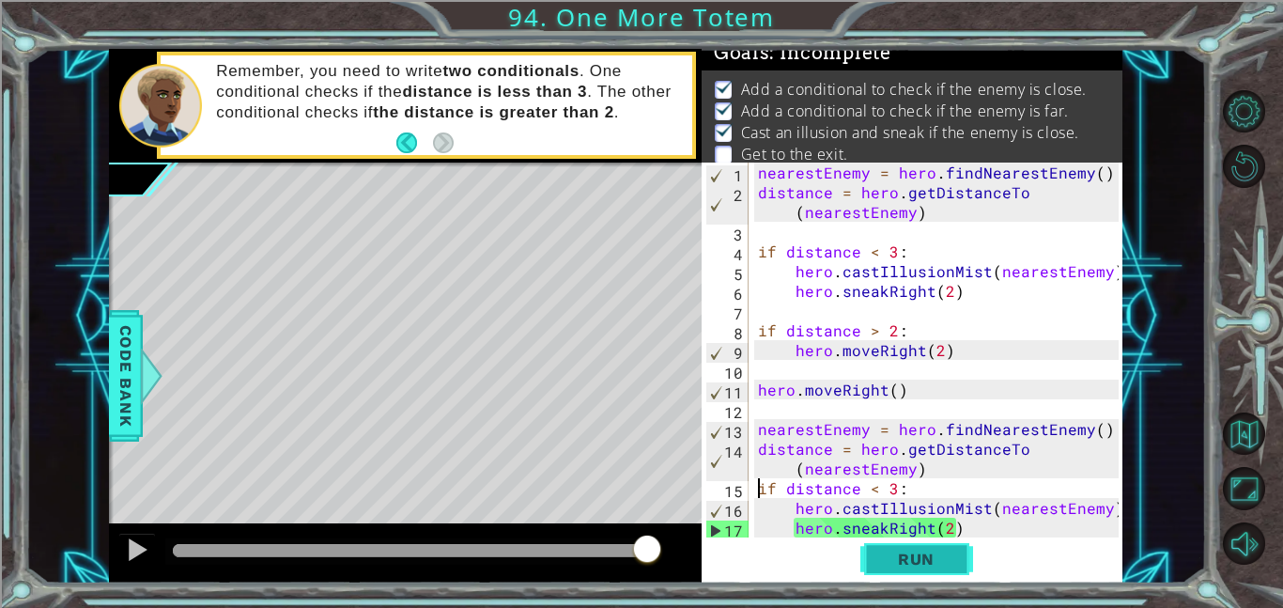
click at [925, 547] on button "Run" at bounding box center [916, 558] width 113 height 42
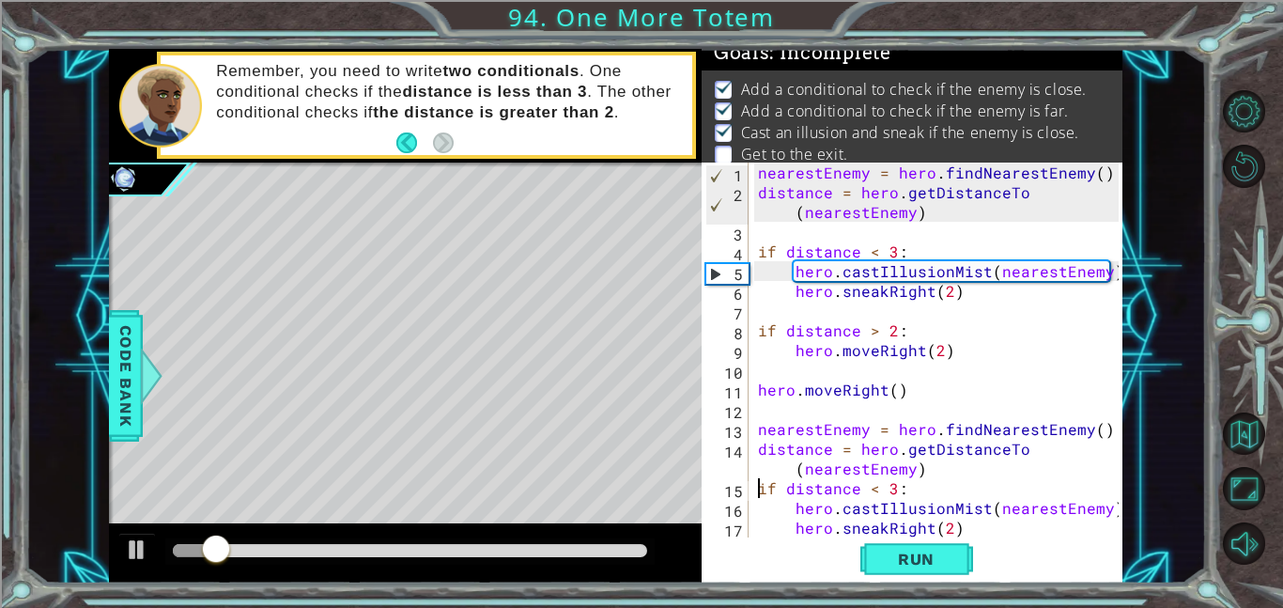
click at [973, 525] on div "nearestEnemy = hero . findNearestEnemy ( ) distance = hero . getDistanceTo ( ne…" at bounding box center [941, 369] width 374 height 414
type textarea "hero.sneakRight(2)"
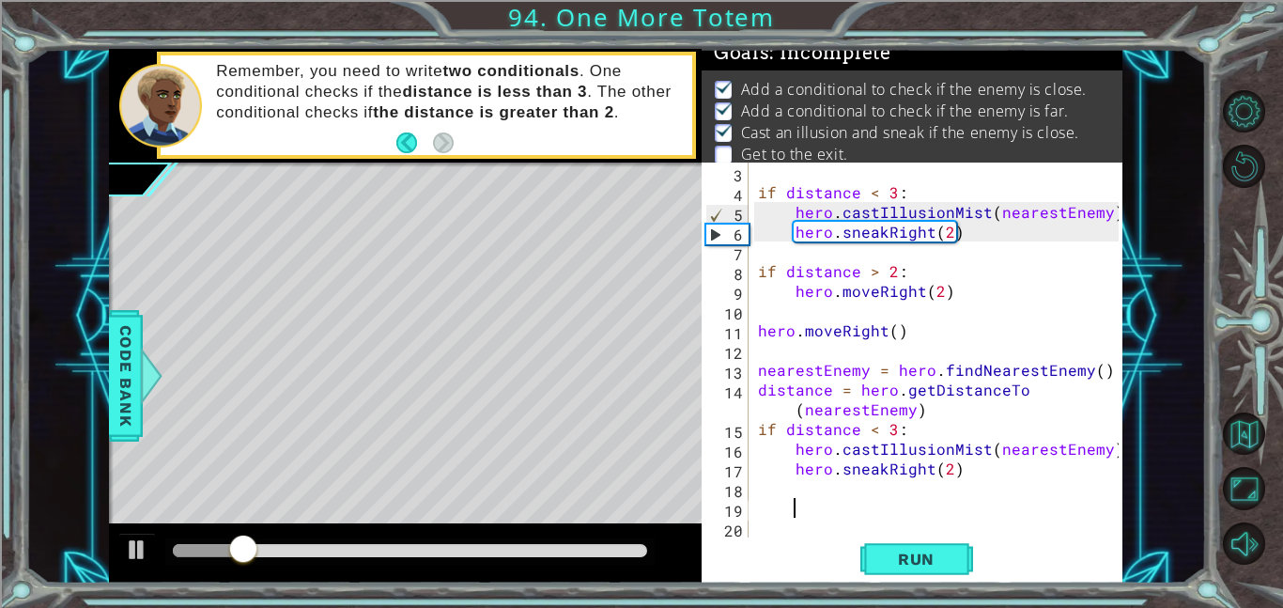
scroll to position [0, 2]
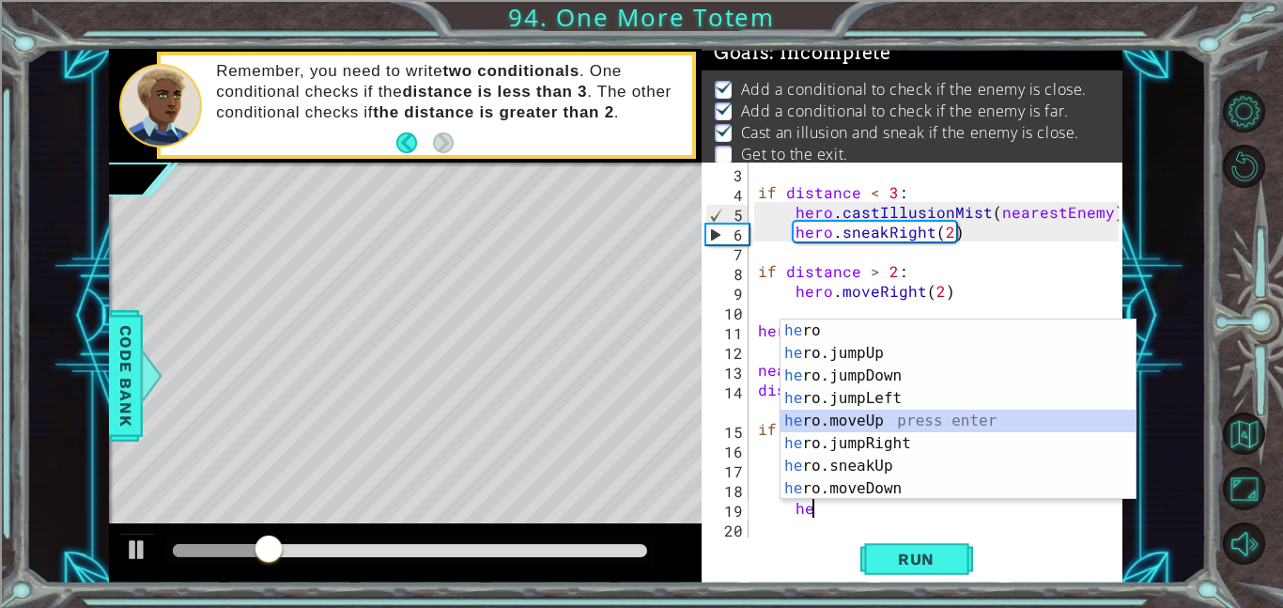
type textarea "hero.moveUp(1)"
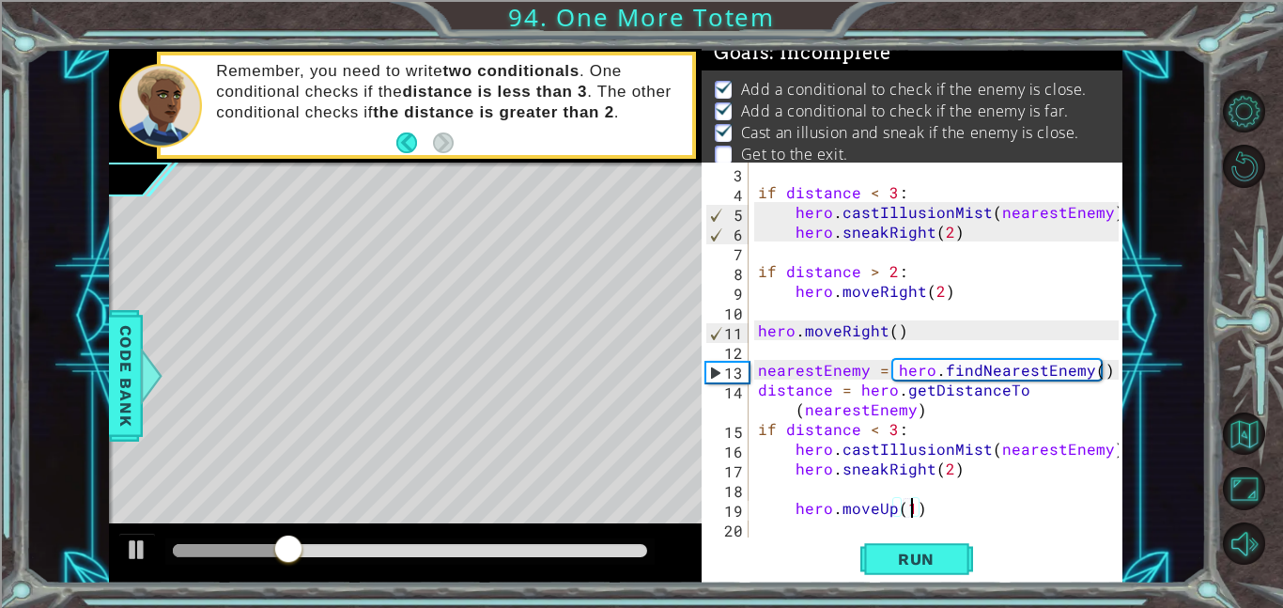
click at [976, 507] on div "if distance < 3 : hero . castIllusionMist ( nearestEnemy ) hero . sneakRight ( …" at bounding box center [941, 369] width 374 height 414
click at [786, 494] on div "if distance < 3 : hero . castIllusionMist ( nearestEnemy ) hero . sneakRight ( …" at bounding box center [941, 369] width 374 height 414
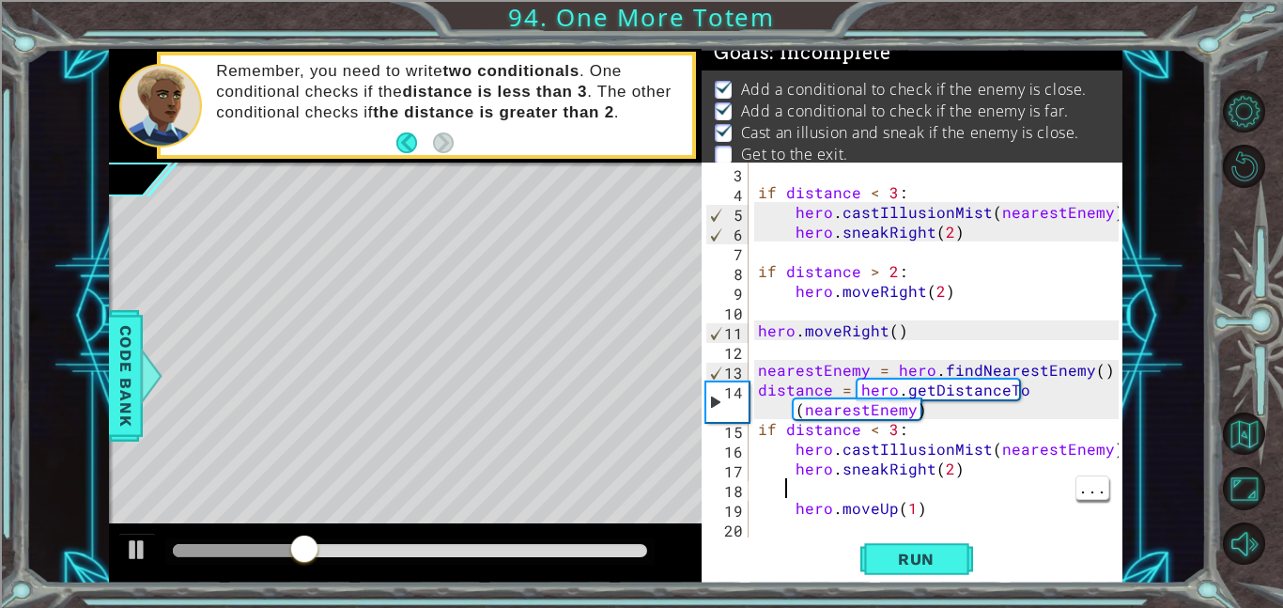
type textarea "hero.moveUp(1)"
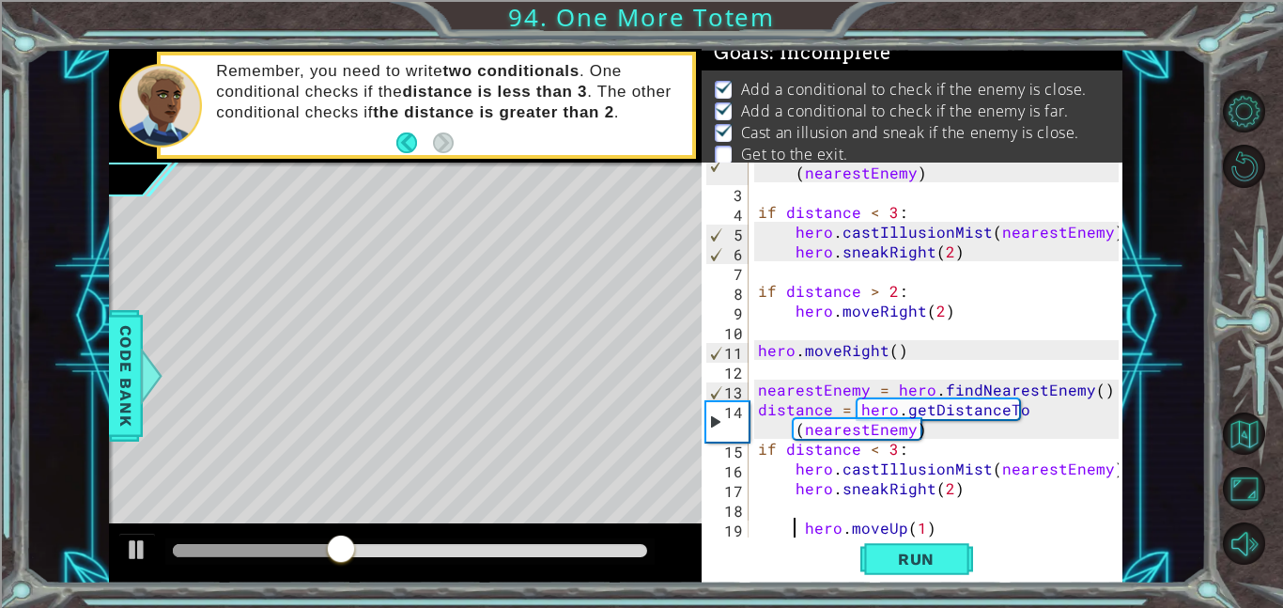
scroll to position [59, 0]
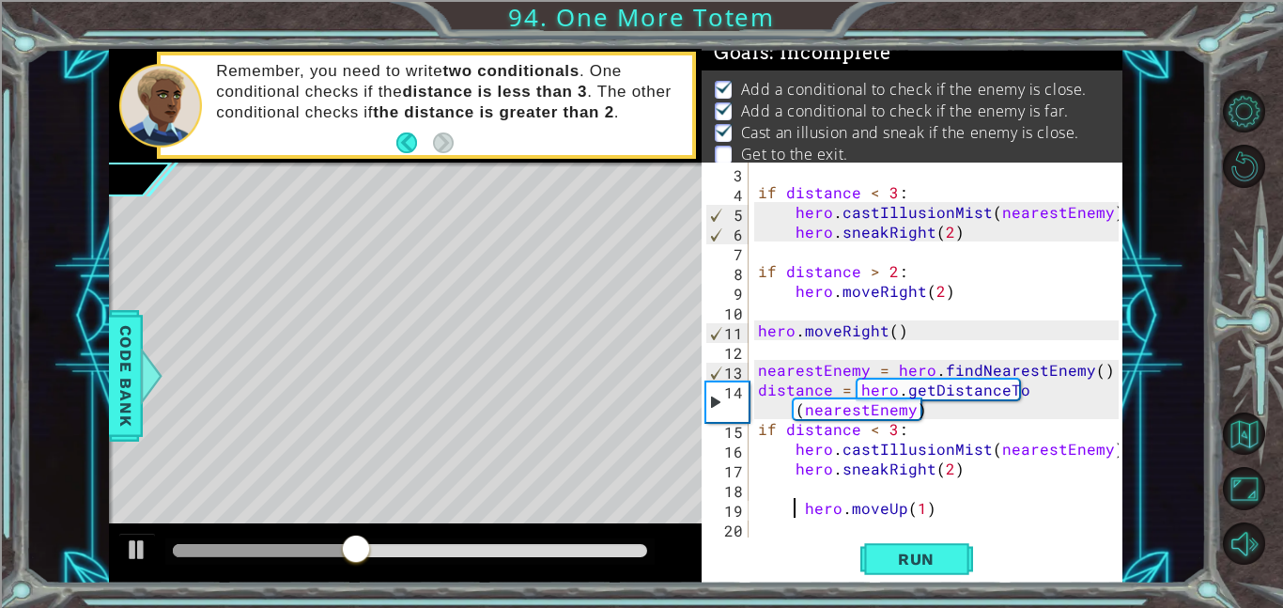
click at [974, 509] on div "if distance < 3 : hero . castIllusionMist ( nearestEnemy ) hero . sneakRight ( …" at bounding box center [941, 369] width 374 height 414
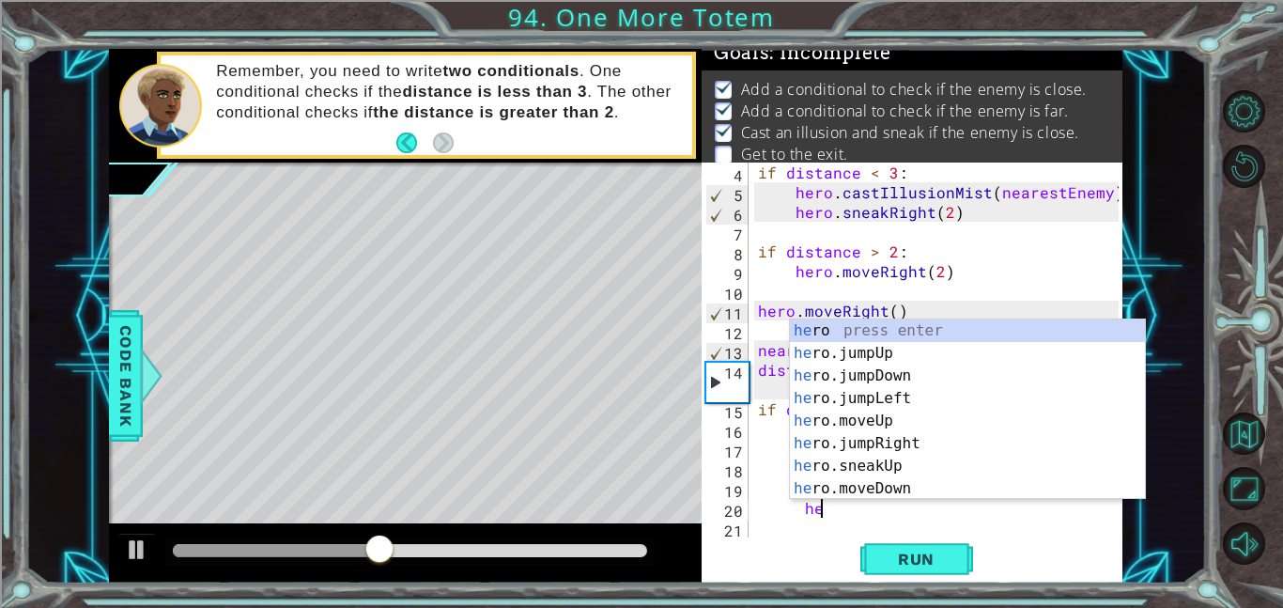
scroll to position [0, 3]
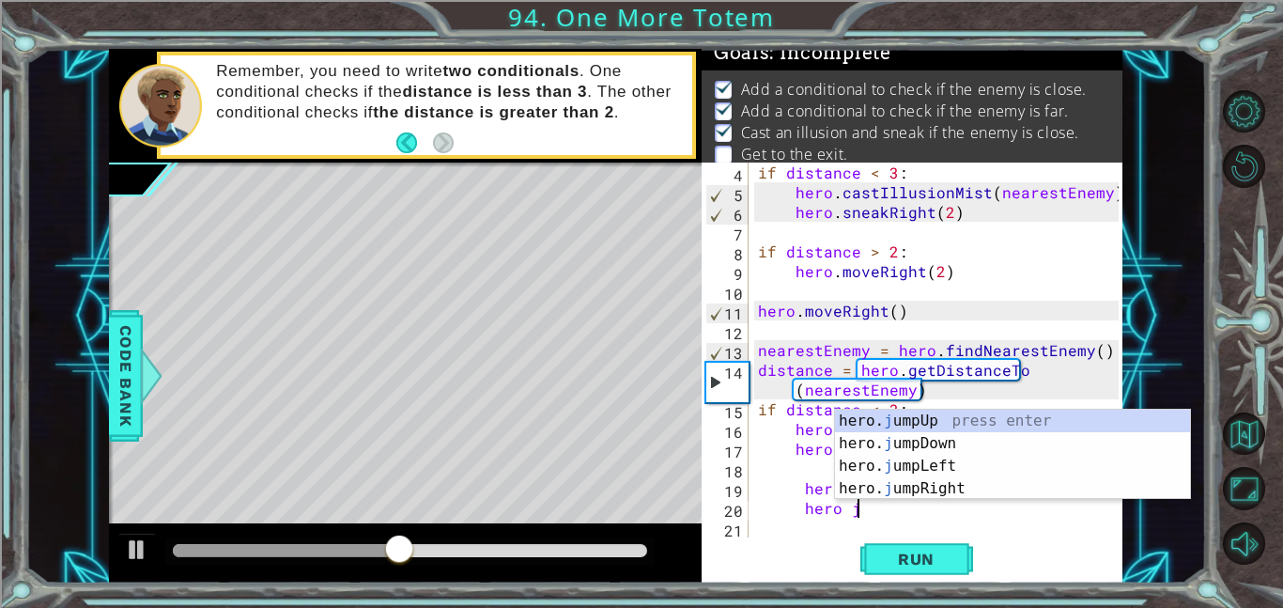
type textarea "hero ju"
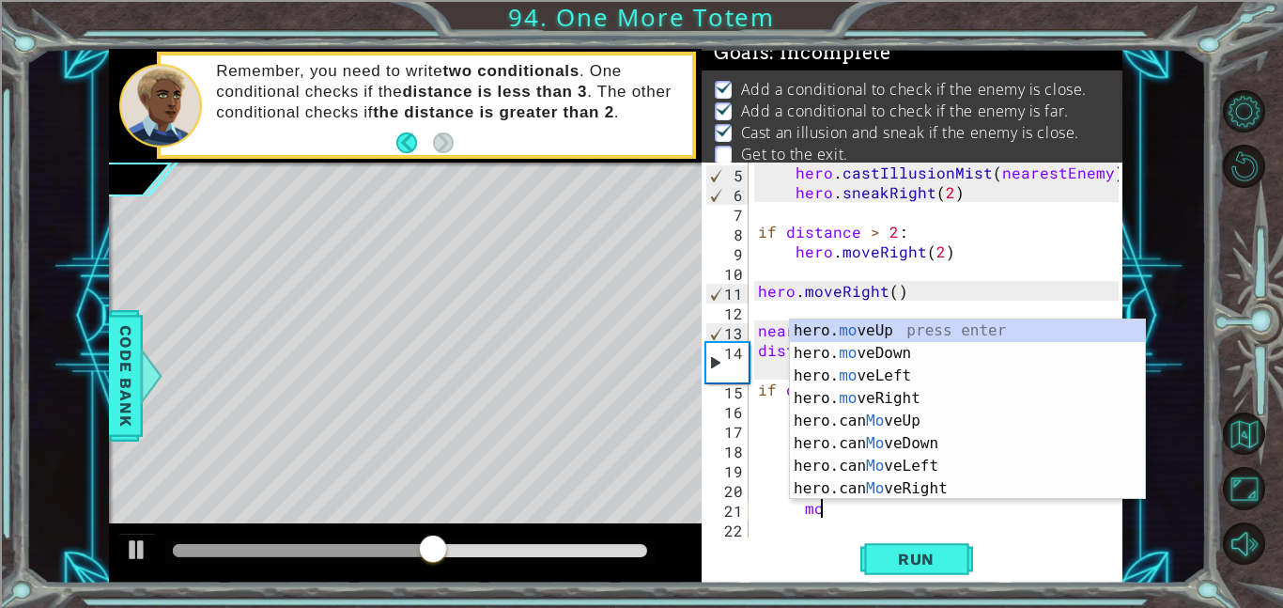
type textarea "hero.moveUp(1)"
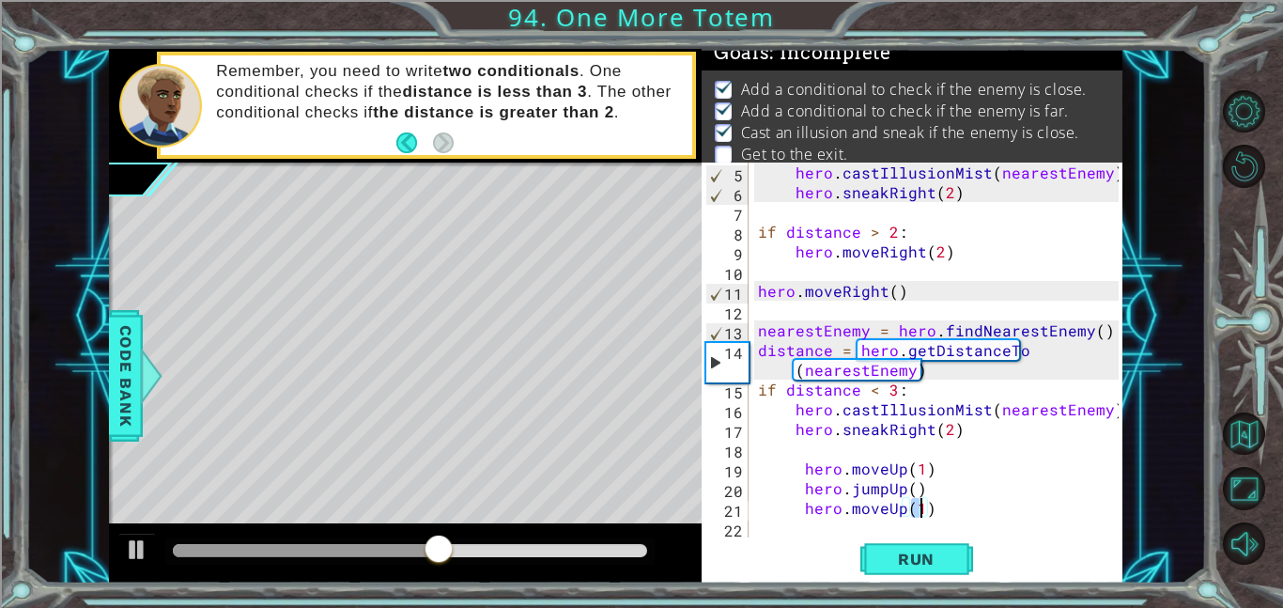
click at [901, 527] on div "hero . castIllusionMist ( nearestEnemy ) hero . sneakRight ( 2 ) if distance > …" at bounding box center [941, 369] width 374 height 414
click at [931, 569] on button "Run" at bounding box center [916, 558] width 113 height 42
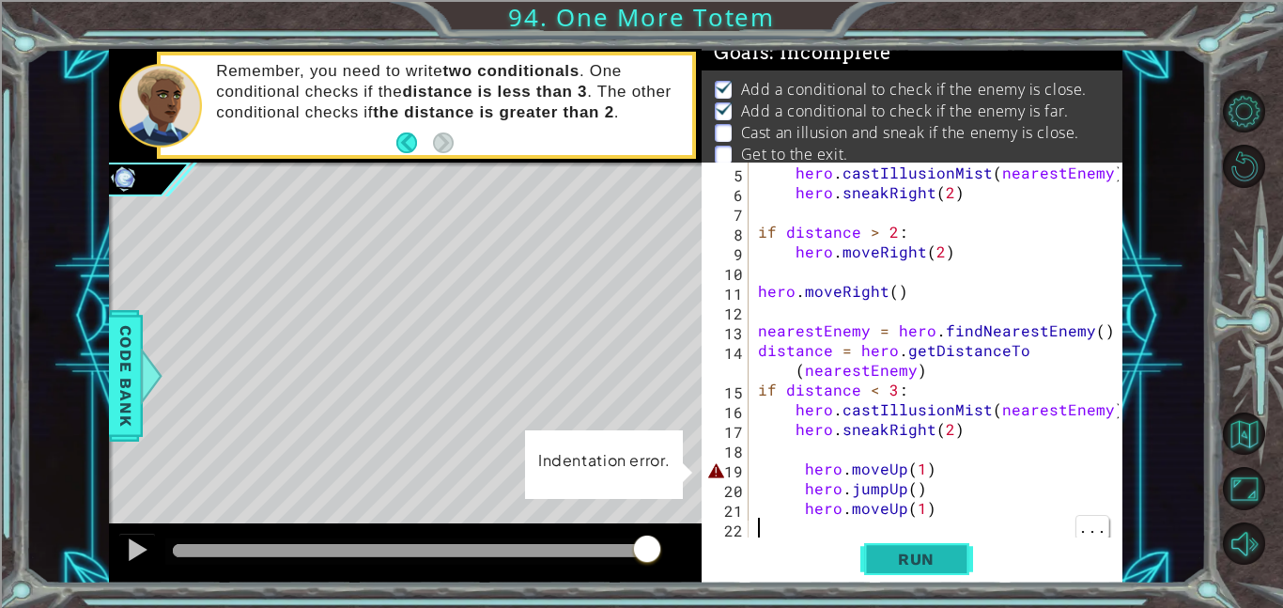
click at [921, 568] on button "Run" at bounding box center [916, 558] width 113 height 42
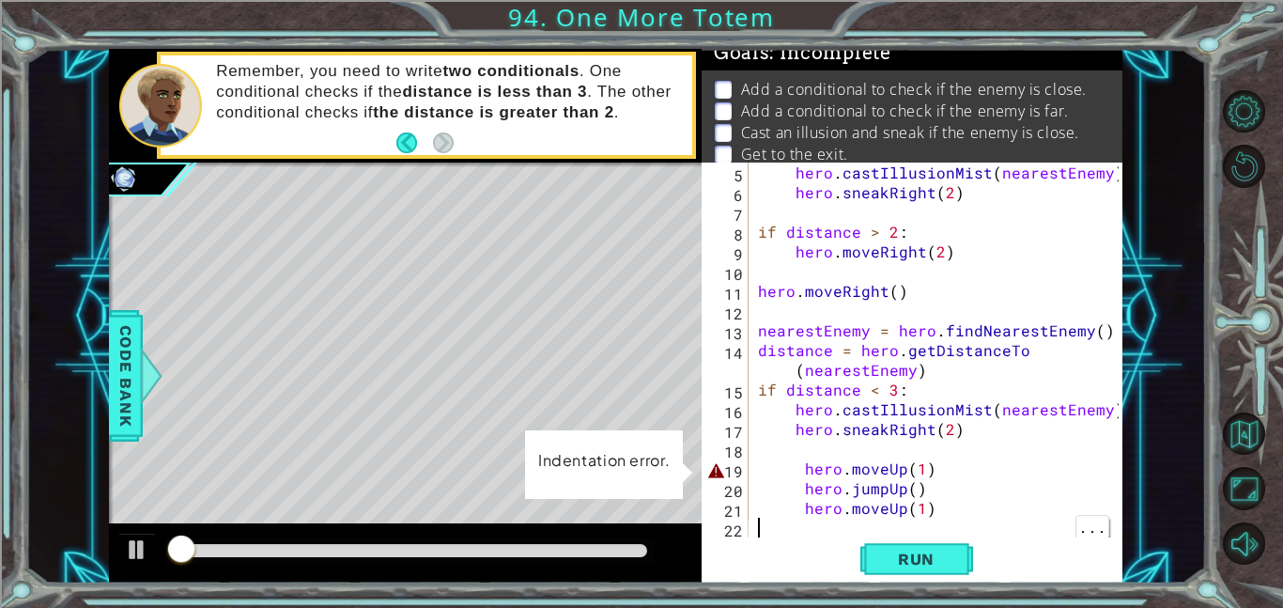
click at [797, 459] on div "hero . castIllusionMist ( nearestEnemy ) hero . sneakRight ( 2 ) if distance > …" at bounding box center [941, 369] width 374 height 414
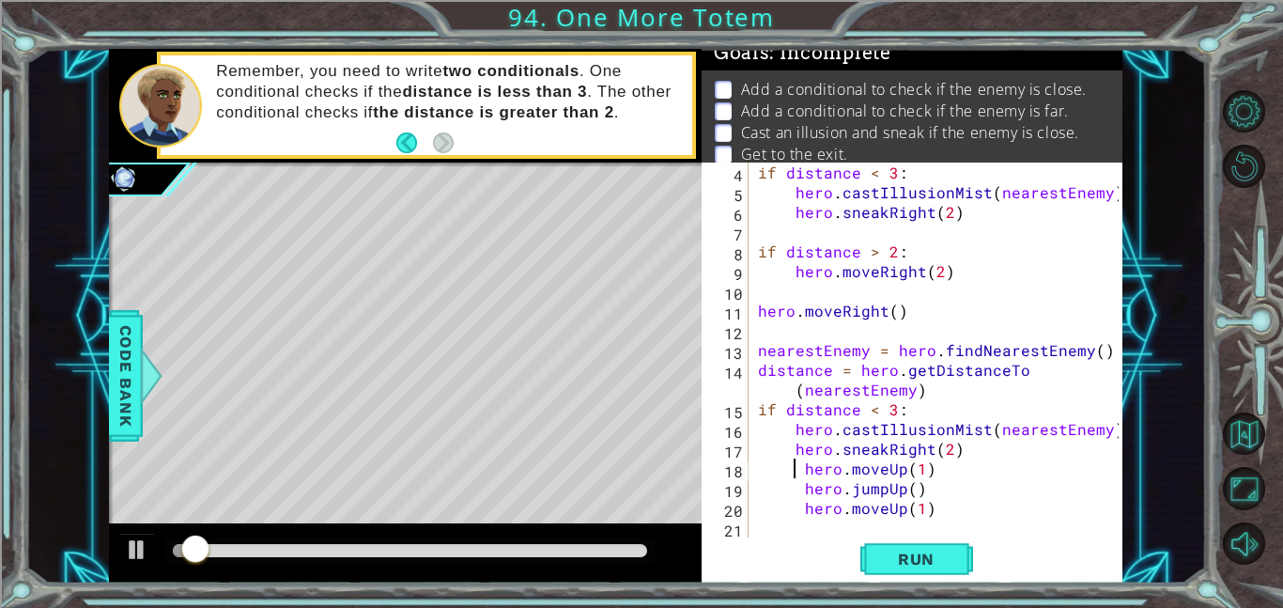
scroll to position [79, 0]
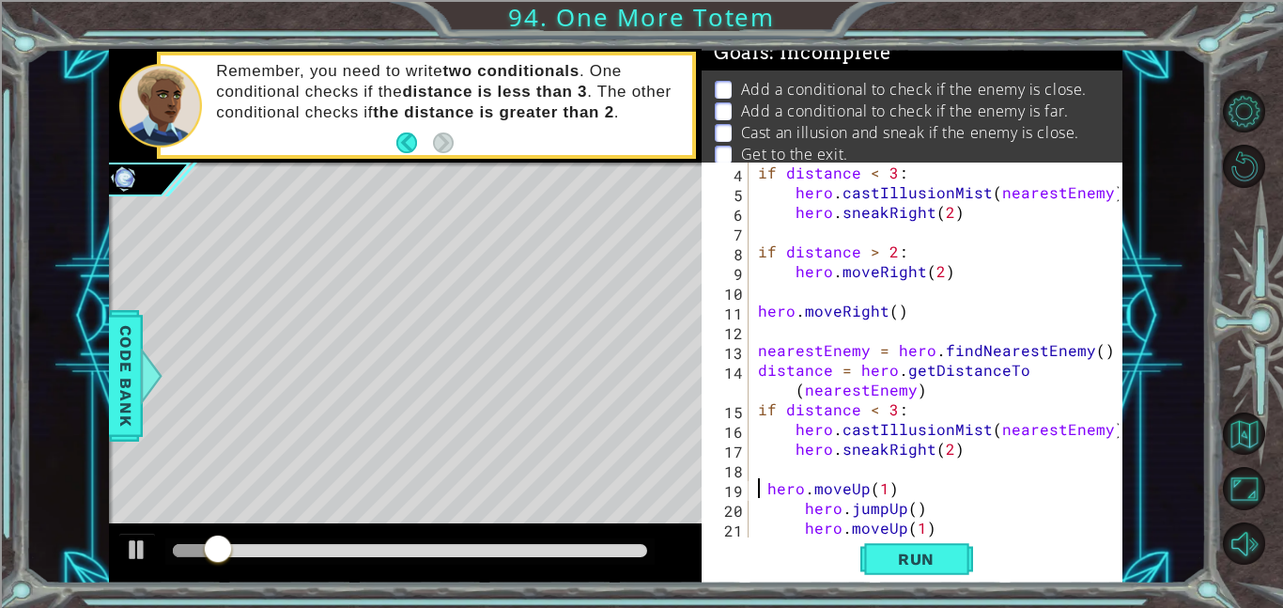
click at [778, 510] on div "if distance < 3 : hero . castIllusionMist ( nearestEnemy ) hero . sneakRight ( …" at bounding box center [941, 369] width 374 height 414
click at [787, 502] on div "if distance < 3 : hero . castIllusionMist ( nearestEnemy ) hero . sneakRight ( …" at bounding box center [941, 369] width 374 height 414
click at [769, 528] on div "if distance < 3 : hero . castIllusionMist ( nearestEnemy ) hero . sneakRight ( …" at bounding box center [941, 369] width 374 height 414
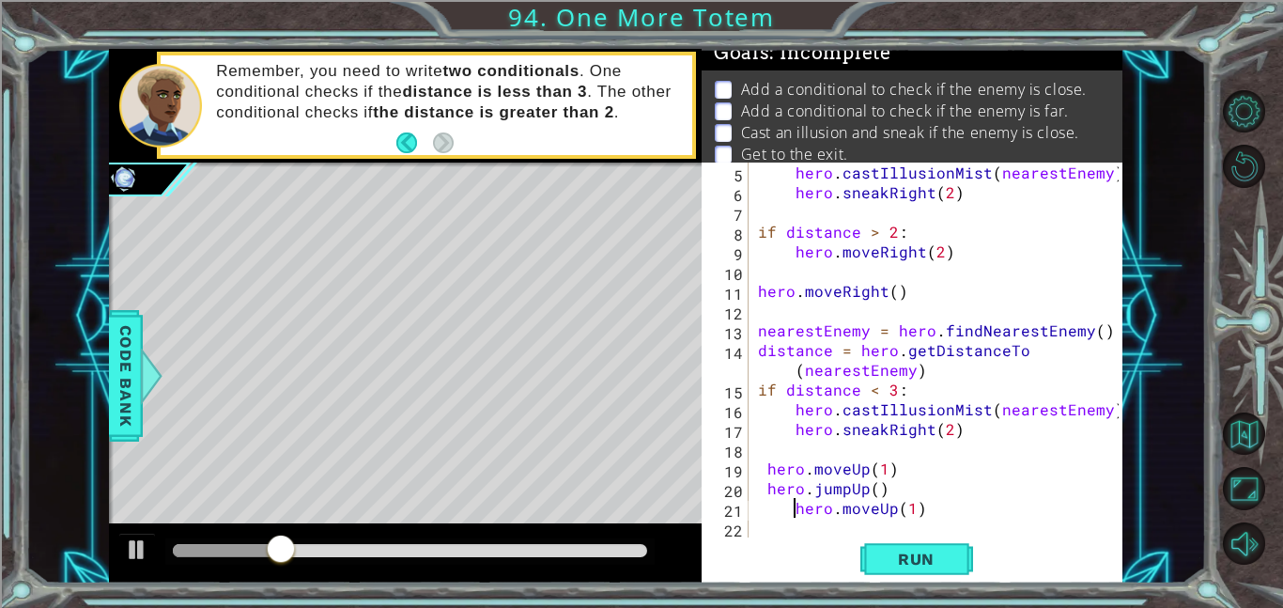
type textarea "hero.moveUp(1)"
click at [939, 542] on button "Run" at bounding box center [916, 558] width 113 height 42
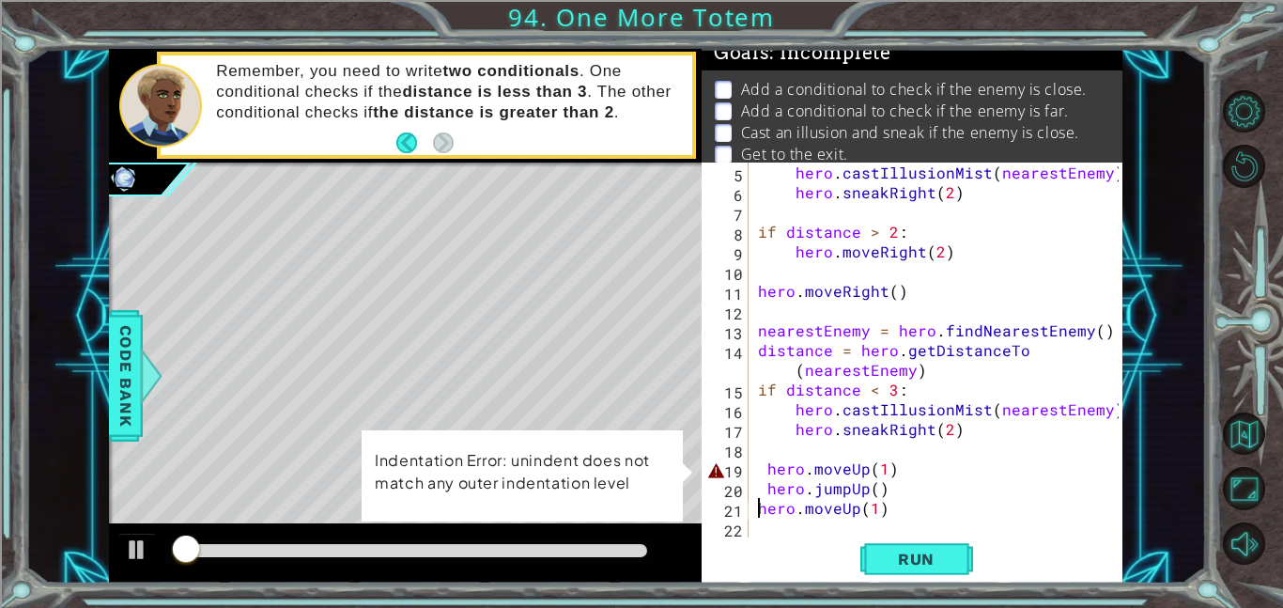
click at [758, 457] on div "hero . castIllusionMist ( nearestEnemy ) hero . sneakRight ( 2 ) if distance > …" at bounding box center [941, 369] width 374 height 414
type textarea "hero.moveUp(1)"
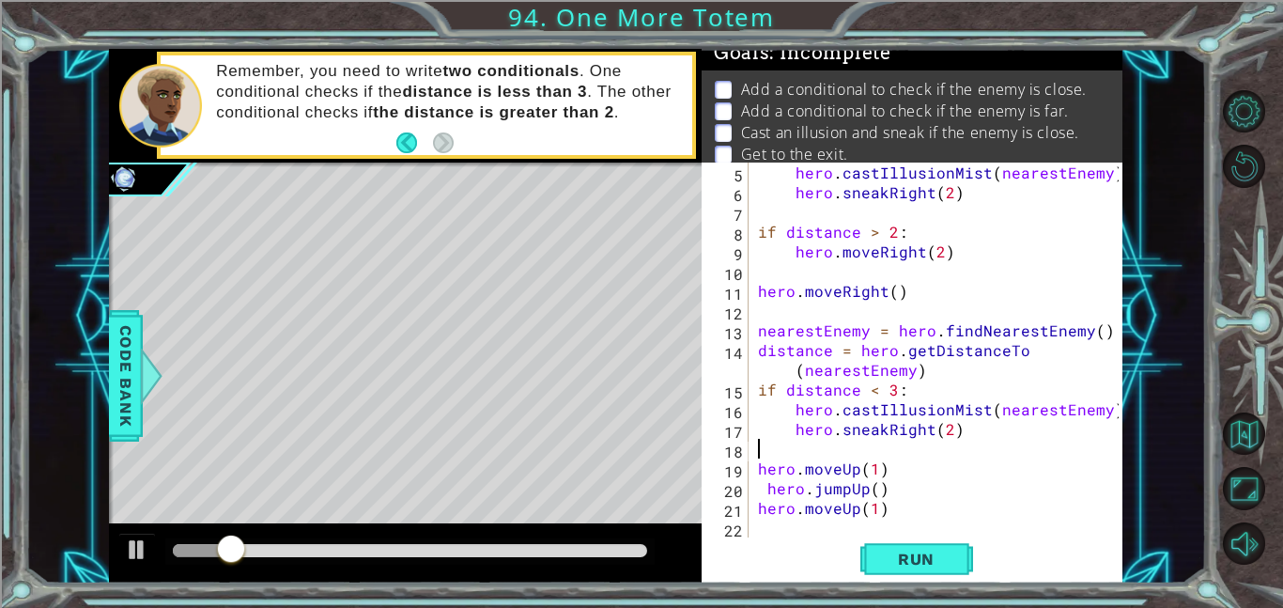
type textarea "hero.moveUp(1)"
type textarea "hero.jumpUp()"
click at [943, 564] on span "Run" at bounding box center [916, 558] width 74 height 19
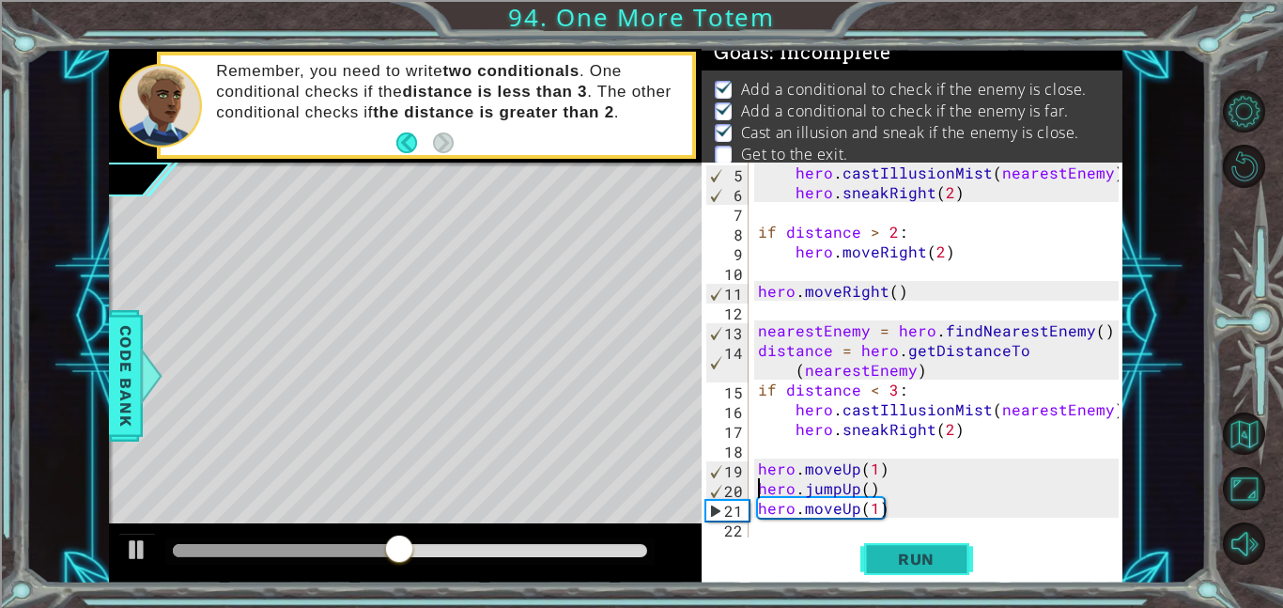
click at [967, 556] on button "Run" at bounding box center [916, 558] width 113 height 42
